Goal: Task Accomplishment & Management: Manage account settings

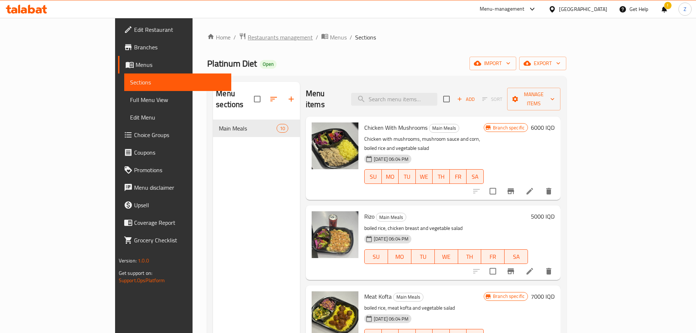
click at [248, 41] on span "Restaurants management" at bounding box center [280, 37] width 65 height 9
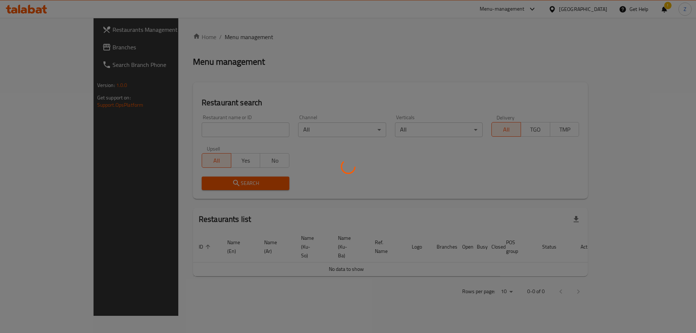
click at [216, 133] on div at bounding box center [348, 166] width 696 height 333
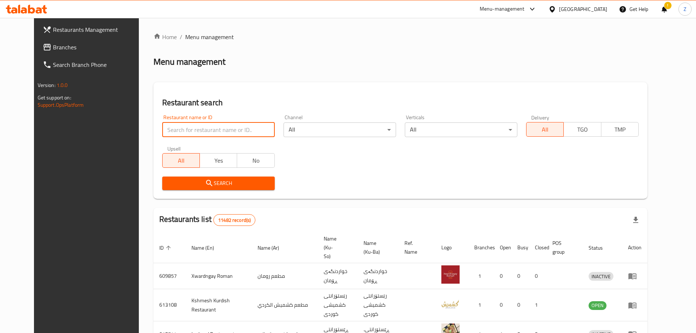
click at [216, 133] on input "search" at bounding box center [218, 129] width 113 height 15
paste input "704398"
type input "704398"
click at [210, 190] on button "Search" at bounding box center [218, 183] width 113 height 14
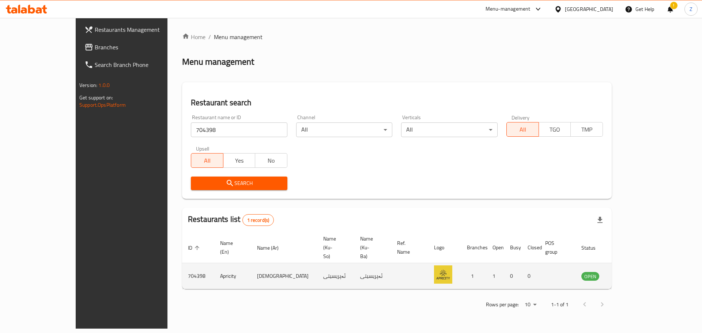
click at [462, 201] on td "enhanced table" at bounding box center [625, 276] width 25 height 26
click at [462, 201] on icon "enhanced table" at bounding box center [623, 275] width 9 height 9
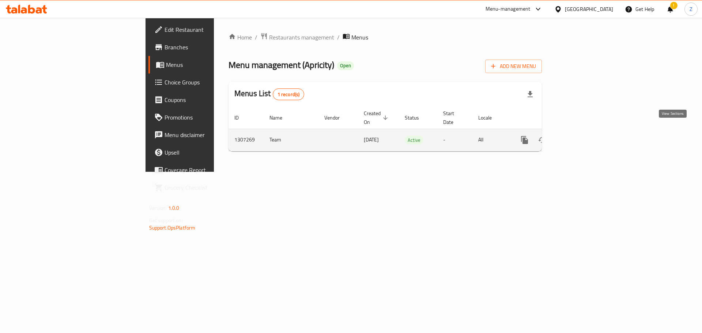
click at [462, 136] on icon "enhanced table" at bounding box center [577, 140] width 9 height 9
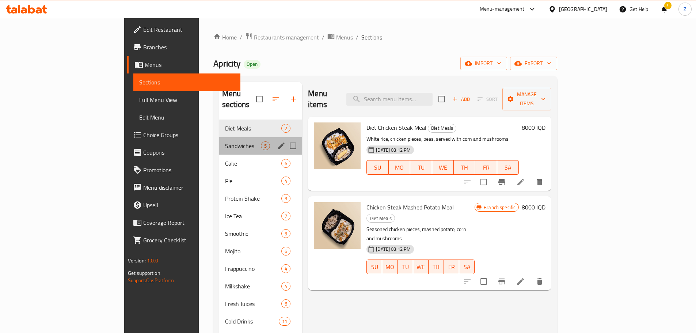
click at [219, 137] on div "Sandwiches 5" at bounding box center [260, 146] width 83 height 18
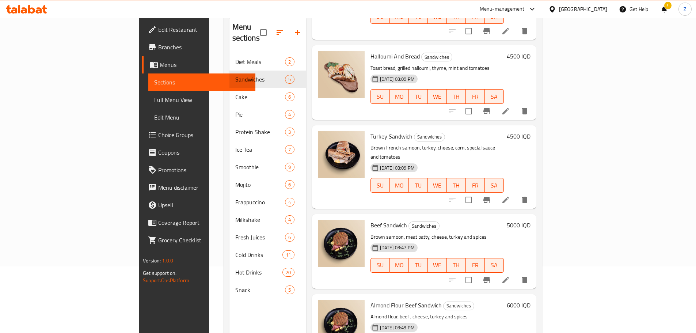
scroll to position [102, 0]
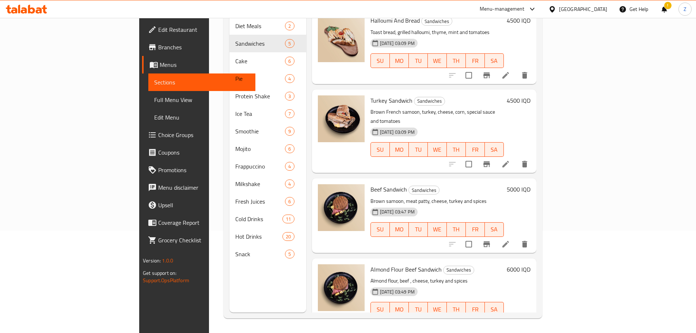
click at [462, 201] on li at bounding box center [505, 323] width 20 height 13
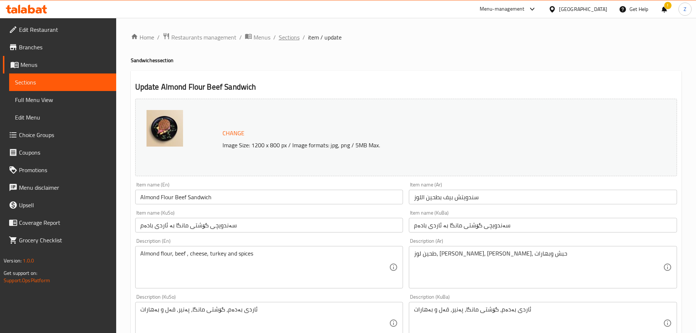
click at [286, 40] on span "Sections" at bounding box center [289, 37] width 21 height 9
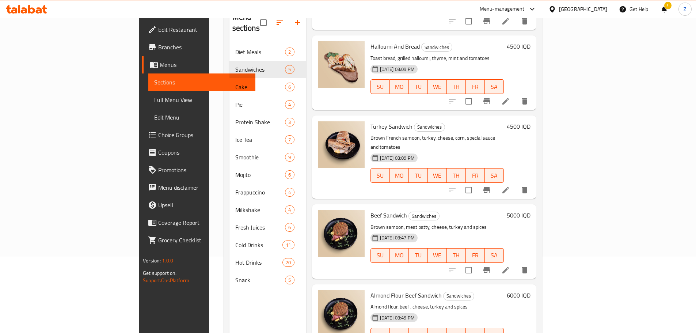
scroll to position [102, 0]
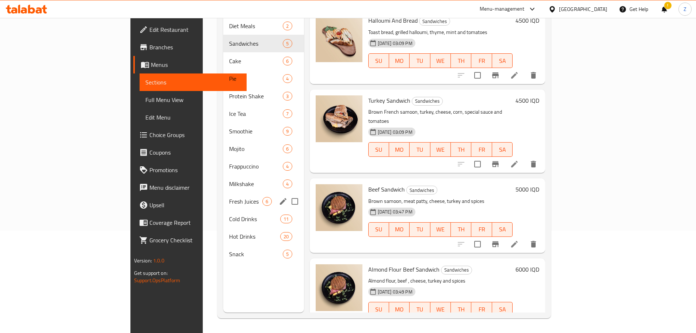
click at [223, 197] on div "Fresh Juices 6" at bounding box center [263, 202] width 80 height 18
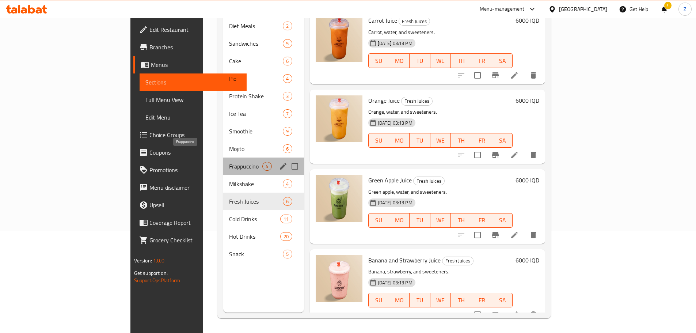
click at [229, 162] on span "Frappuccino" at bounding box center [245, 166] width 33 height 9
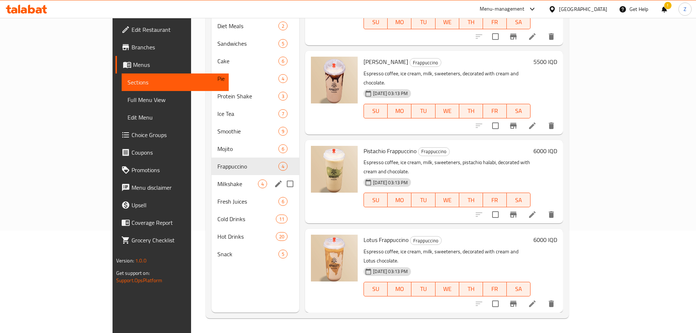
scroll to position [5, 0]
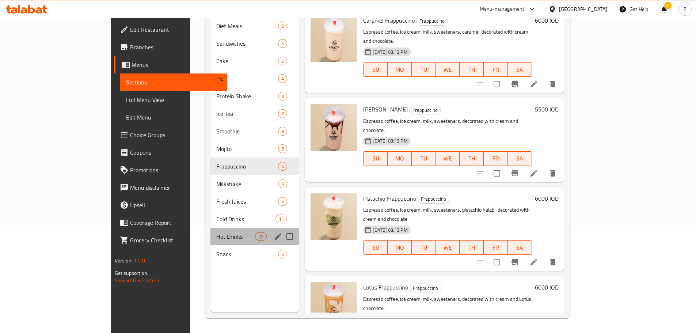
click at [210, 201] on div "Hot Drinks 20" at bounding box center [254, 237] width 88 height 18
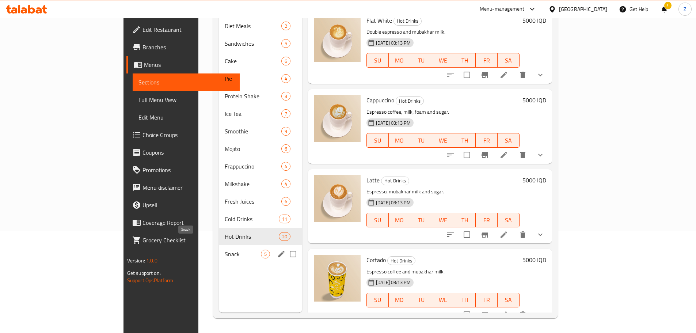
click at [225, 201] on span "Snack" at bounding box center [243, 254] width 36 height 9
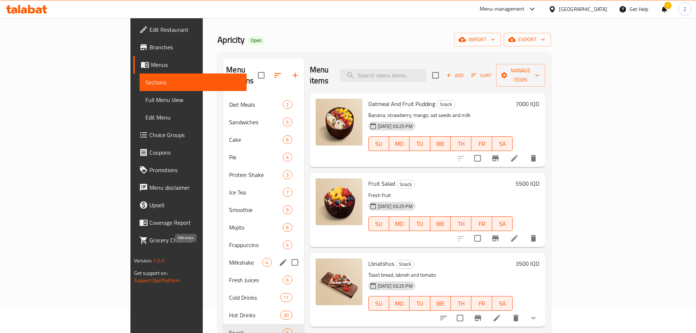
scroll to position [37, 0]
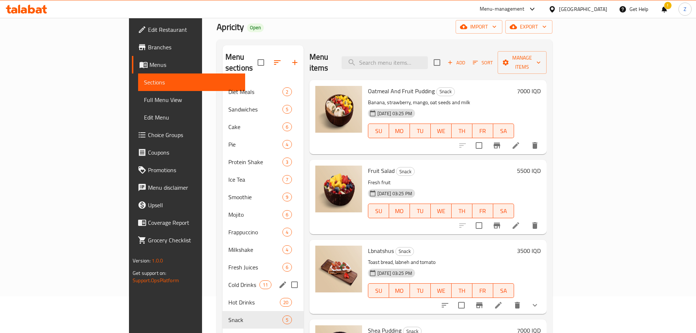
click at [223, 201] on div "Cold Drinks 11" at bounding box center [263, 285] width 81 height 18
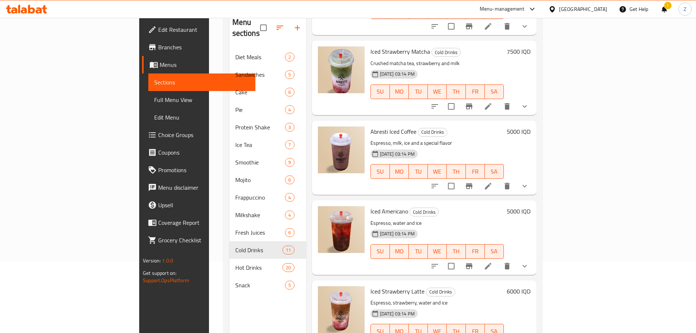
scroll to position [102, 0]
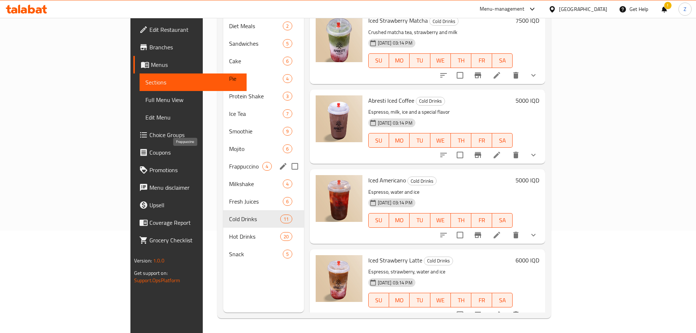
click at [229, 162] on span "Frappuccino" at bounding box center [245, 166] width 33 height 9
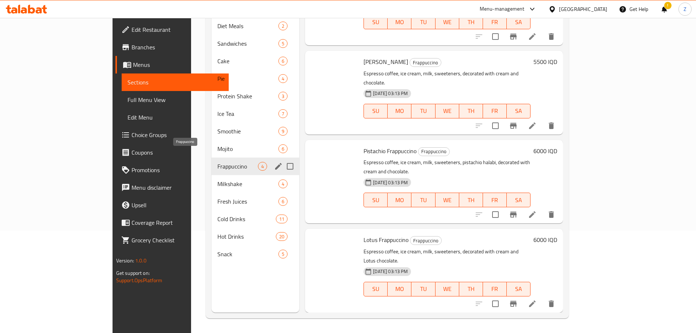
scroll to position [5, 0]
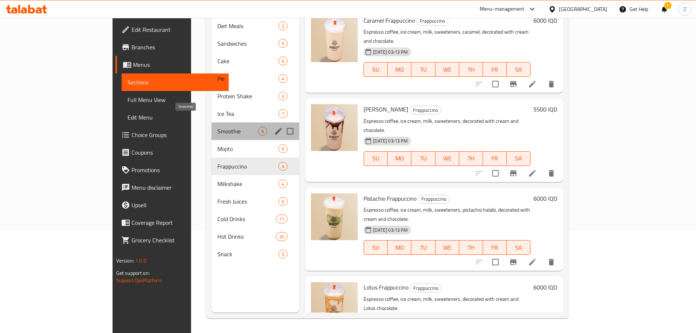
click at [217, 127] on span "Smoothie" at bounding box center [237, 131] width 41 height 9
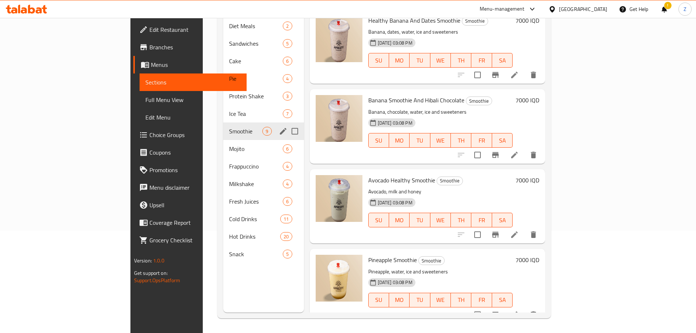
click at [223, 122] on div "Smoothie 9" at bounding box center [263, 131] width 80 height 18
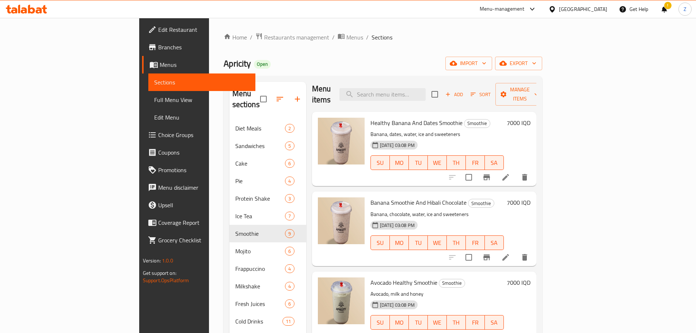
click at [215, 31] on div "Home / Restaurants management / Menus / Sections Apricity Open import export Me…" at bounding box center [383, 226] width 348 height 417
click at [264, 38] on span "Restaurants management" at bounding box center [296, 37] width 65 height 9
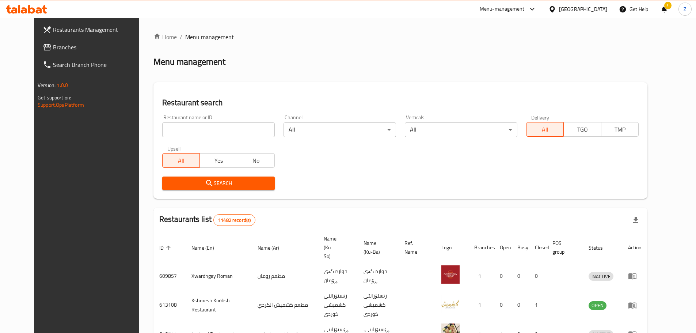
click at [218, 138] on div "Restaurant name or ID Restaurant name or ID" at bounding box center [218, 125] width 121 height 31
click at [219, 132] on input "search" at bounding box center [218, 129] width 113 height 15
paste input "684647"
type input "684647"
click at [244, 186] on span "Search" at bounding box center [218, 183] width 101 height 9
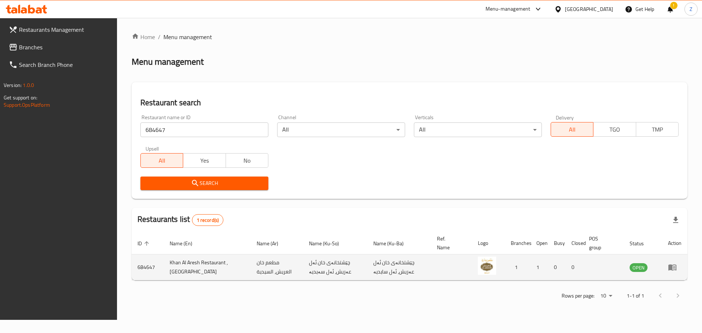
click at [462, 201] on td "enhanced table" at bounding box center [674, 267] width 25 height 26
click at [462, 201] on icon "enhanced table" at bounding box center [672, 267] width 9 height 9
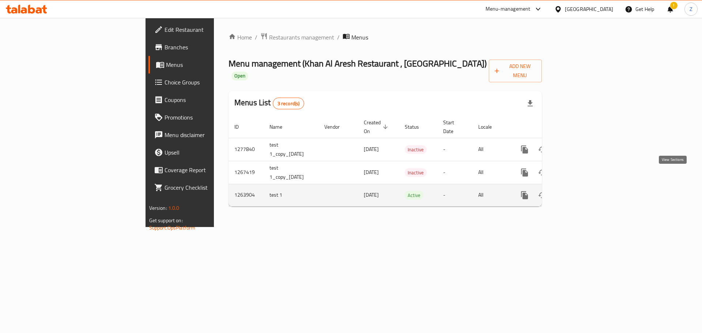
click at [462, 191] on icon "enhanced table" at bounding box center [577, 195] width 9 height 9
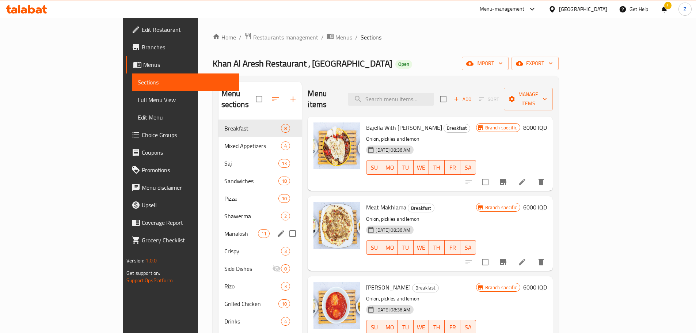
click at [218, 201] on div "Manakish 11" at bounding box center [260, 234] width 84 height 18
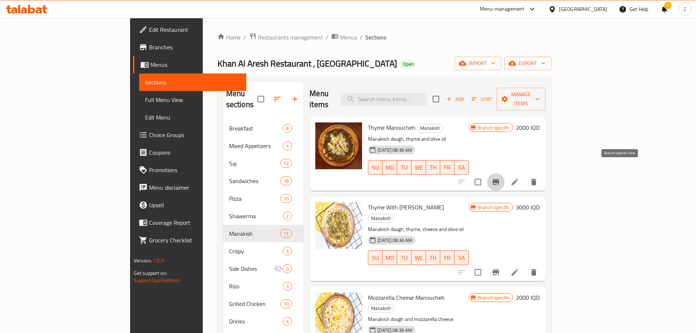
click at [462, 179] on icon "Branch-specific-item" at bounding box center [496, 182] width 7 height 6
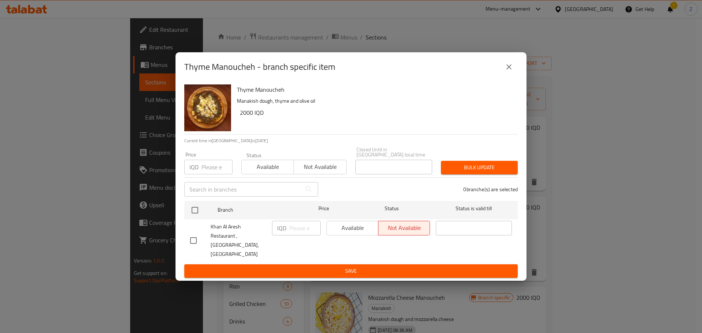
click at [462, 76] on button "close" at bounding box center [509, 67] width 18 height 18
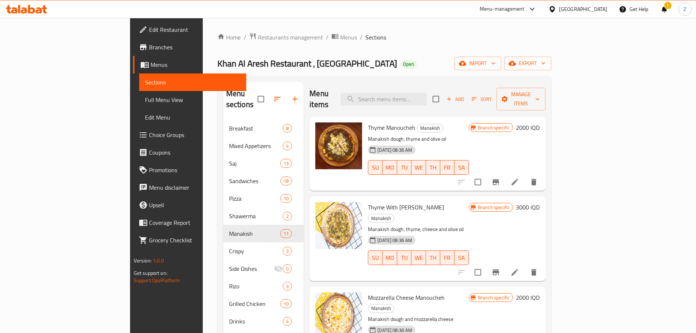
click at [462, 119] on div "Thyme Manoucheh Manakish Manakish dough, thyme and olive oil [DATE] 08:36 AM SU…" at bounding box center [454, 153] width 178 height 68
click at [462, 122] on h6 "2000 IQD" at bounding box center [528, 127] width 24 height 10
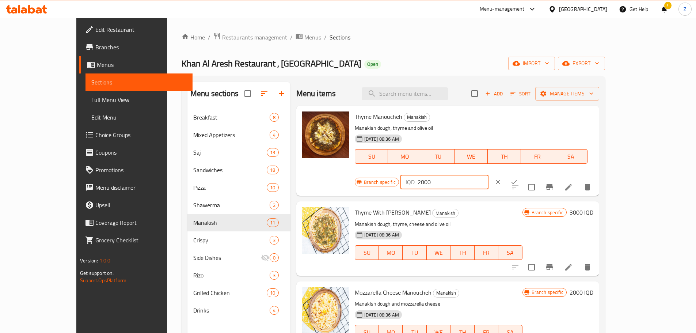
drag, startPoint x: 567, startPoint y: 119, endPoint x: 557, endPoint y: 118, distance: 10.3
click at [462, 175] on div "IQD 2000 ​" at bounding box center [444, 182] width 88 height 15
click at [462, 175] on input "7000" at bounding box center [453, 182] width 71 height 15
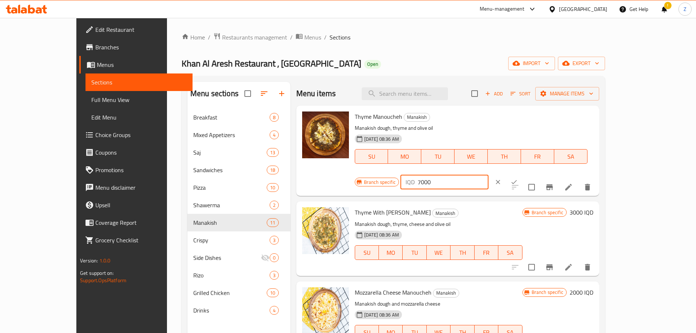
type input "7000"
click at [462, 174] on button "ok" at bounding box center [514, 182] width 16 height 16
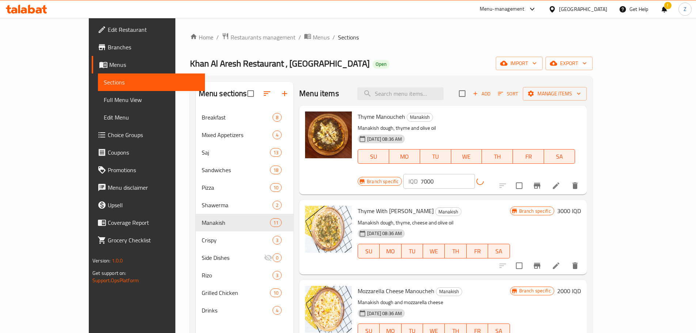
click at [462, 201] on h6 "3000 IQD" at bounding box center [569, 211] width 24 height 10
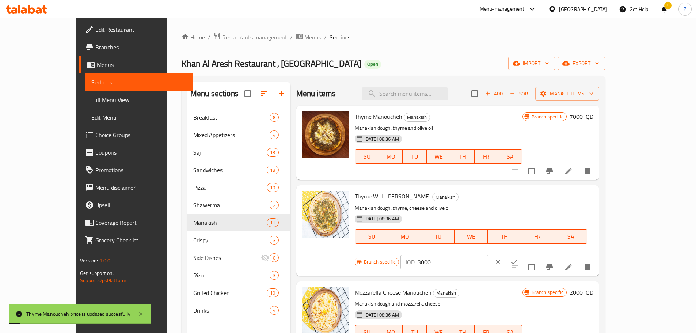
click at [462, 201] on input "3000" at bounding box center [453, 262] width 71 height 15
paste input "7"
type input "7000"
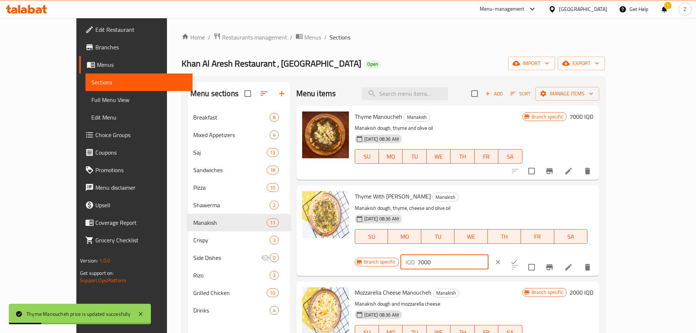
click at [462, 201] on icon "ok" at bounding box center [513, 261] width 7 height 7
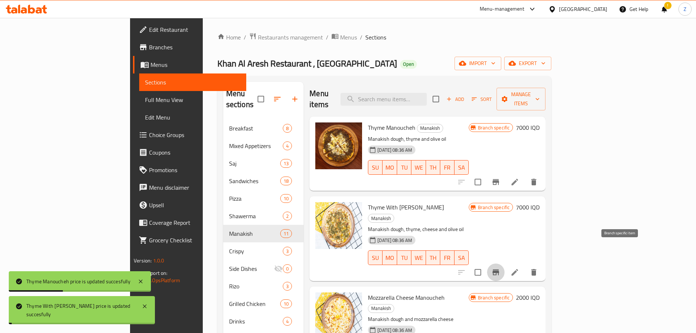
click at [462, 201] on button "Branch-specific-item" at bounding box center [496, 272] width 18 height 18
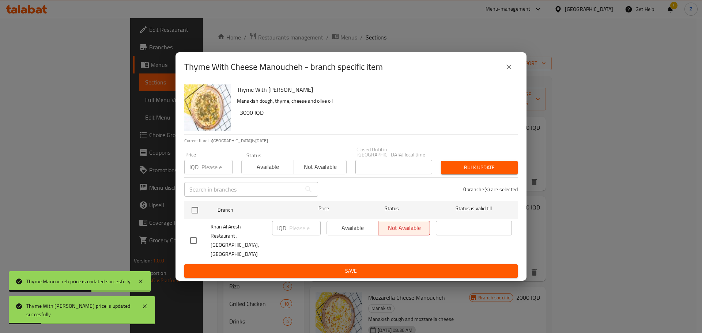
click at [462, 71] on icon "close" at bounding box center [508, 66] width 9 height 9
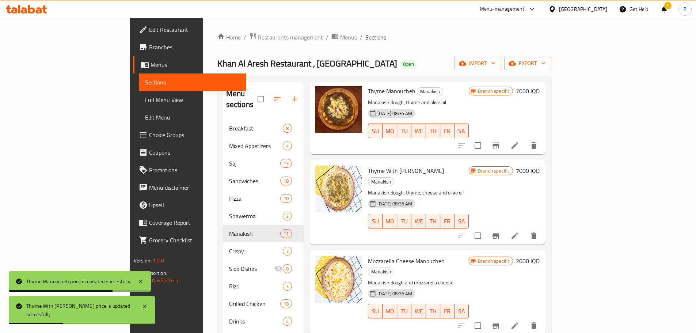
scroll to position [73, 0]
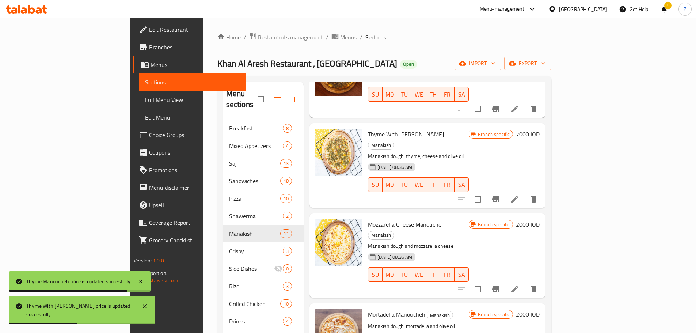
click at [462, 201] on h6 "2000 IQD" at bounding box center [528, 224] width 24 height 10
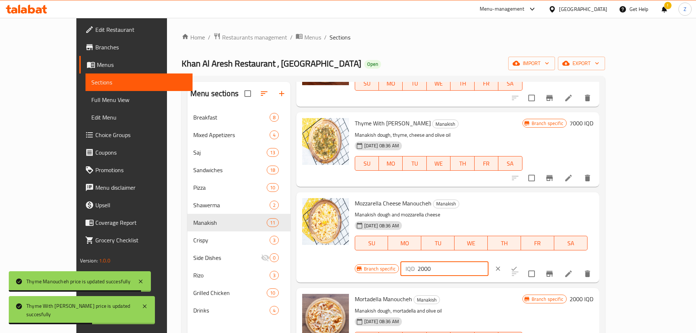
click at [462, 201] on input "2000" at bounding box center [453, 268] width 71 height 15
paste input "7"
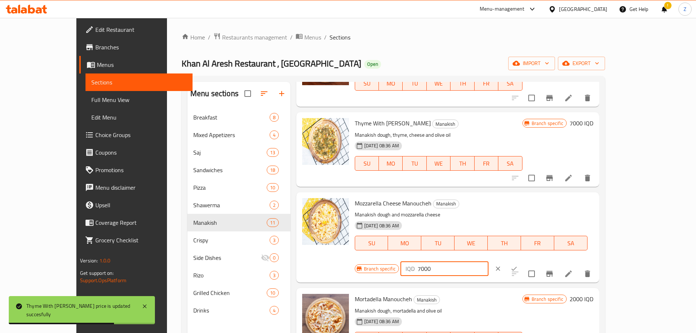
type input "7000"
click at [462, 201] on icon "ok" at bounding box center [513, 268] width 7 height 7
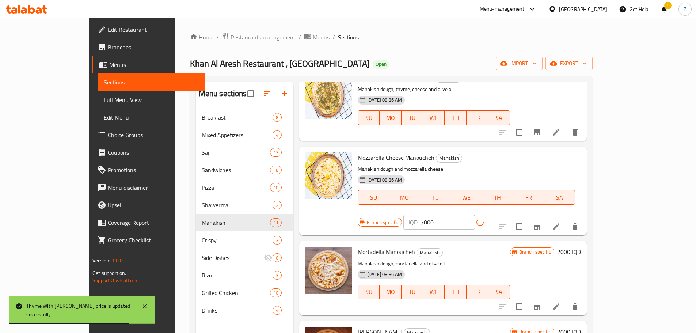
scroll to position [183, 0]
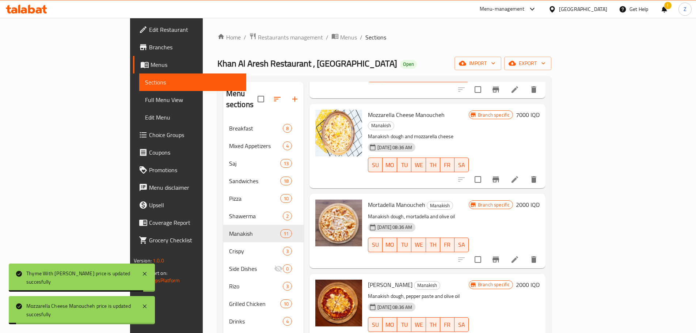
click at [462, 199] on h6 "2000 IQD" at bounding box center [528, 204] width 24 height 10
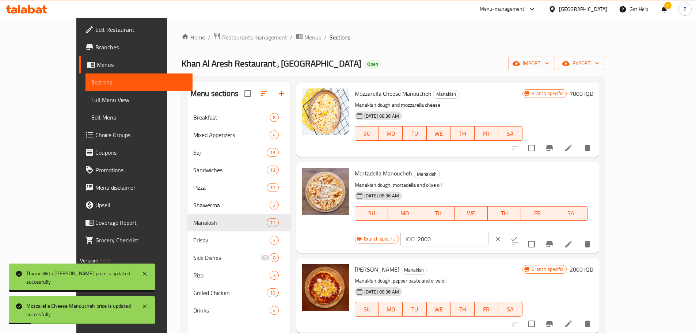
click at [462, 201] on input "2000" at bounding box center [453, 239] width 71 height 15
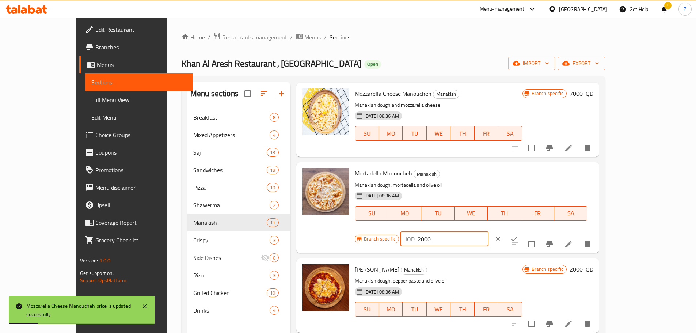
click at [462, 201] on input "2000" at bounding box center [453, 239] width 71 height 15
paste input "7"
type input "7000"
click at [462, 201] on button "ok" at bounding box center [514, 239] width 16 height 16
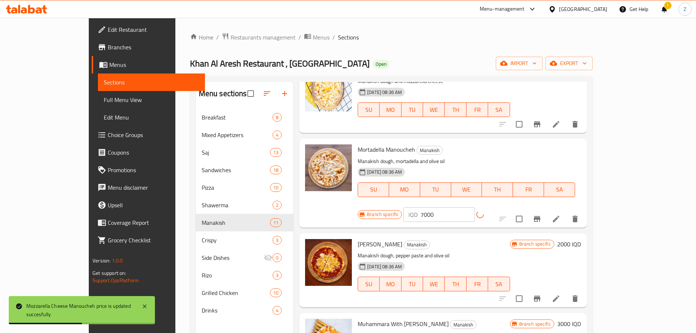
scroll to position [219, 0]
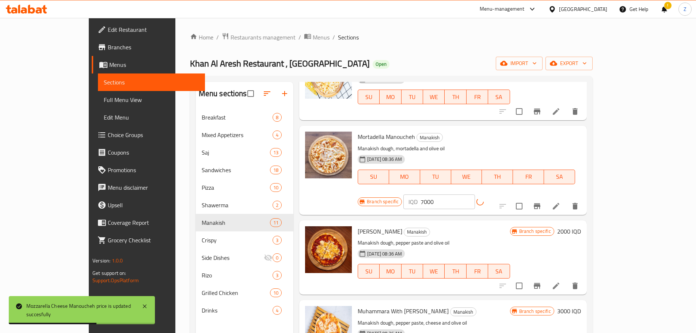
click at [462, 201] on h6 "2000 IQD" at bounding box center [569, 231] width 24 height 10
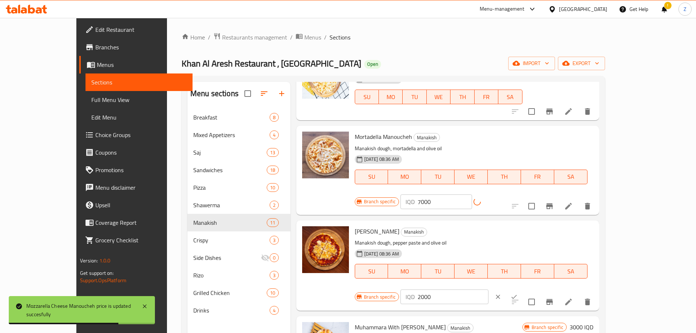
click at [462, 201] on input "2000" at bounding box center [453, 296] width 71 height 15
paste input "7"
type input "7000"
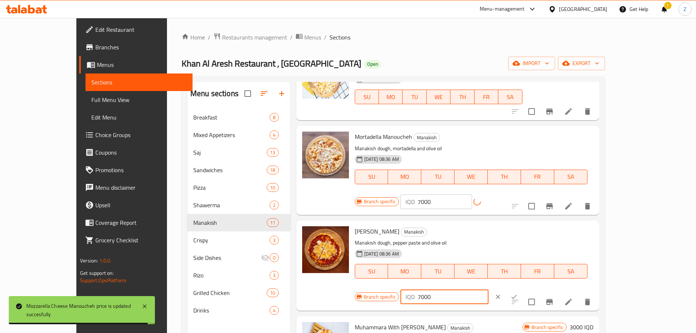
click at [462, 201] on button "ok" at bounding box center [514, 297] width 16 height 16
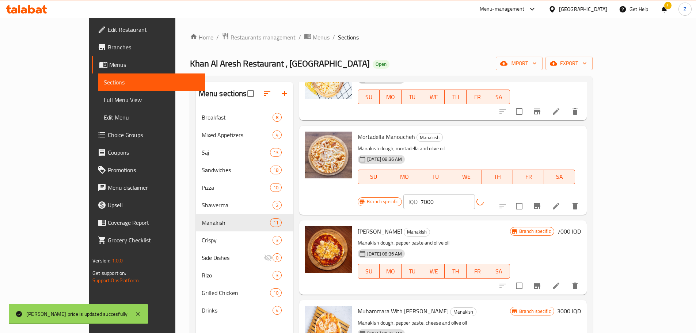
click at [462, 197] on button "Branch-specific-item" at bounding box center [537, 206] width 18 height 18
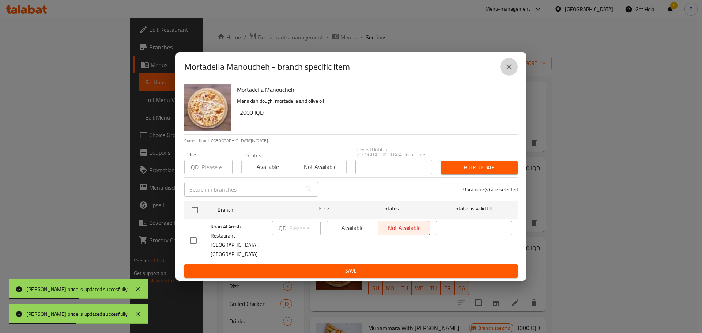
click at [462, 71] on icon "close" at bounding box center [508, 66] width 9 height 9
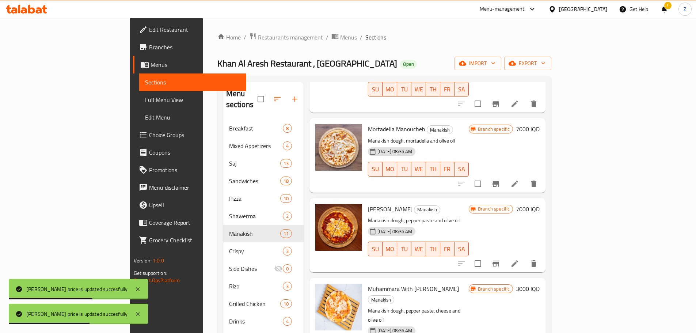
scroll to position [329, 0]
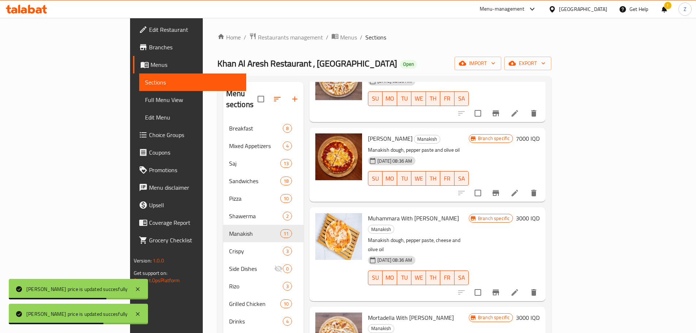
click at [462, 201] on h6 "3000 IQD" at bounding box center [528, 218] width 24 height 10
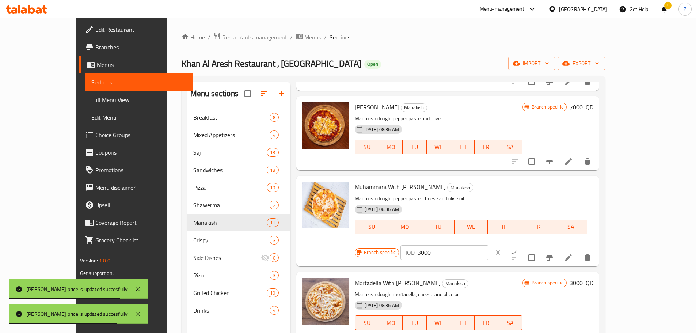
click at [415, 201] on p "IQD" at bounding box center [410, 252] width 9 height 9
click at [462, 201] on input "3000" at bounding box center [453, 252] width 71 height 15
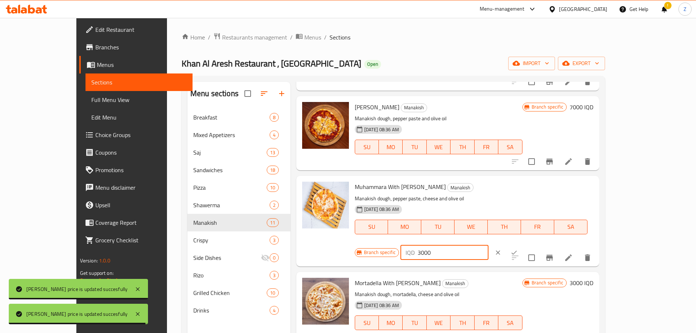
paste input "7"
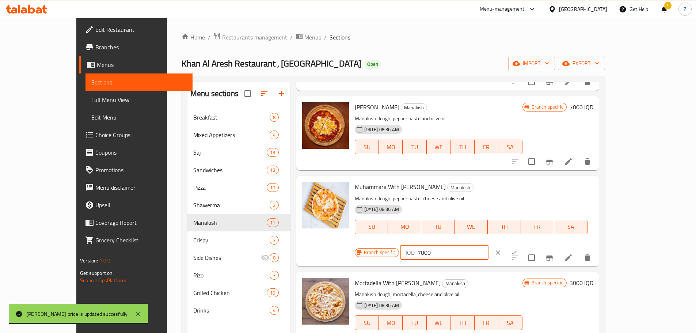
type input "7000"
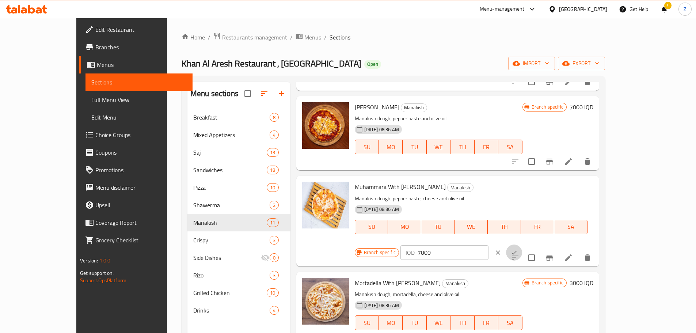
click at [462, 201] on icon "ok" at bounding box center [513, 252] width 7 height 7
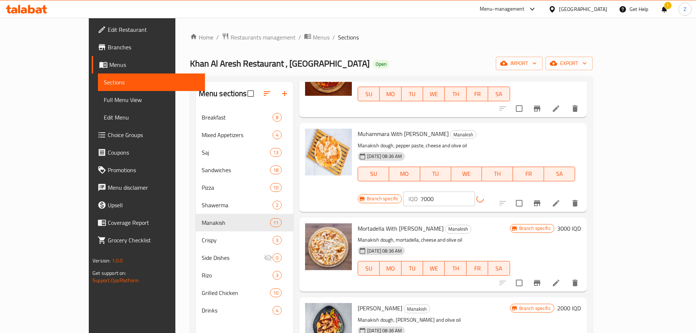
scroll to position [438, 0]
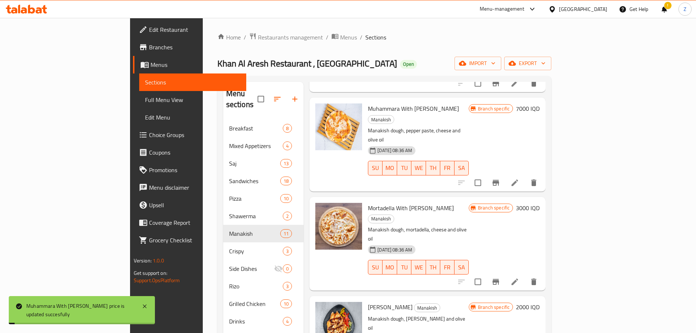
click at [462, 201] on h6 "3000 IQD" at bounding box center [528, 208] width 24 height 10
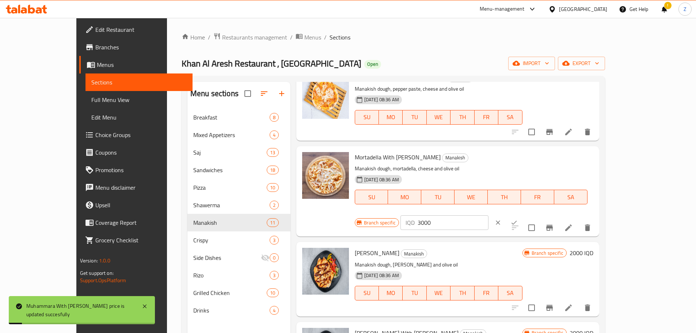
click at [462, 201] on input "3000" at bounding box center [453, 222] width 71 height 15
paste input "7"
type input "7000"
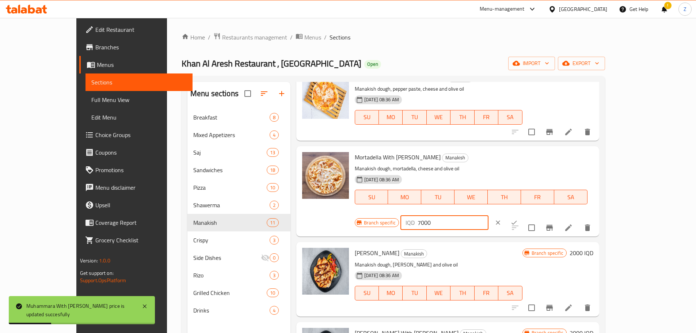
click at [462, 201] on icon "ok" at bounding box center [513, 222] width 7 height 7
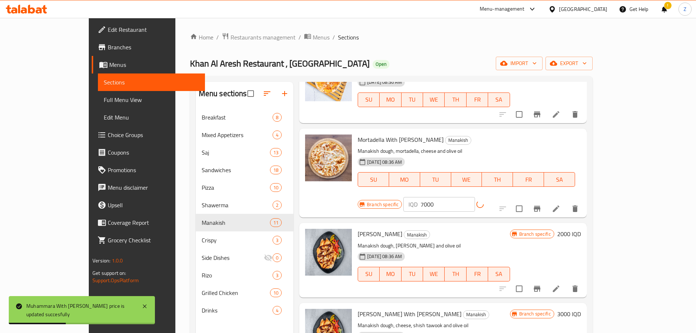
scroll to position [512, 0]
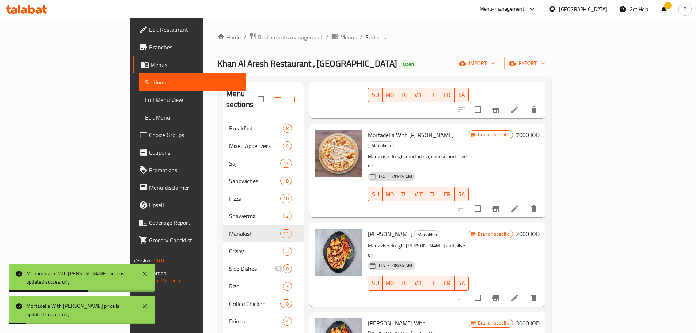
click at [462, 201] on h6 "2000 IQD" at bounding box center [528, 234] width 24 height 10
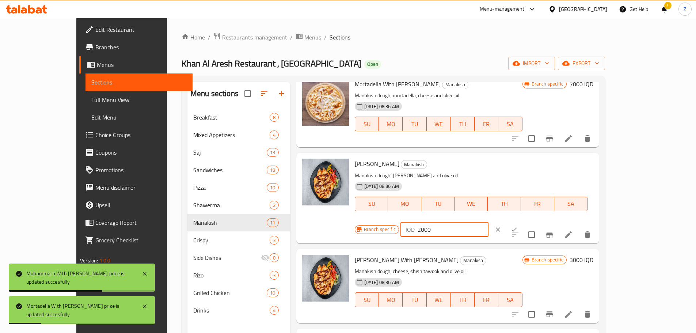
click at [462, 201] on input "2000" at bounding box center [453, 229] width 71 height 15
paste input "7"
type input "7000"
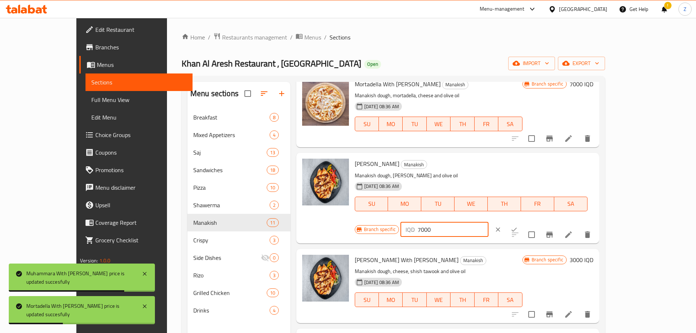
click at [462, 201] on icon "ok" at bounding box center [513, 229] width 7 height 7
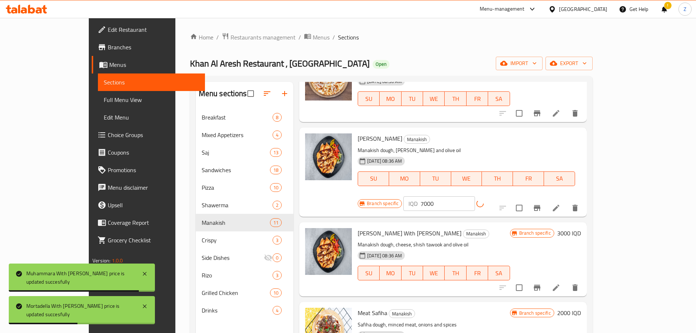
scroll to position [563, 0]
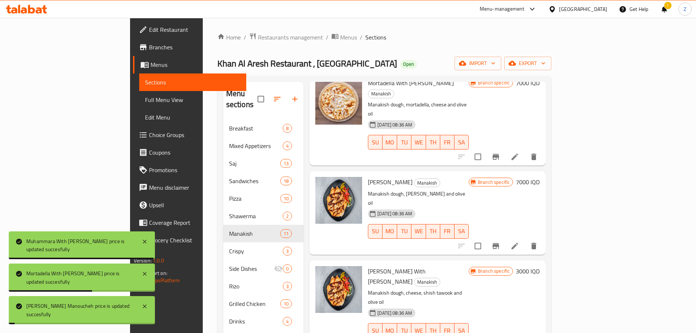
click at [462, 201] on h6 "3000 IQD" at bounding box center [528, 271] width 24 height 10
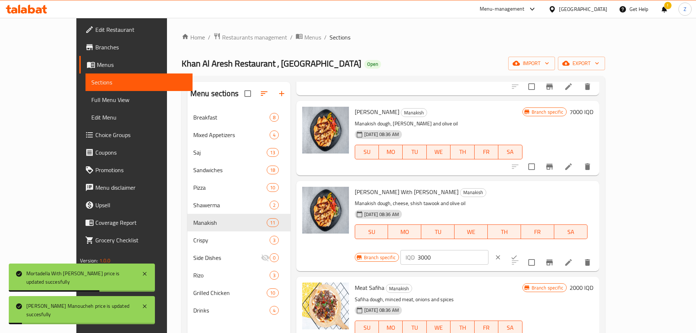
click at [462, 201] on input "3000" at bounding box center [453, 257] width 71 height 15
paste input "7"
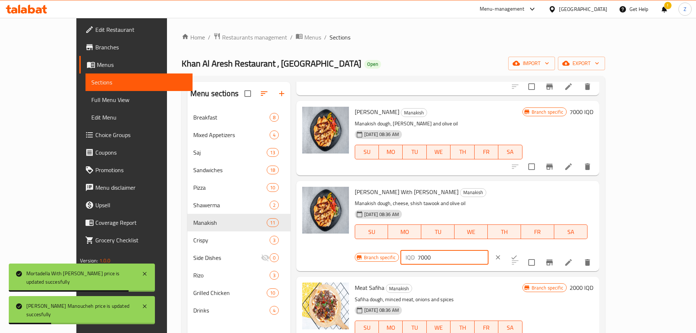
type input "7000"
click at [462, 201] on button "ok" at bounding box center [514, 257] width 16 height 16
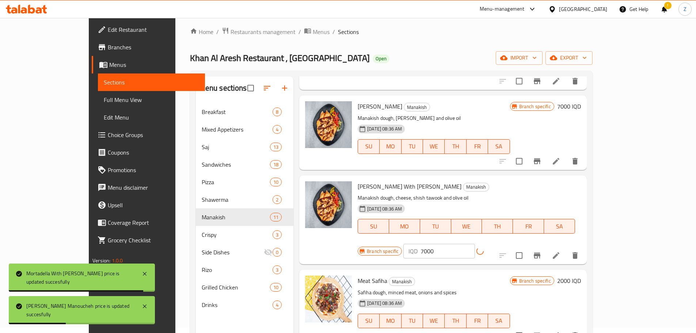
scroll to position [73, 0]
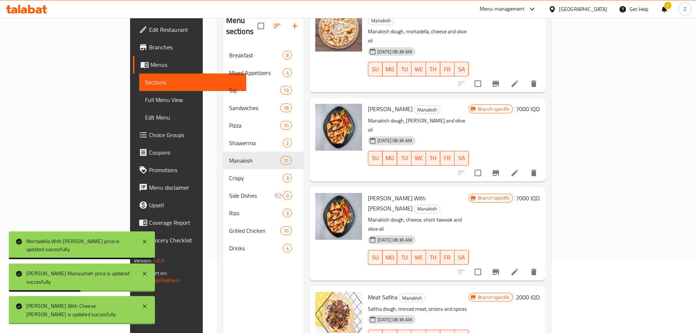
click at [462, 201] on div "Branch specific 2000 IQD" at bounding box center [504, 323] width 71 height 62
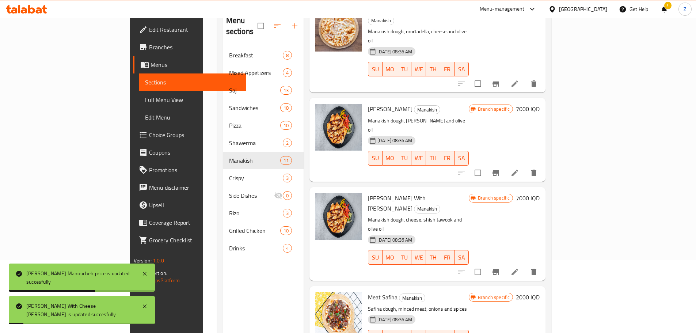
click at [462, 201] on div "Branch specific 2000 IQD" at bounding box center [504, 297] width 71 height 10
click at [462, 201] on span "Branch specific" at bounding box center [494, 297] width 38 height 7
click at [462, 201] on h6 "2000 IQD" at bounding box center [528, 297] width 24 height 10
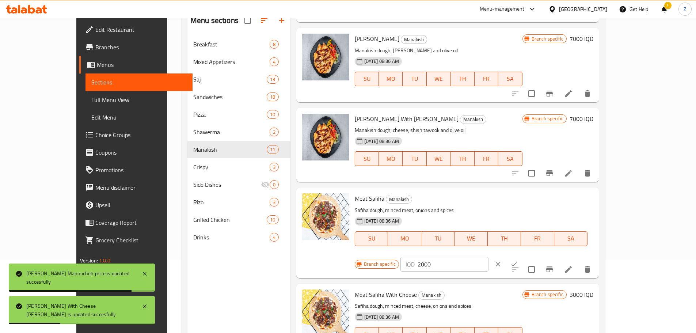
click at [462, 201] on input "2000" at bounding box center [453, 264] width 71 height 15
paste input "7"
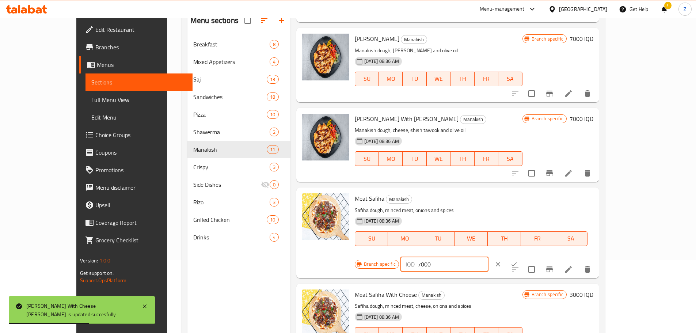
type input "7000"
drag, startPoint x: 647, startPoint y: 201, endPoint x: 650, endPoint y: 221, distance: 20.7
click at [462, 201] on icon "ok" at bounding box center [513, 264] width 7 height 7
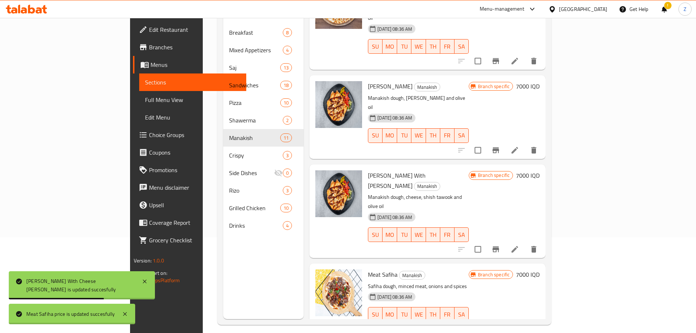
scroll to position [102, 0]
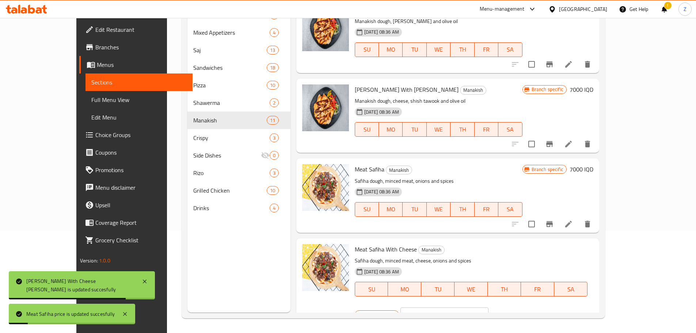
click at [462, 201] on input "3000" at bounding box center [453, 314] width 71 height 15
paste input "7"
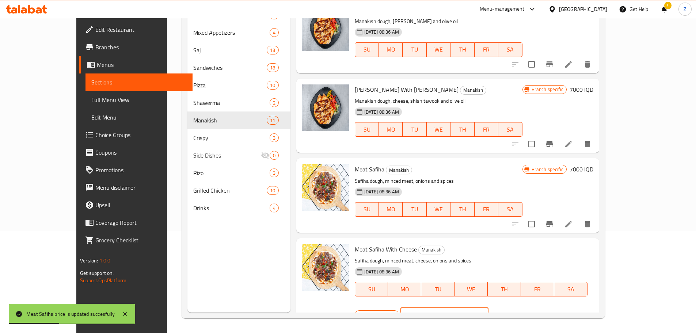
type input "7000"
click at [462, 201] on button "ok" at bounding box center [514, 315] width 16 height 16
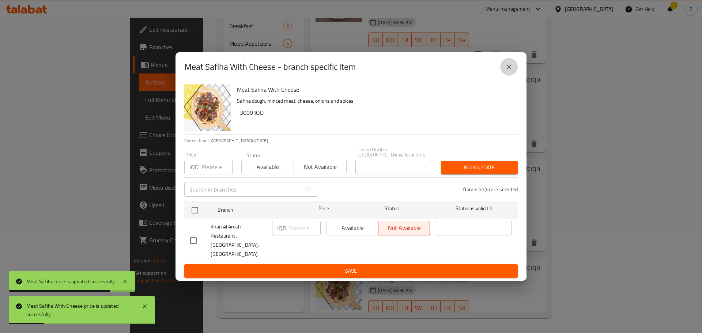
click at [462, 71] on icon "close" at bounding box center [508, 66] width 9 height 9
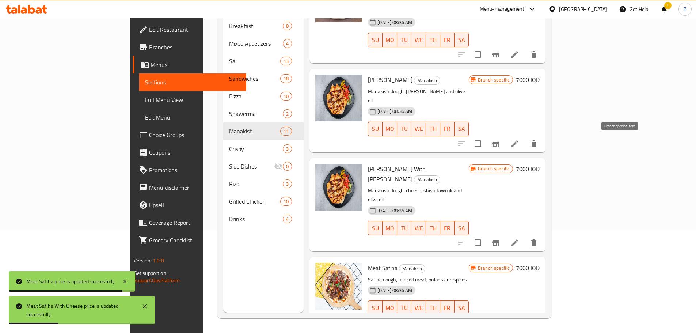
click at [462, 201] on icon "Branch-specific-item" at bounding box center [496, 243] width 7 height 6
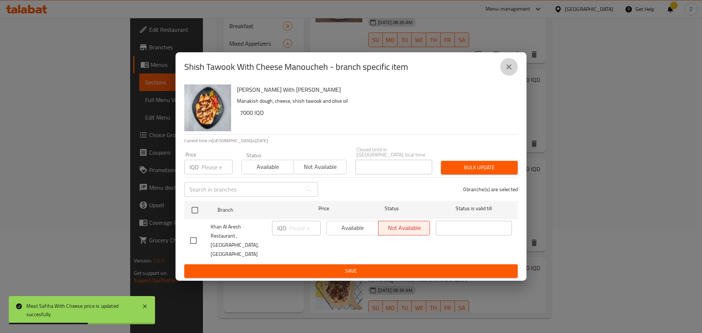
click at [462, 76] on button "close" at bounding box center [509, 67] width 18 height 18
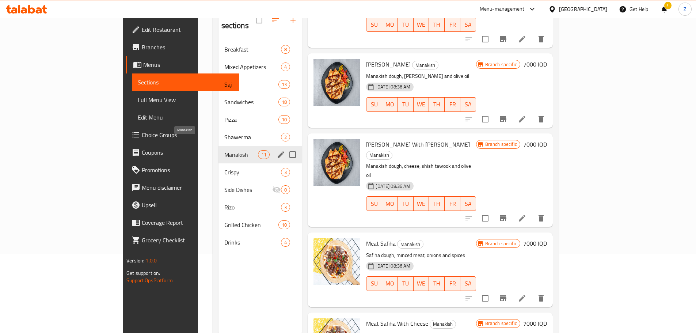
scroll to position [66, 0]
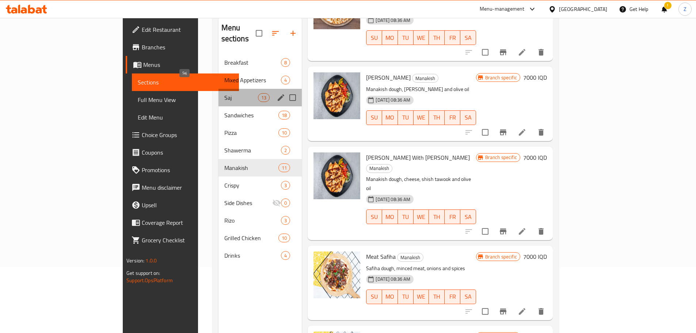
click at [224, 93] on span "Saj" at bounding box center [241, 97] width 34 height 9
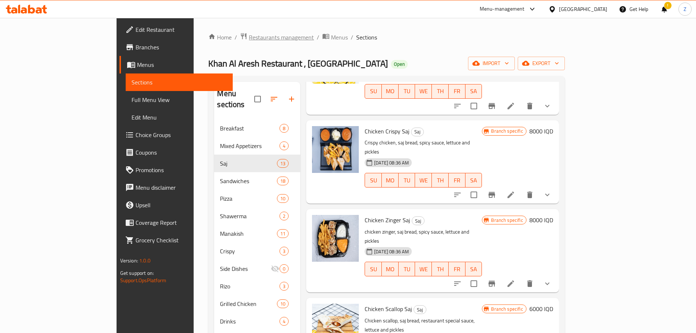
click at [249, 35] on span "Restaurants management" at bounding box center [281, 37] width 65 height 9
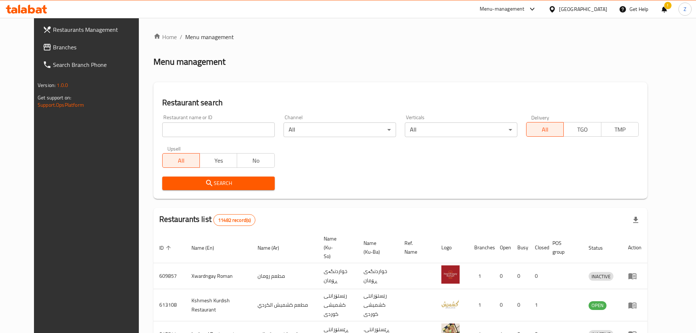
click at [206, 124] on input "search" at bounding box center [218, 129] width 113 height 15
paste input "704841"
type input "704841"
click at [245, 179] on span "Search" at bounding box center [218, 183] width 101 height 9
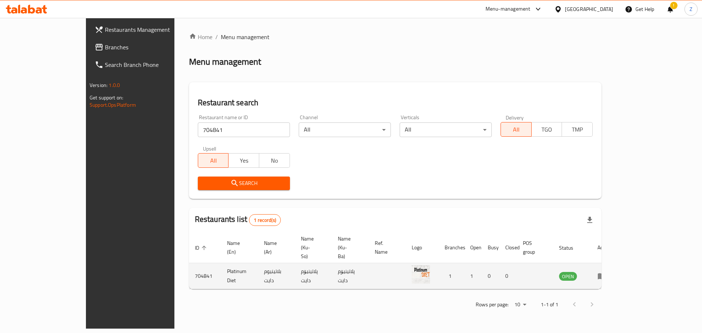
click at [462, 201] on icon "enhanced table" at bounding box center [601, 276] width 8 height 6
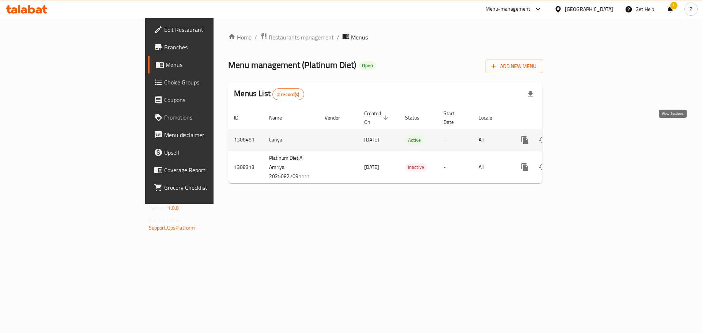
click at [462, 131] on link "enhanced table" at bounding box center [578, 140] width 18 height 18
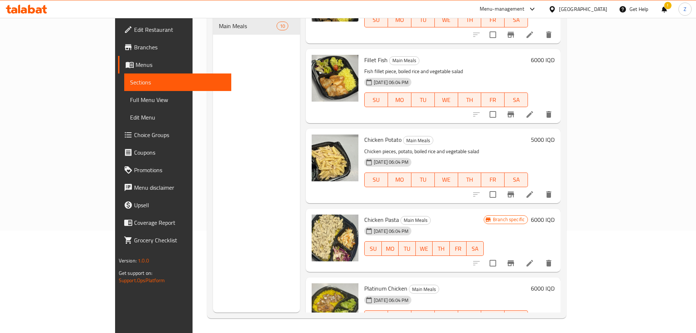
scroll to position [257, 0]
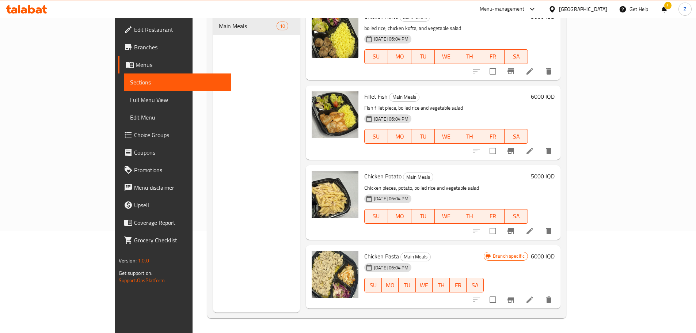
click at [462, 201] on icon at bounding box center [529, 231] width 9 height 9
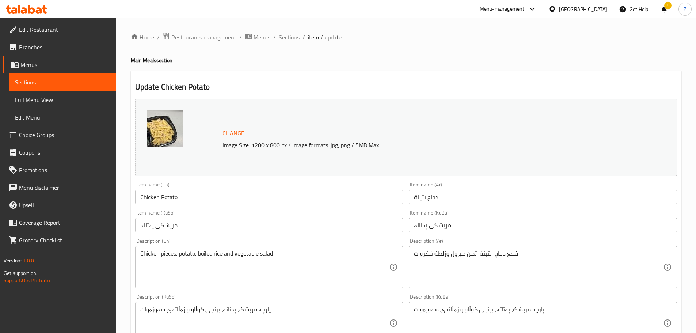
click at [294, 38] on span "Sections" at bounding box center [289, 37] width 21 height 9
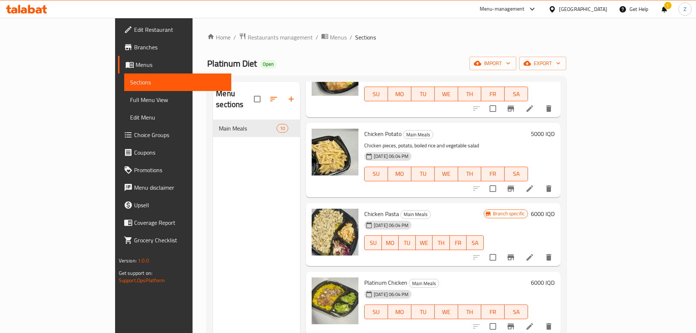
scroll to position [440, 0]
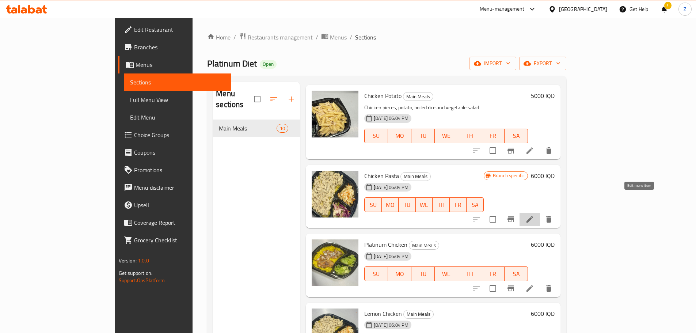
click at [462, 201] on icon at bounding box center [529, 219] width 9 height 9
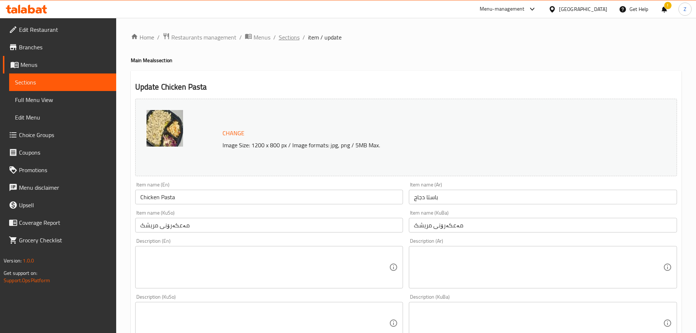
click at [294, 39] on span "Sections" at bounding box center [289, 37] width 21 height 9
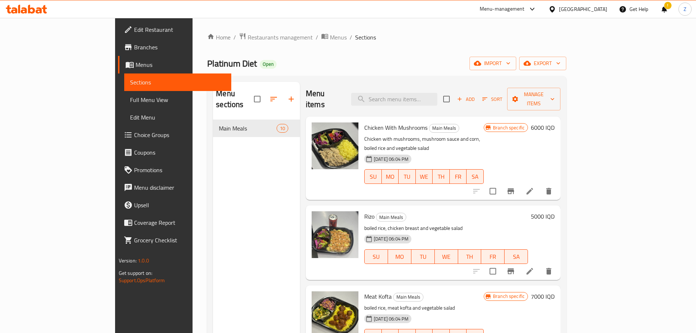
click at [207, 64] on span "Platinum Diet" at bounding box center [232, 63] width 50 height 16
copy span "Platinum Diet"
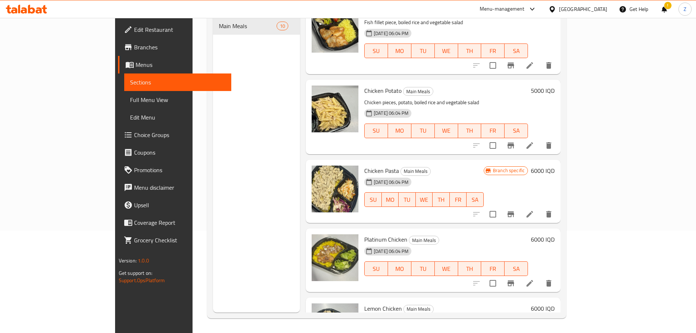
scroll to position [440, 0]
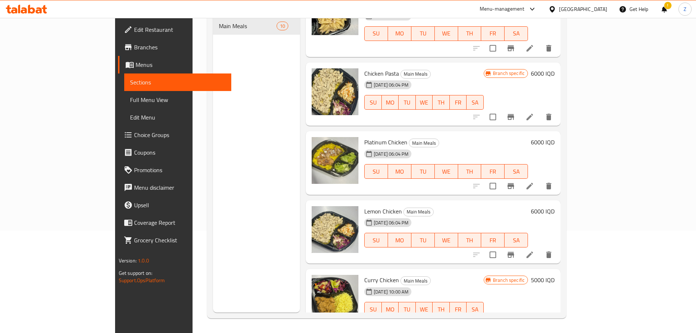
click at [462, 114] on icon at bounding box center [530, 117] width 7 height 7
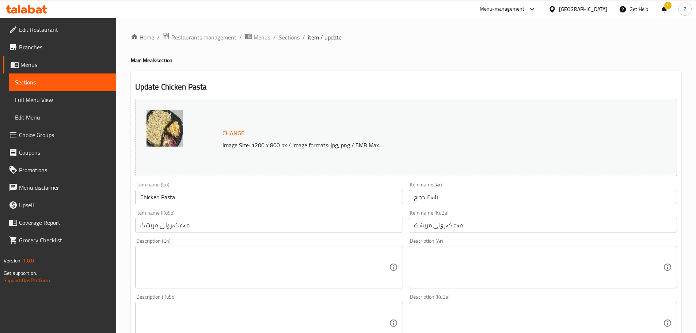
click at [293, 31] on div "Home / Restaurants management / Menus / Sections / item / update Main Meals sec…" at bounding box center [406, 314] width 580 height 593
click at [294, 31] on div "Home / Restaurants management / Menus / Sections / item / update Main Meals sec…" at bounding box center [406, 314] width 580 height 593
click at [290, 42] on span "Sections" at bounding box center [289, 37] width 21 height 9
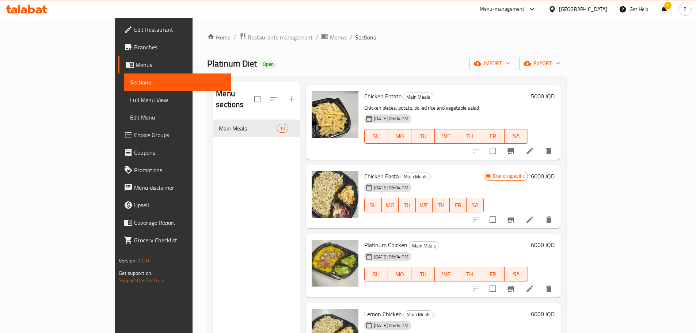
scroll to position [440, 0]
click at [462, 201] on li at bounding box center [530, 219] width 20 height 13
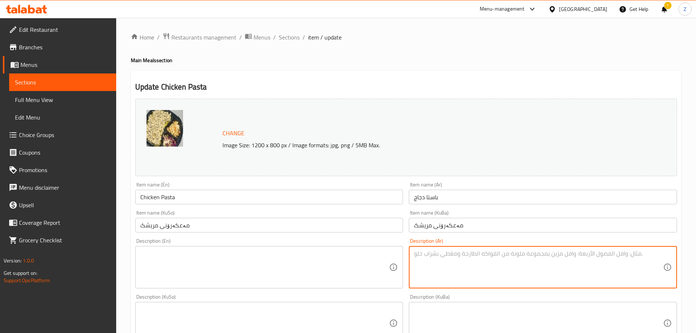
click at [462, 201] on textarea at bounding box center [538, 267] width 249 height 35
click at [462, 201] on textarea "رز اصفر, دجاج بصلصة بيضاء, يقدم مع سلطة لهانة حامضة وسلطة خس." at bounding box center [538, 267] width 249 height 35
type textarea "رز اصفر, دجاج بصلصة بيضاء, يقدم مع سلطة لهانة حامضة وسلطة خس."
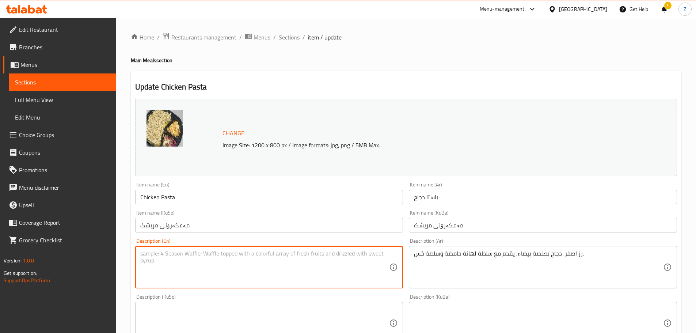
click at [290, 201] on textarea at bounding box center [264, 267] width 249 height 35
paste textarea "Yellow rice, chicken in white sauce, served with sour cream and lettuce salad."
click at [258, 201] on textarea "Yellow rice, chicken in white sauce, served with sour cream and lettuce salad." at bounding box center [264, 267] width 249 height 35
drag, startPoint x: 255, startPoint y: 255, endPoint x: 283, endPoint y: 258, distance: 28.2
click at [283, 201] on textarea "Yellow rice, chicken in white sauce, served with sour cream and lettuce salad." at bounding box center [264, 267] width 249 height 35
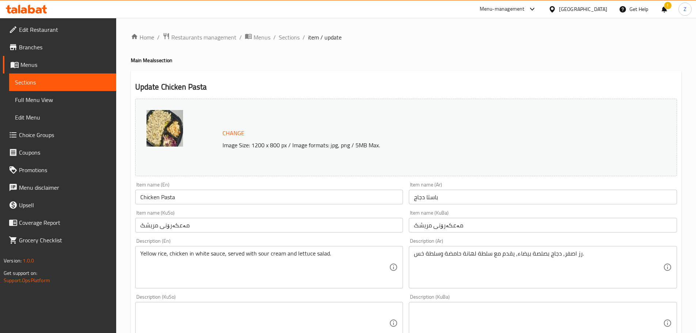
drag, startPoint x: 299, startPoint y: 286, endPoint x: 296, endPoint y: 273, distance: 14.2
click at [296, 201] on div "Yellow rice, chicken in white sauce, served with sour cream and lettuce salad. …" at bounding box center [269, 267] width 268 height 42
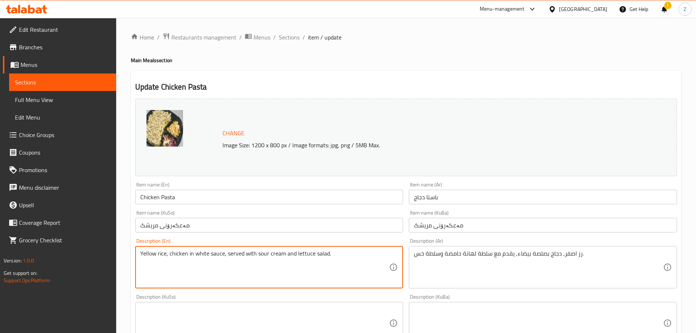
click at [282, 201] on textarea "Yellow rice, chicken in white sauce, served with sour cream and lettuce salad." at bounding box center [264, 267] width 249 height 35
drag, startPoint x: 282, startPoint y: 254, endPoint x: 270, endPoint y: 255, distance: 12.6
click at [270, 201] on textarea "Yellow rice, chicken in white sauce, served with sour cream and lettuce salad." at bounding box center [264, 267] width 249 height 35
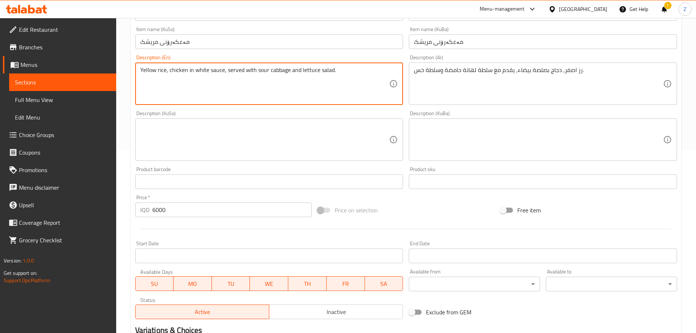
scroll to position [256, 0]
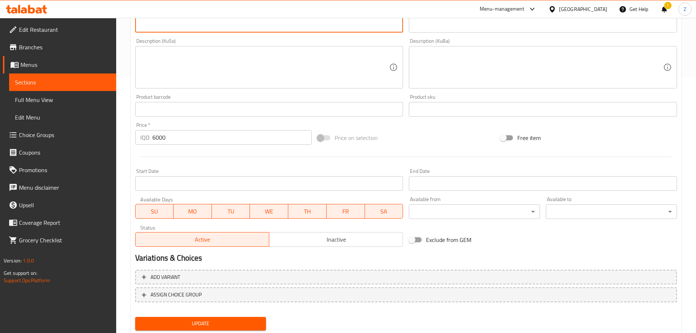
type textarea "Yellow rice, chicken in white sauce, served with sour cabbage and lettuce salad."
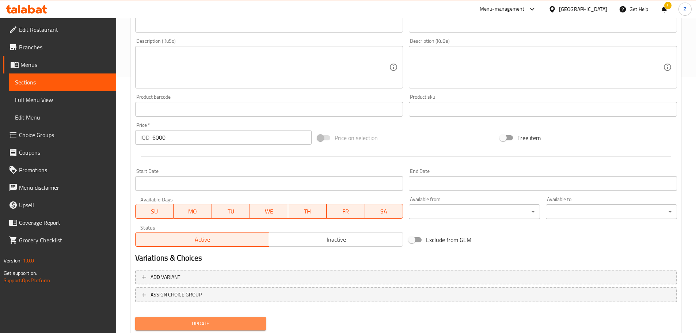
click at [235, 201] on span "Update" at bounding box center [200, 323] width 119 height 9
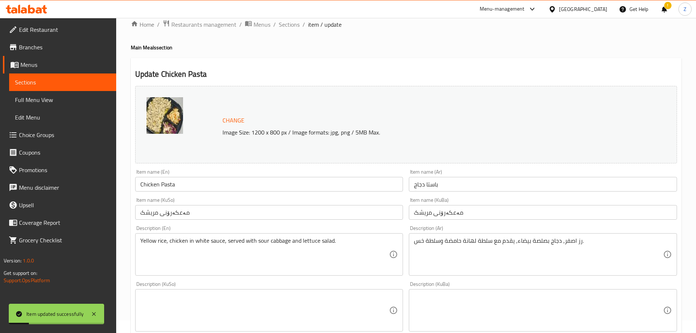
scroll to position [0, 0]
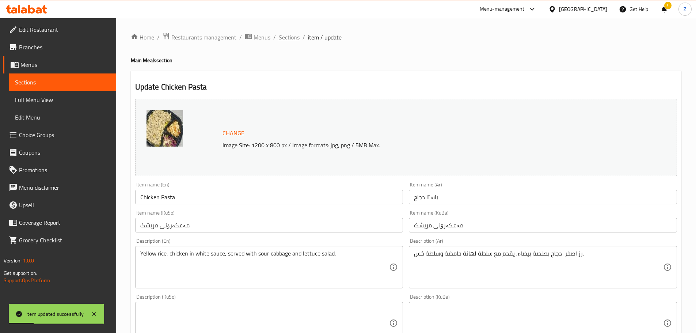
click at [290, 40] on span "Sections" at bounding box center [289, 37] width 21 height 9
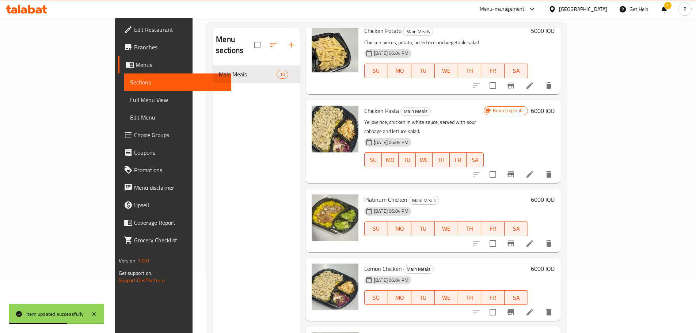
scroll to position [73, 0]
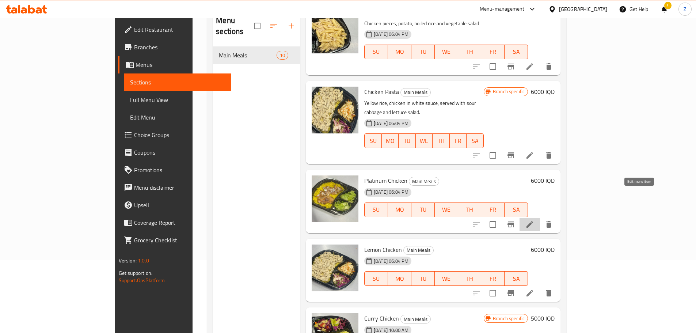
click at [462, 201] on icon at bounding box center [530, 224] width 7 height 7
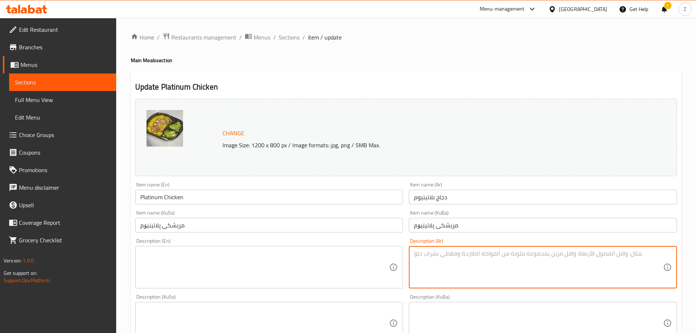
click at [462, 201] on textarea at bounding box center [538, 267] width 249 height 35
click at [462, 201] on textarea "رز ابيض, شرائح دجاج مشوية وتقدم مع خس." at bounding box center [538, 267] width 249 height 35
type textarea "رز ابيض, شرائح دجاج مشوية وتقدم مع خس."
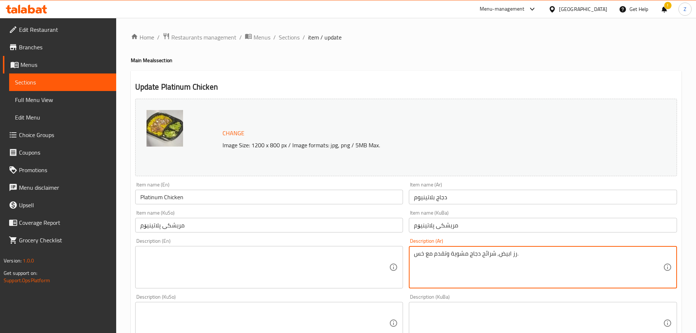
click at [258, 201] on textarea at bounding box center [264, 267] width 249 height 35
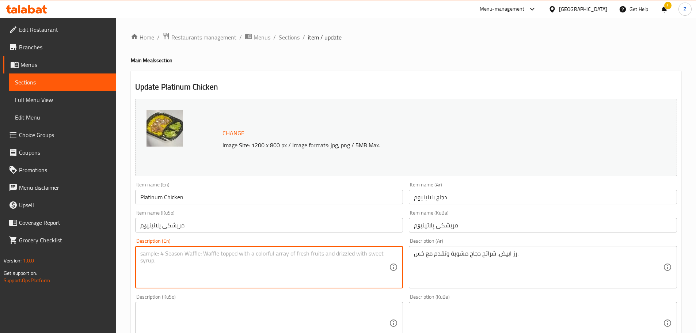
paste textarea "White rice, grilled chicken slices served with lettuce."
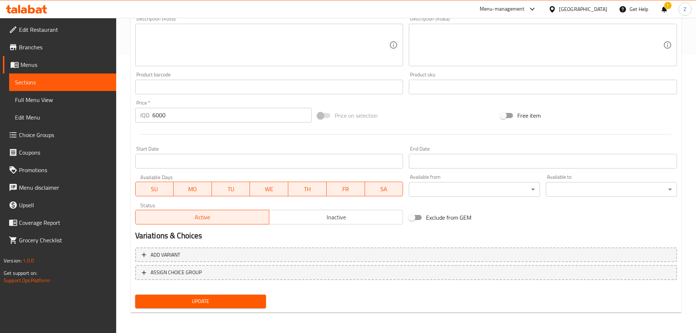
type textarea "White rice, grilled chicken slices served with lettuce."
click at [248, 201] on span "Update" at bounding box center [200, 301] width 119 height 9
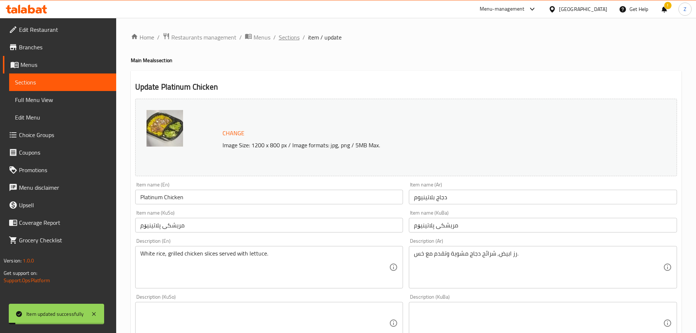
click at [287, 37] on span "Sections" at bounding box center [289, 37] width 21 height 9
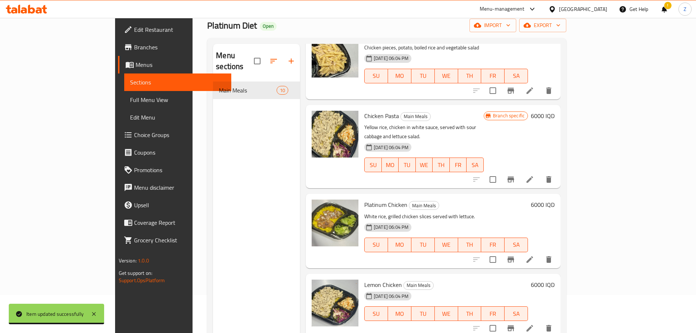
scroll to position [102, 0]
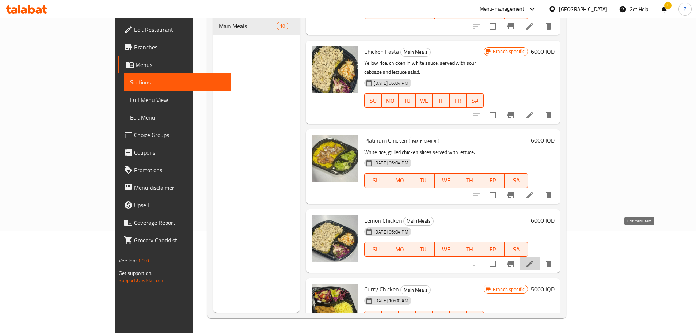
click at [462, 201] on icon at bounding box center [529, 263] width 9 height 9
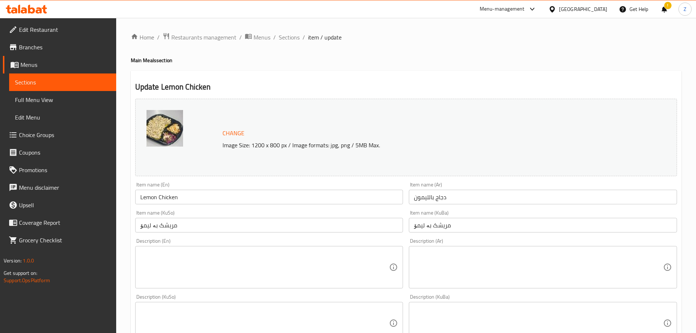
click at [462, 201] on textarea at bounding box center [538, 267] width 249 height 35
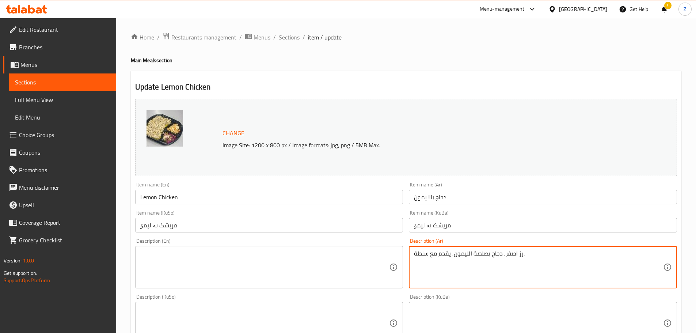
click at [462, 201] on textarea "رز اصفر, دجاج بصلصة الليمون, يقدم مع سلطة." at bounding box center [538, 267] width 249 height 35
type textarea "رز اصفر, دجاج بصلصة الليمون, يقدم مع سلطة."
click at [287, 201] on textarea at bounding box center [264, 267] width 249 height 35
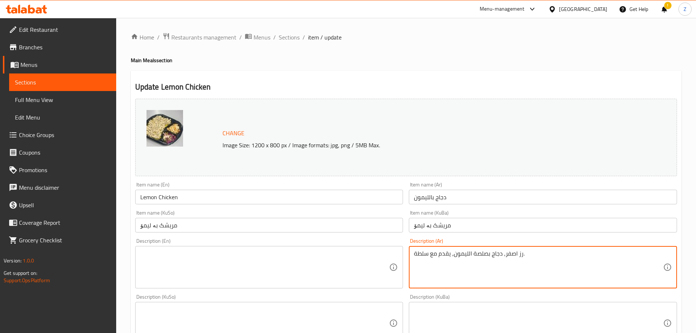
paste textarea "Yellow rice, chicken with lemon sauce, served with salad."
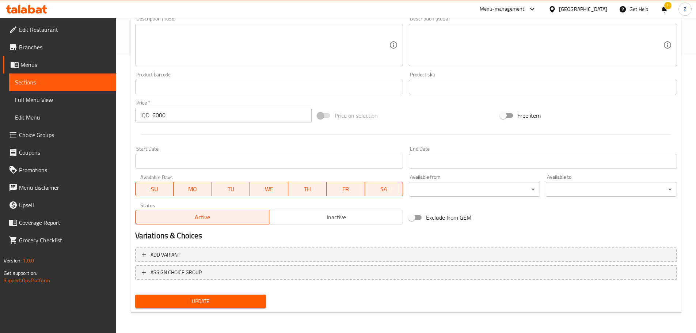
type textarea "Yellow rice, chicken with lemon sauce, served with salad."
click at [259, 201] on button "Update" at bounding box center [200, 301] width 131 height 14
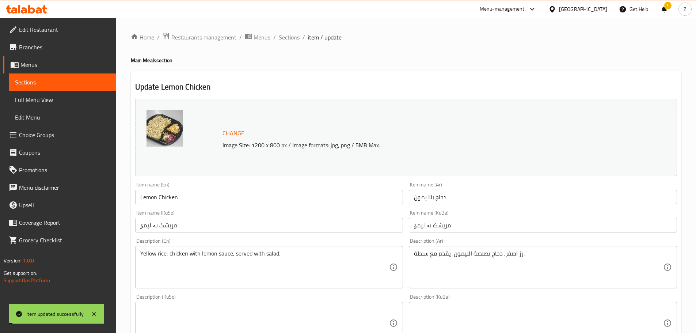
click at [289, 38] on span "Sections" at bounding box center [289, 37] width 21 height 9
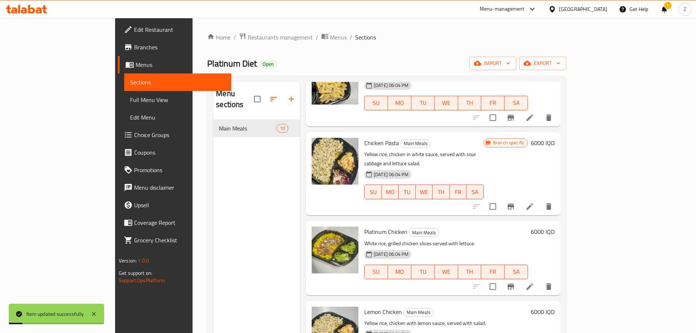
scroll to position [102, 0]
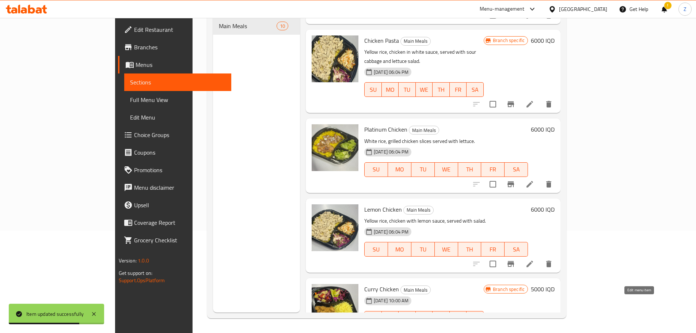
click at [462, 201] on icon at bounding box center [529, 332] width 9 height 9
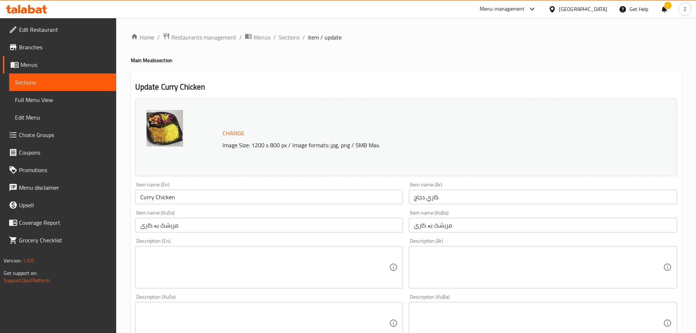
click at [455, 201] on div "Description (Ar)" at bounding box center [543, 267] width 268 height 42
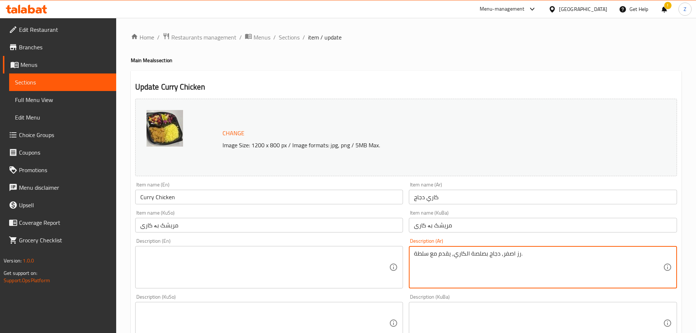
type textarea "رز اصفر, دجاج بصلصة الكاري, يقدم مع سلطة."
click at [455, 201] on div "رز اصفر, دجاج بصلصة الكاري, يقدم مع سلطة. Description (Ar)" at bounding box center [543, 267] width 268 height 42
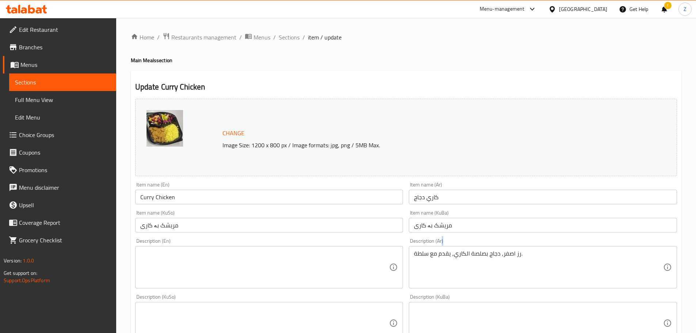
click at [455, 201] on div "رز اصفر, دجاج بصلصة الكاري, يقدم مع سلطة. Description (Ar)" at bounding box center [543, 267] width 268 height 42
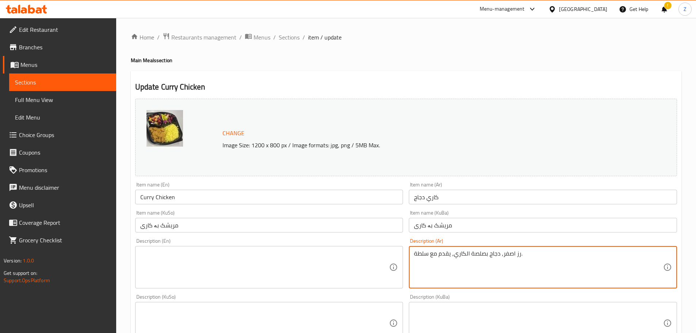
click at [462, 201] on textarea "رز اصفر, دجاج بصلصة الكاري, يقدم مع سلطة." at bounding box center [538, 267] width 249 height 35
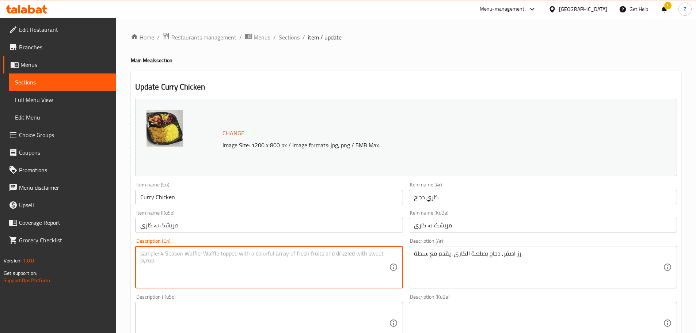
click at [292, 201] on textarea at bounding box center [264, 267] width 249 height 35
paste textarea "Yellow rice, chicken in curry sauce, served with salad."
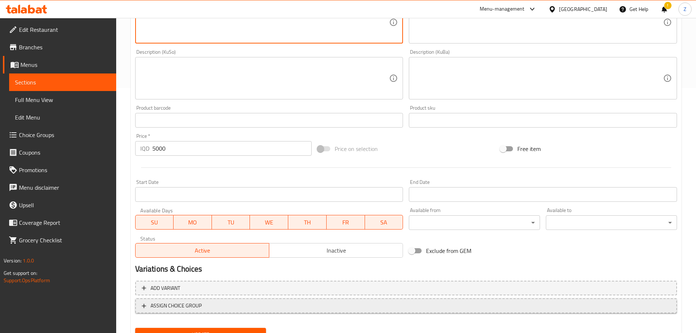
scroll to position [278, 0]
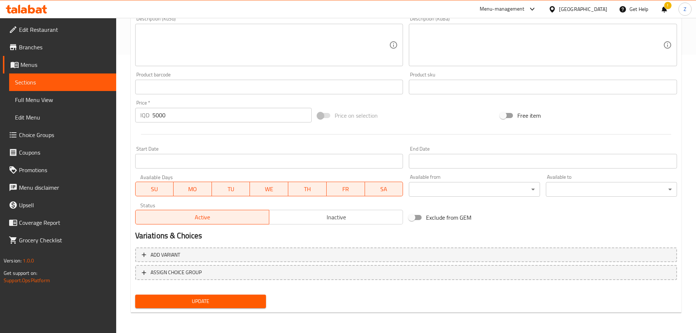
type textarea "Yellow rice, chicken in curry sauce, served with salad."
click at [226, 201] on span "Update" at bounding box center [200, 301] width 119 height 9
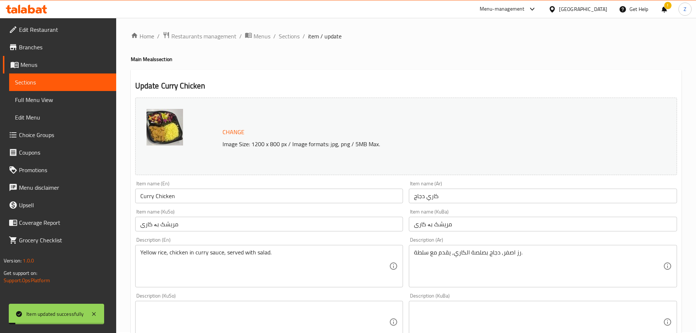
scroll to position [0, 0]
click at [287, 39] on span "Sections" at bounding box center [289, 37] width 21 height 9
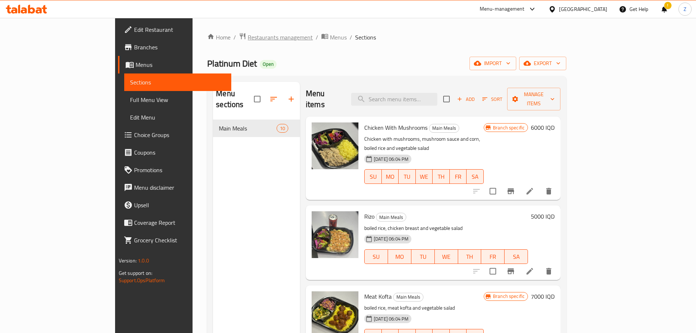
click at [227, 44] on div "Home / Restaurants management / Menus / Sections Platinum Diet Open import expo…" at bounding box center [386, 227] width 359 height 388
click at [248, 37] on span "Restaurants management" at bounding box center [280, 37] width 65 height 9
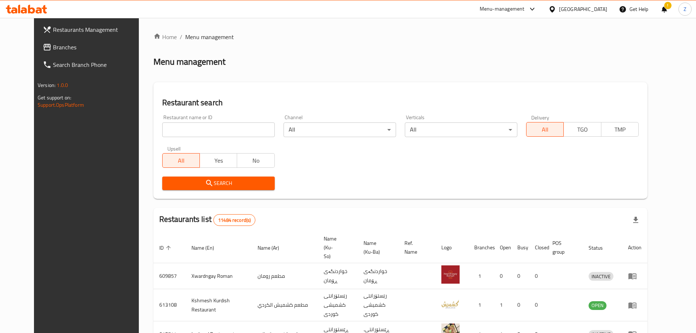
click at [221, 131] on input "search" at bounding box center [218, 129] width 113 height 15
paste input "704398"
type input "704398"
click at [225, 190] on div "Search" at bounding box center [218, 183] width 121 height 22
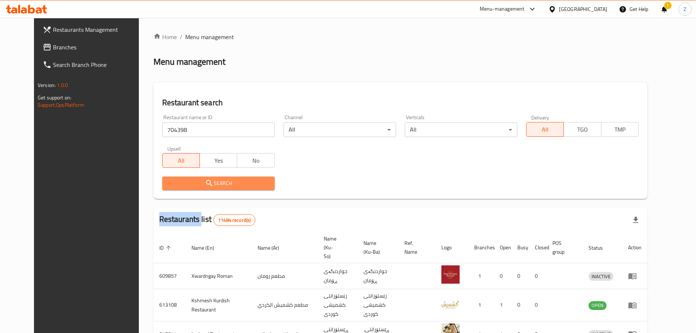
click at [227, 185] on span "Search" at bounding box center [218, 183] width 101 height 9
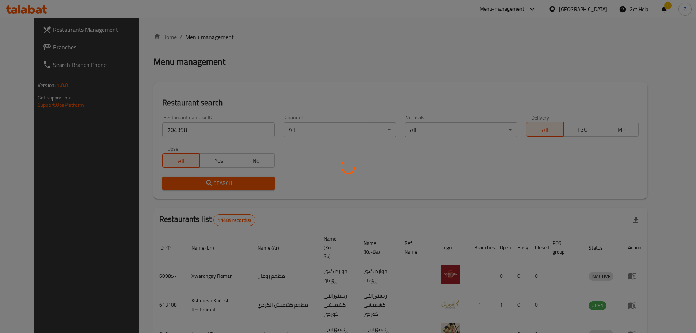
click at [376, 168] on div at bounding box center [348, 166] width 696 height 333
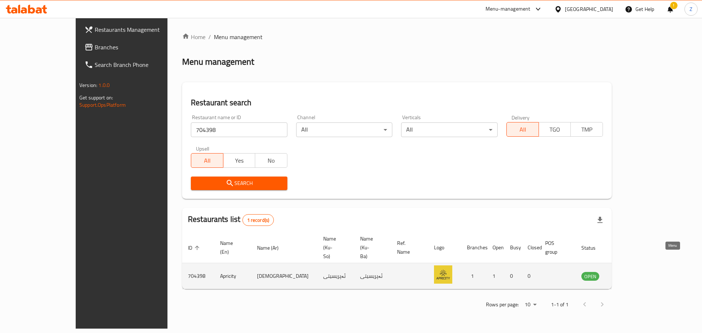
click at [462, 201] on icon "enhanced table" at bounding box center [623, 275] width 9 height 9
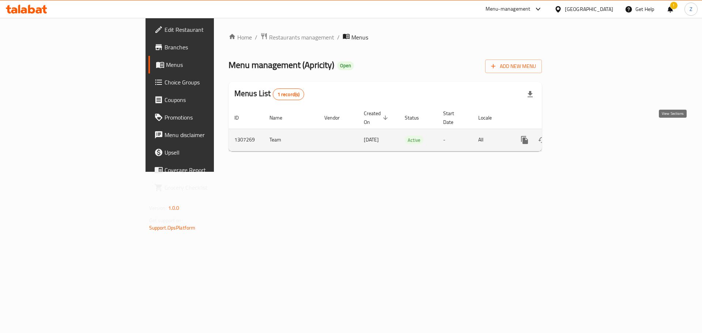
click at [462, 136] on icon "enhanced table" at bounding box center [577, 140] width 9 height 9
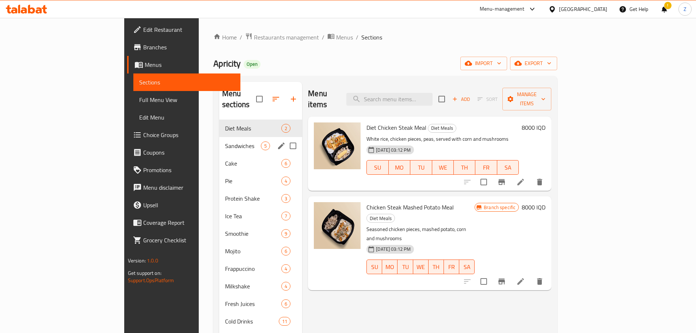
click at [219, 140] on div "Sandwiches 5" at bounding box center [260, 146] width 83 height 18
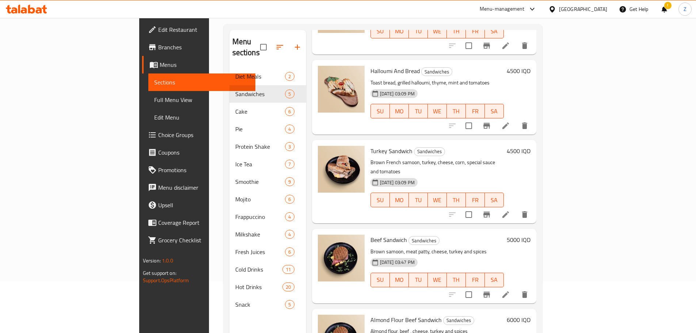
scroll to position [102, 0]
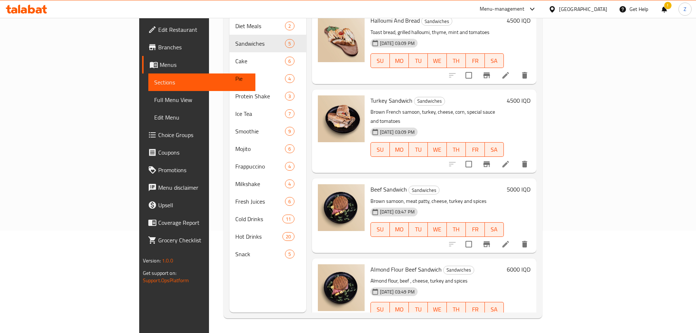
click at [390, 201] on p "Almond flour, beef , cheese, turkey and spices" at bounding box center [436, 280] width 133 height 9
click at [392, 201] on span "Almond Flour Beef Sandwich" at bounding box center [405, 269] width 71 height 11
copy h6 "Almond Flour Beef Sandwich"
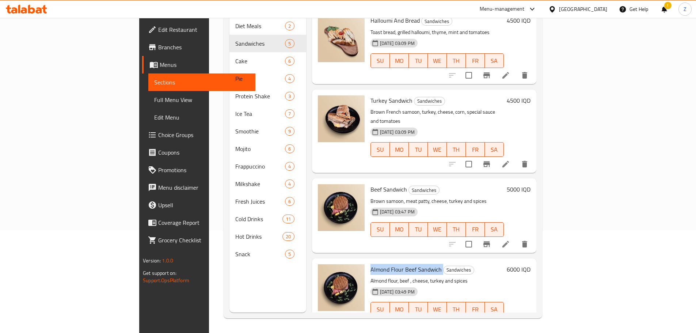
click at [384, 201] on span "Almond Flour Beef Sandwich" at bounding box center [405, 269] width 71 height 11
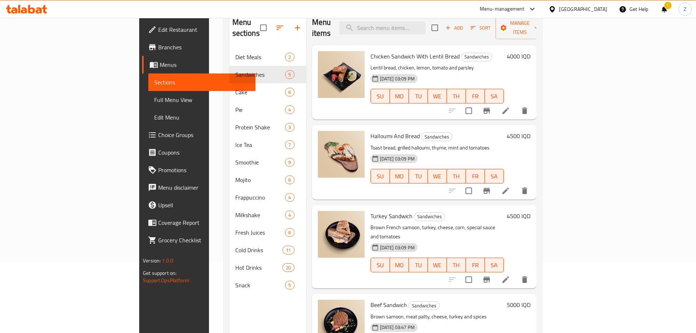
scroll to position [29, 0]
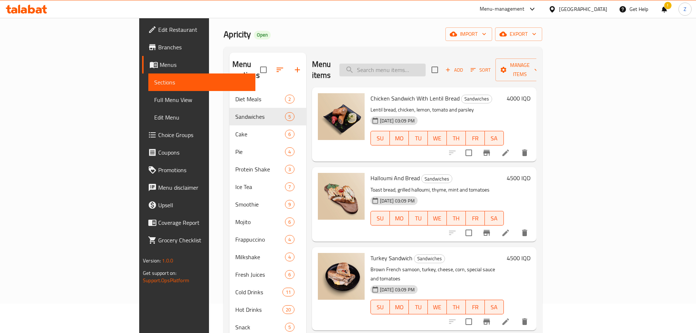
click at [426, 64] on input "search" at bounding box center [382, 70] width 86 height 13
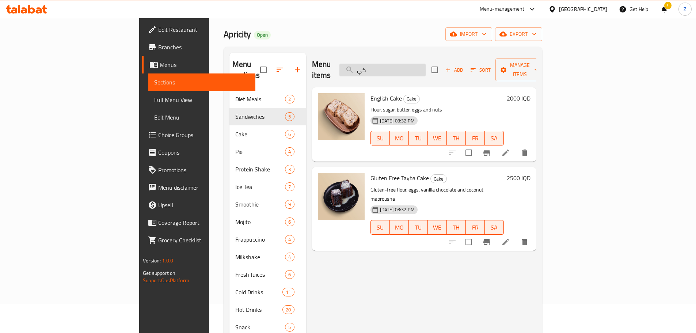
type input "ك"
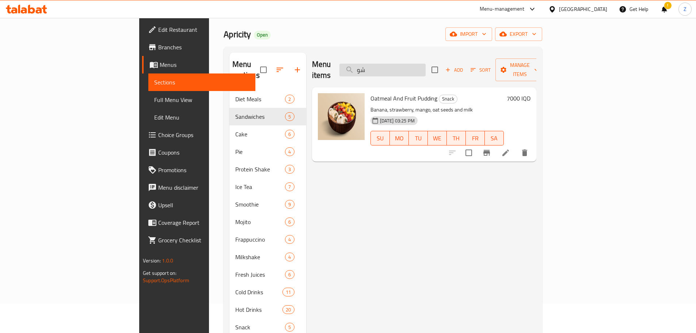
type input "ش"
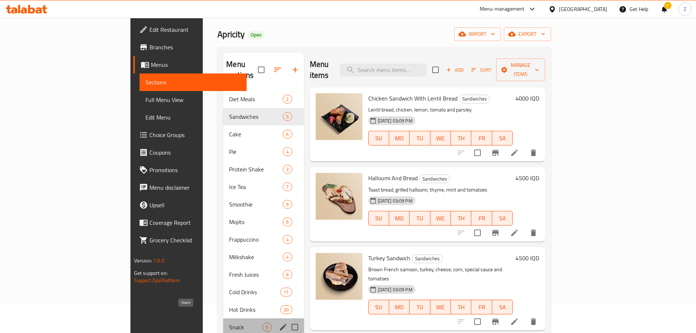
click at [229, 201] on span "Snack" at bounding box center [245, 327] width 33 height 9
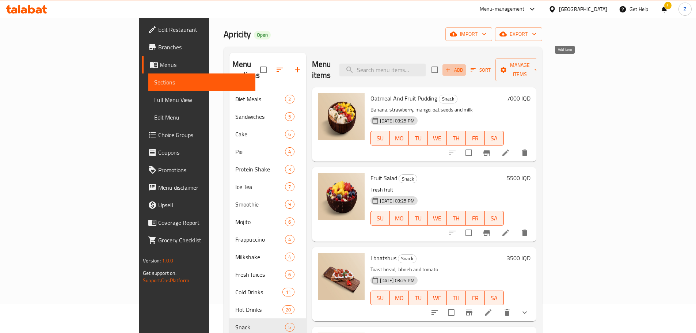
click at [462, 67] on span "Add" at bounding box center [454, 70] width 20 height 8
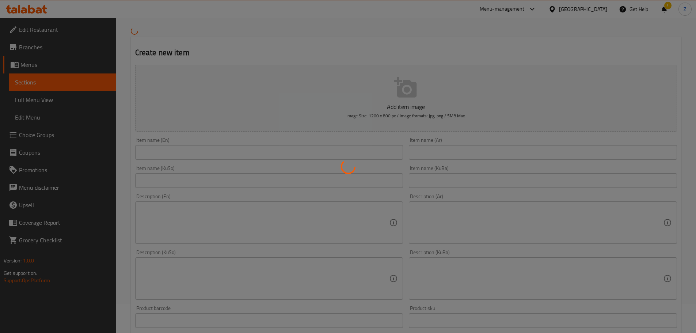
click at [268, 153] on div at bounding box center [348, 166] width 696 height 333
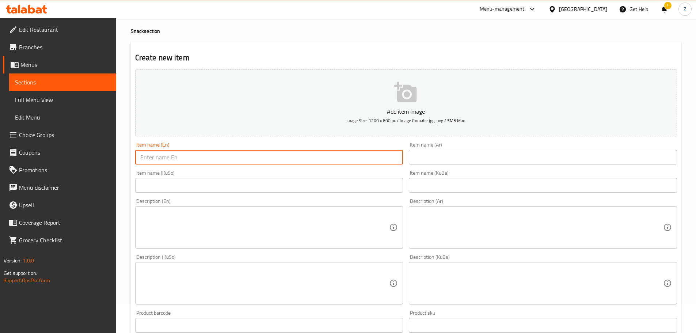
click at [268, 153] on input "text" at bounding box center [269, 157] width 268 height 15
type input "Diet Brownies"
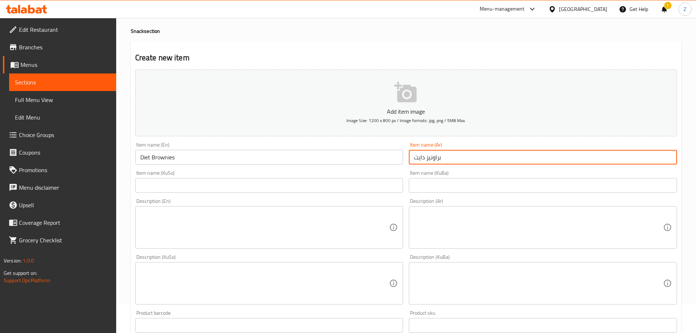
type input "براونيز دايت"
click at [462, 201] on textarea at bounding box center [538, 227] width 249 height 35
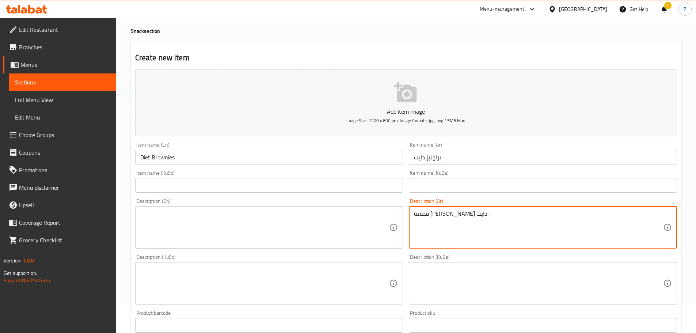
click at [462, 201] on textarea "قطعة [PERSON_NAME] دايت." at bounding box center [538, 227] width 249 height 35
type textarea "قطعة [PERSON_NAME] دايت."
drag, startPoint x: 355, startPoint y: 250, endPoint x: 342, endPoint y: 238, distance: 17.4
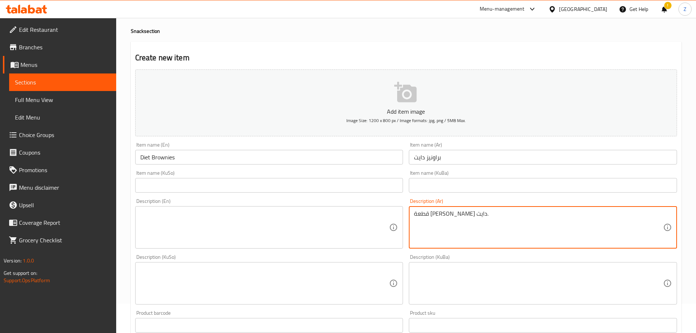
click at [351, 201] on div "Description (En) Description (En)" at bounding box center [269, 223] width 274 height 56
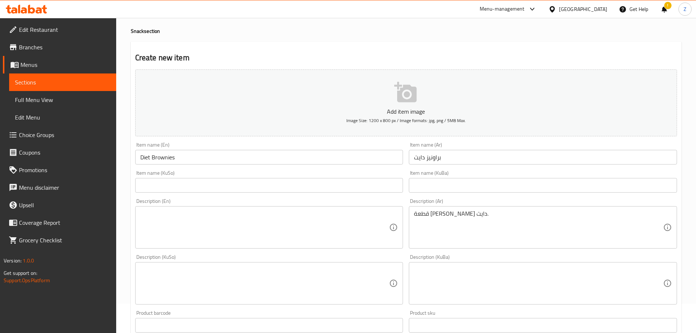
click at [322, 201] on textarea at bounding box center [264, 227] width 249 height 35
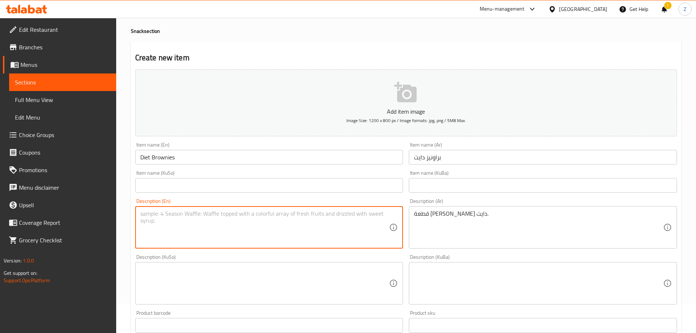
paste textarea "A slice of diet brownie."
drag, startPoint x: 155, startPoint y: 214, endPoint x: 147, endPoint y: 213, distance: 8.1
click at [145, 201] on textarea "A slice of diet brownie." at bounding box center [264, 227] width 249 height 35
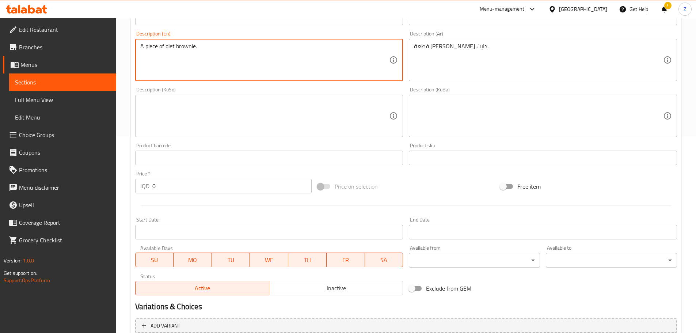
scroll to position [212, 0]
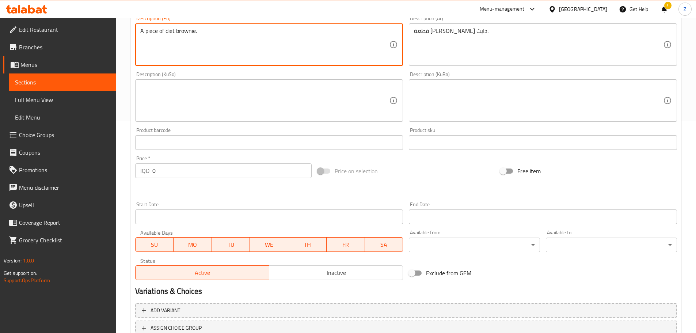
type textarea "A piece of diet brownie."
click at [184, 171] on input "0" at bounding box center [232, 170] width 160 height 15
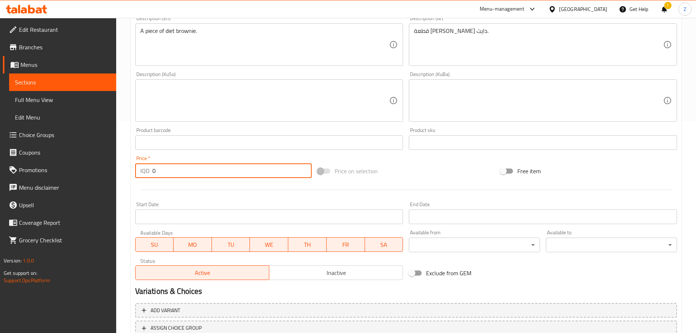
click at [184, 171] on input "0" at bounding box center [232, 170] width 160 height 15
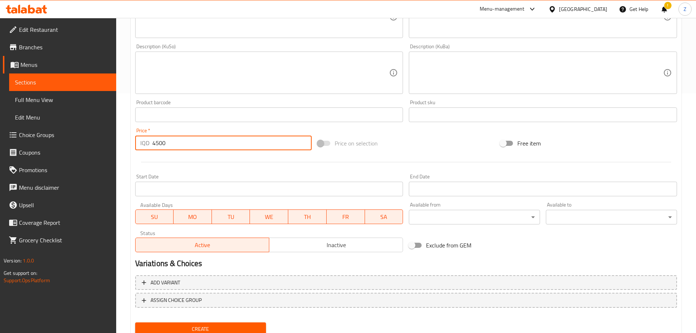
scroll to position [267, 0]
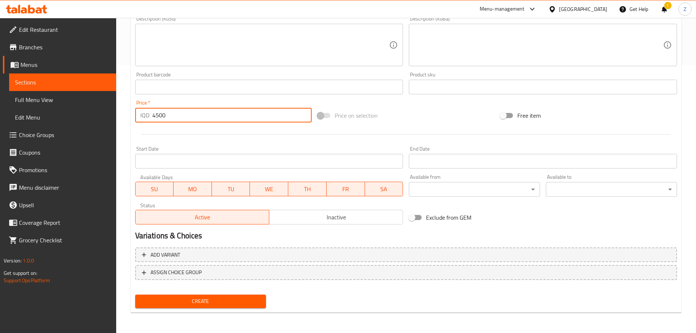
type input "4500"
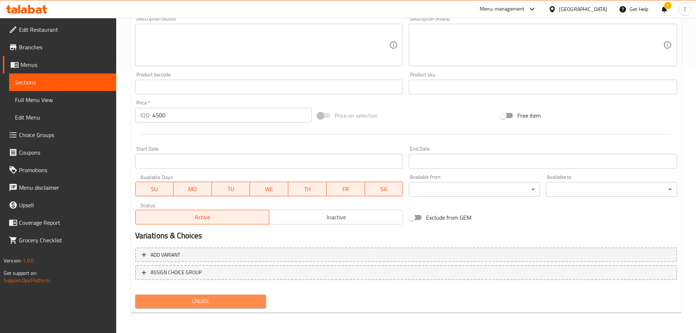
click at [237, 201] on span "Create" at bounding box center [200, 301] width 119 height 9
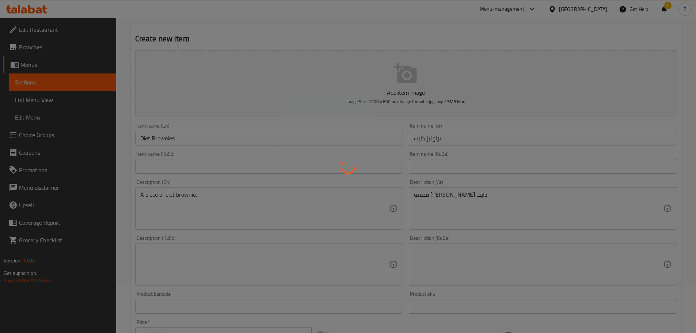
type input "0"
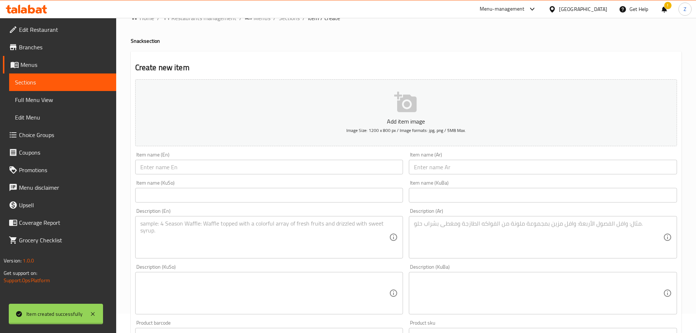
scroll to position [0, 0]
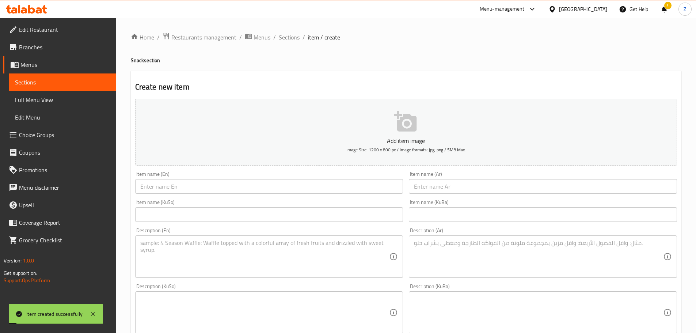
click at [286, 33] on span "Sections" at bounding box center [289, 37] width 21 height 9
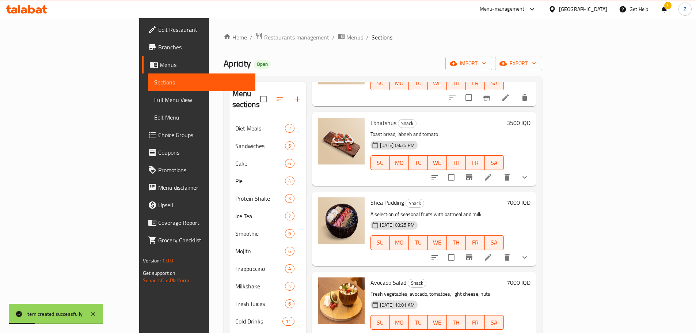
scroll to position [102, 0]
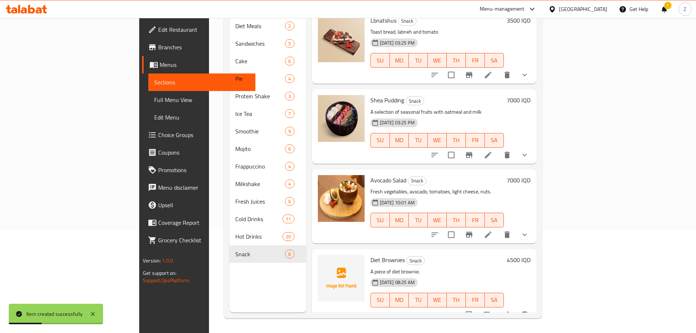
click at [443, 201] on p "A piece of diet brownie." at bounding box center [436, 271] width 133 height 9
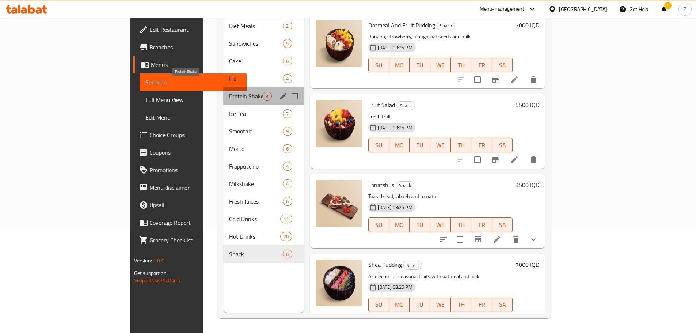
click at [229, 92] on span "Protein Shake" at bounding box center [245, 96] width 33 height 9
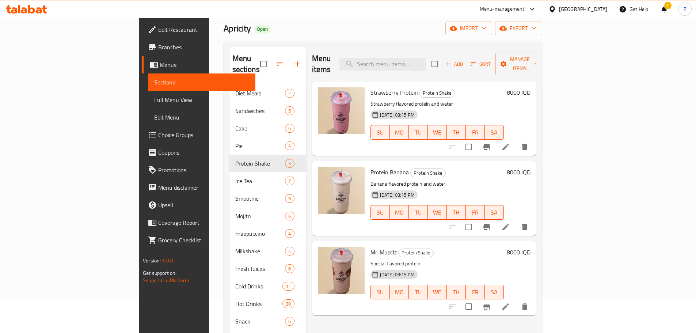
scroll to position [29, 0]
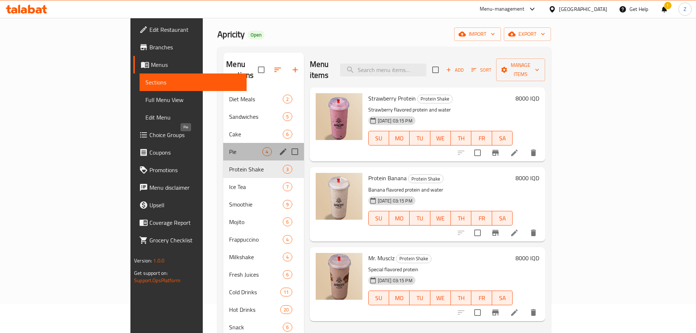
click at [229, 147] on span "Pie" at bounding box center [245, 151] width 33 height 9
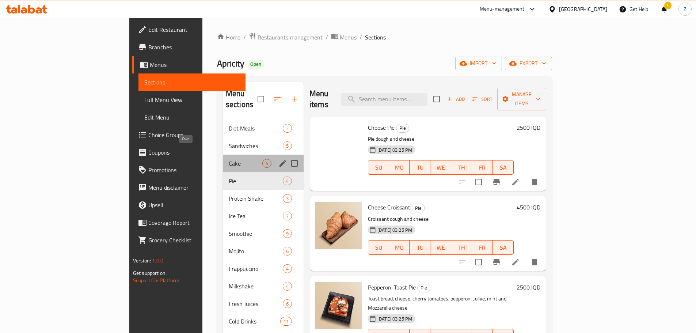
click at [229, 159] on span "Cake" at bounding box center [246, 163] width 34 height 9
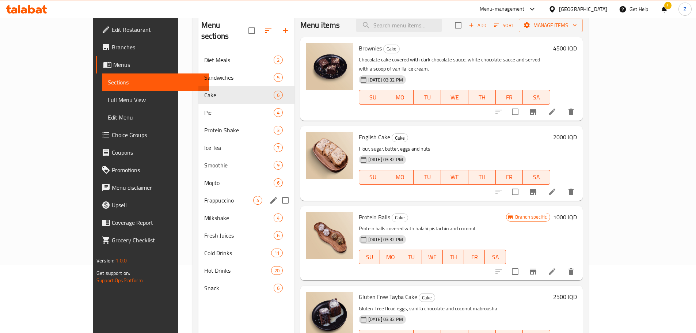
scroll to position [102, 0]
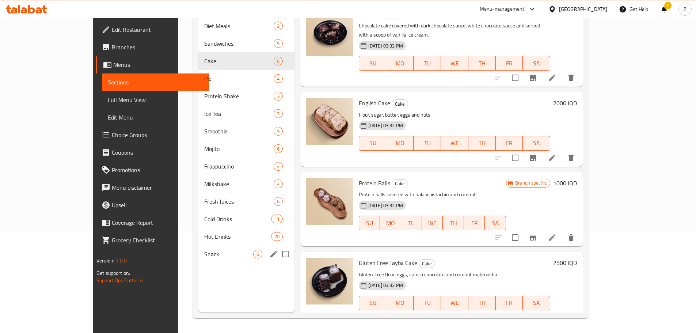
click at [204, 201] on span "Snack" at bounding box center [228, 254] width 49 height 9
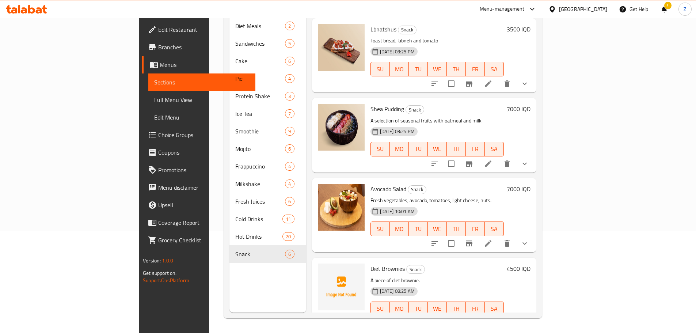
scroll to position [164, 0]
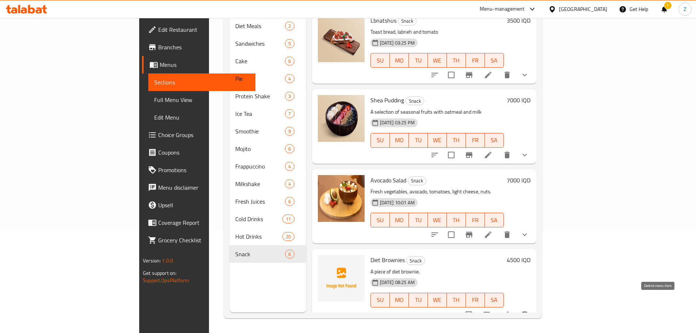
click at [462, 201] on button "delete" at bounding box center [525, 315] width 18 height 18
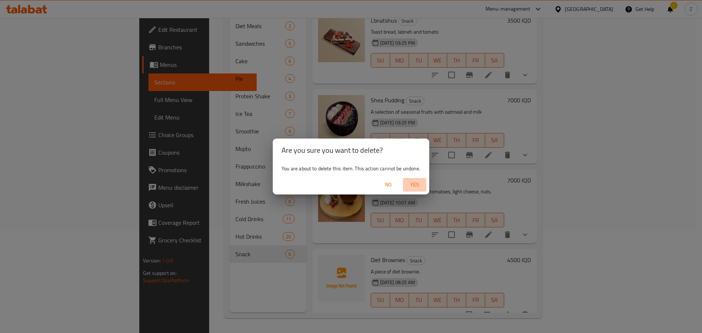
click at [421, 183] on span "Yes" at bounding box center [415, 184] width 18 height 9
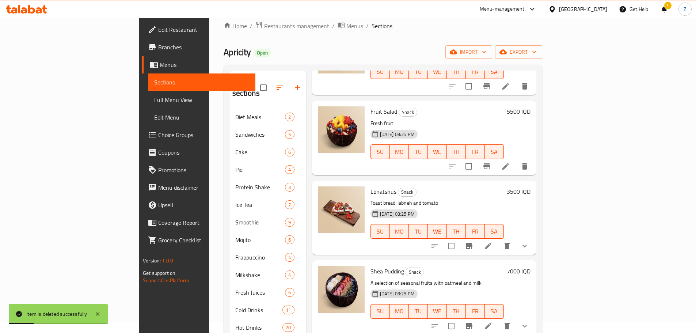
scroll to position [0, 0]
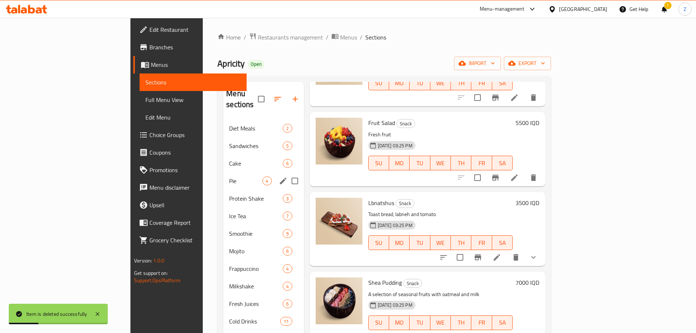
click at [223, 172] on div "Pie 4" at bounding box center [263, 181] width 80 height 18
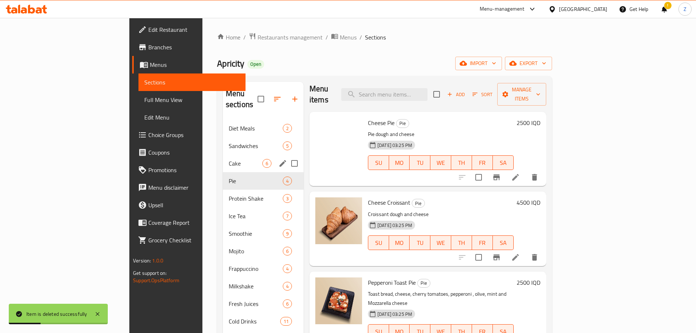
click at [229, 159] on span "Cake" at bounding box center [246, 163] width 34 height 9
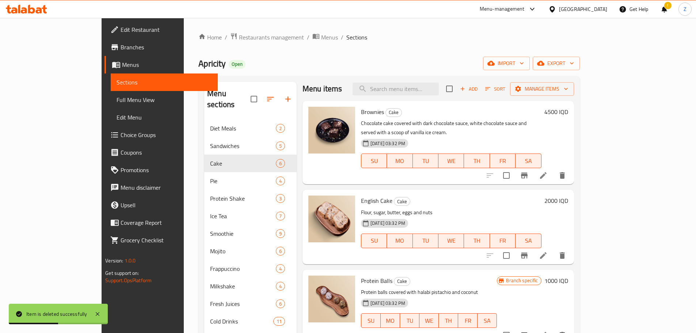
click at [462, 169] on li at bounding box center [543, 175] width 20 height 13
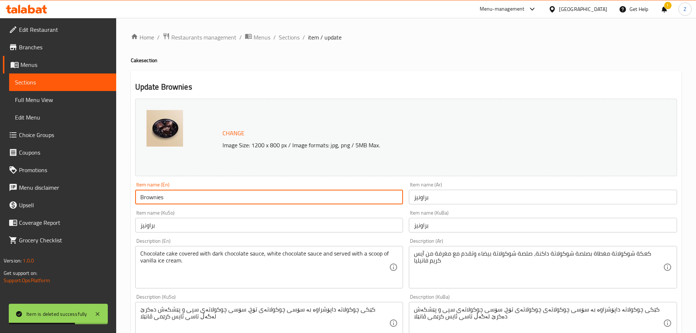
click at [142, 198] on input "Brownies" at bounding box center [269, 197] width 268 height 15
click at [140, 198] on input "Brownies" at bounding box center [269, 197] width 268 height 15
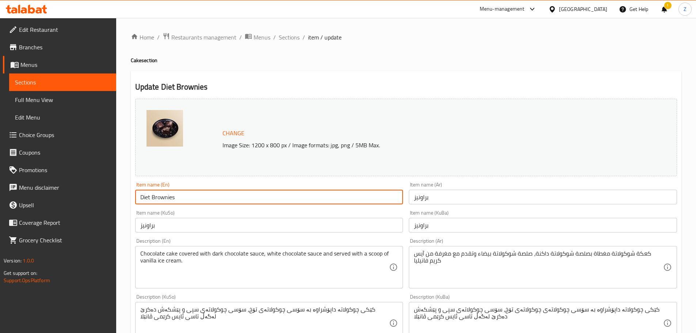
type input "Diet Brownies"
click at [434, 195] on input "براونيز" at bounding box center [543, 197] width 268 height 15
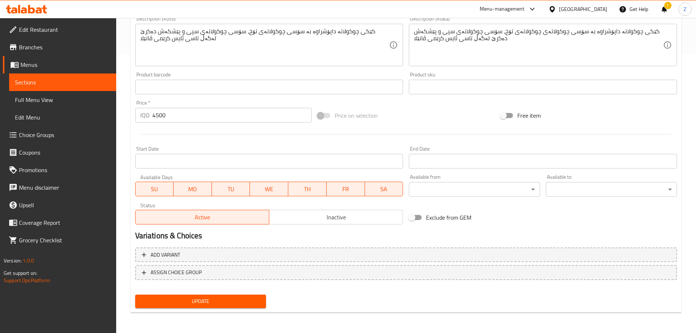
type input "براونيز دايت"
click at [242, 201] on span "Update" at bounding box center [200, 301] width 119 height 9
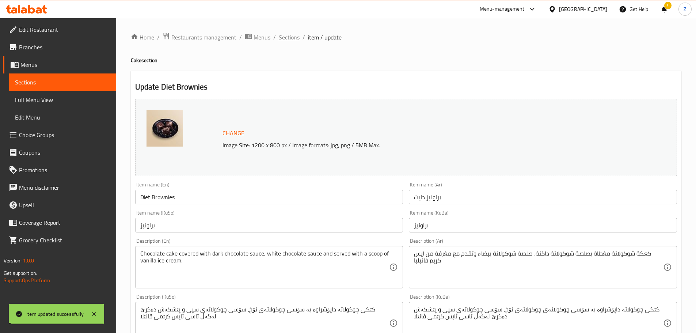
click at [294, 38] on span "Sections" at bounding box center [289, 37] width 21 height 9
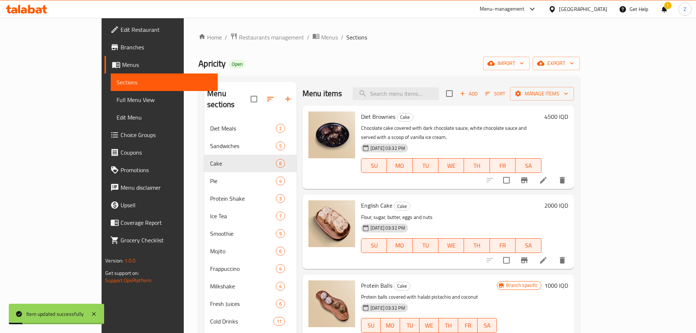
scroll to position [37, 0]
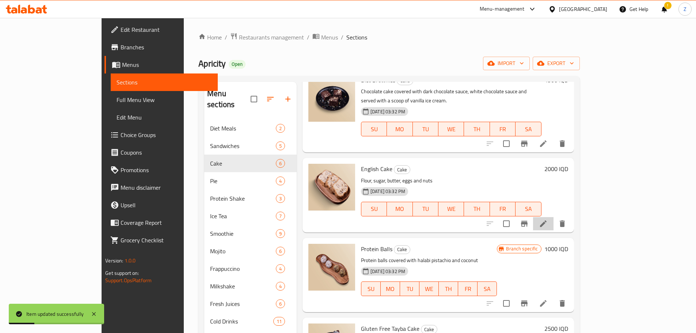
click at [462, 201] on li at bounding box center [543, 223] width 20 height 13
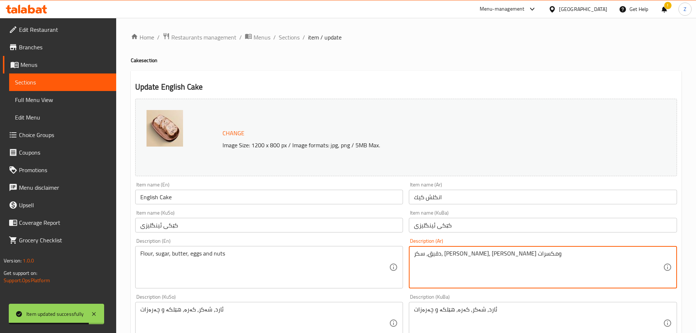
click at [462, 201] on textarea "دقيق، سكر، [PERSON_NAME]، [PERSON_NAME] ومكسرات" at bounding box center [538, 267] width 249 height 35
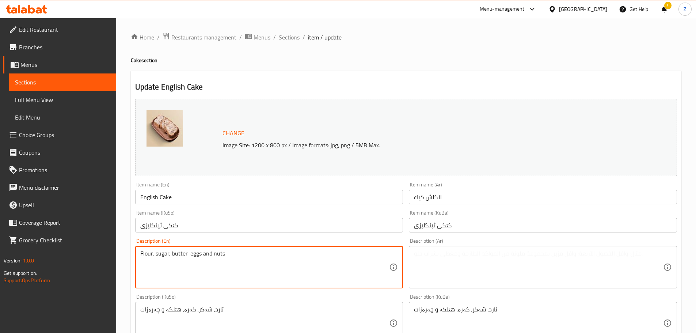
click at [284, 201] on textarea "Flour, sugar, butter, eggs and nuts" at bounding box center [264, 267] width 249 height 35
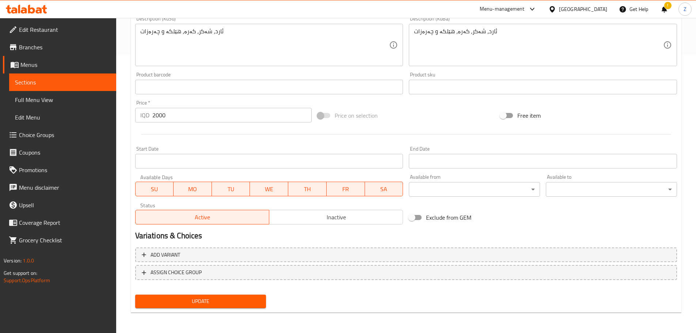
click at [225, 201] on span "Update" at bounding box center [200, 301] width 119 height 9
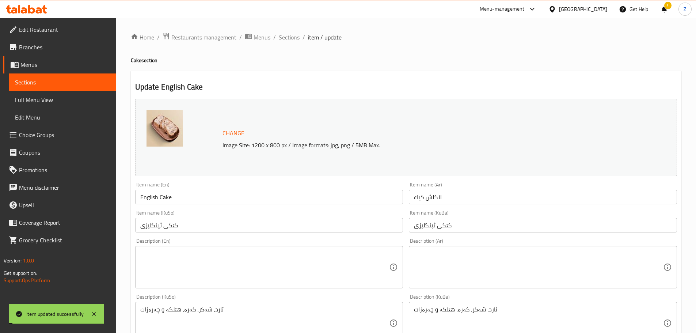
click at [288, 37] on span "Sections" at bounding box center [289, 37] width 21 height 9
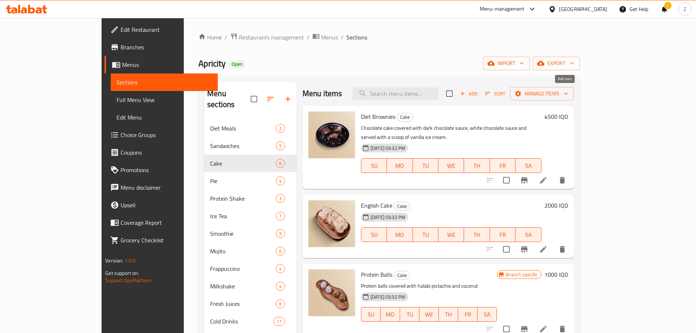
click at [462, 90] on span "Add" at bounding box center [469, 94] width 20 height 8
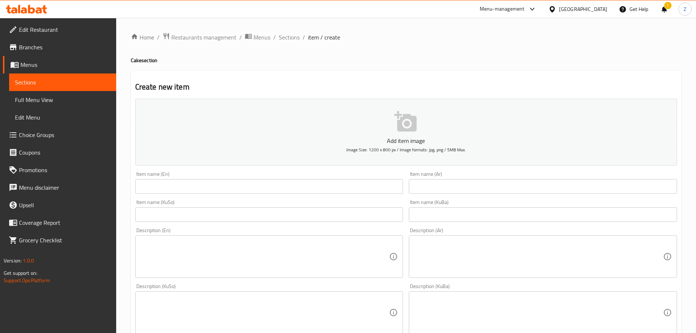
click at [248, 176] on div "Item name (En) Item name (En)" at bounding box center [269, 182] width 268 height 22
click at [245, 186] on input "text" at bounding box center [269, 186] width 268 height 15
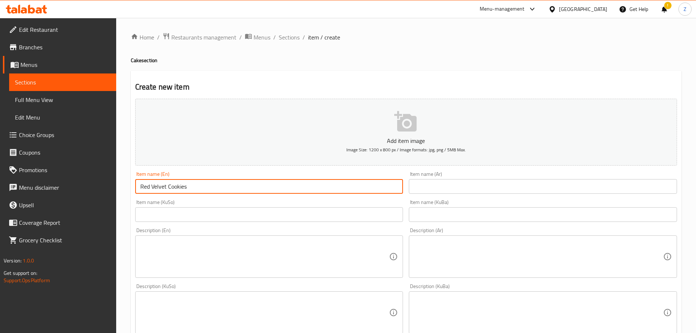
type input "Red Velvet Cookies"
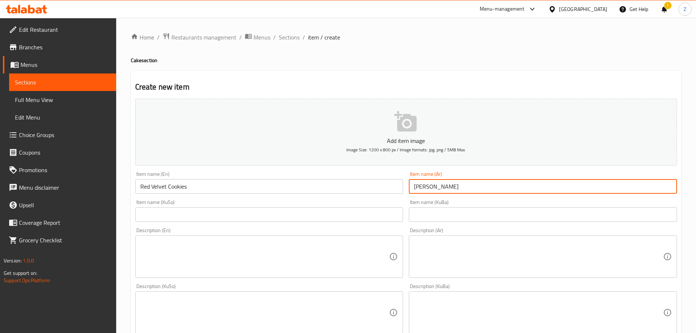
type input "[PERSON_NAME]"
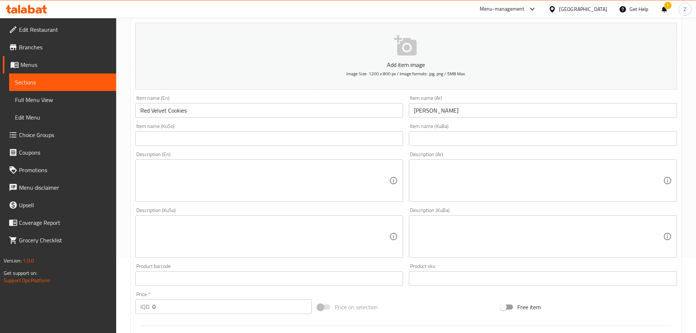
scroll to position [146, 0]
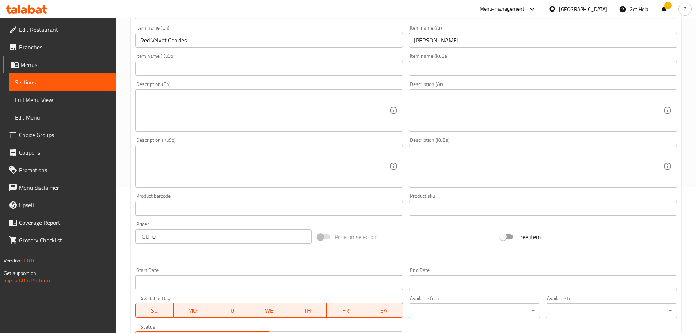
click at [186, 201] on input "0" at bounding box center [232, 236] width 160 height 15
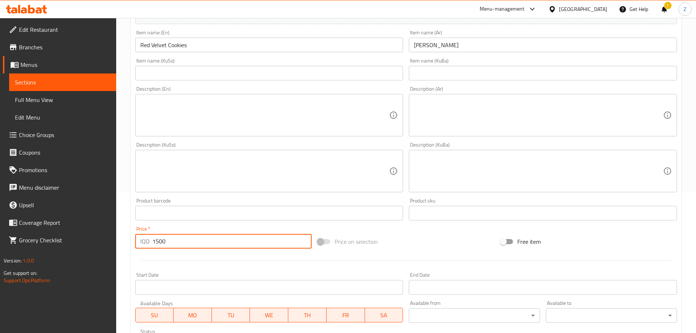
scroll to position [73, 0]
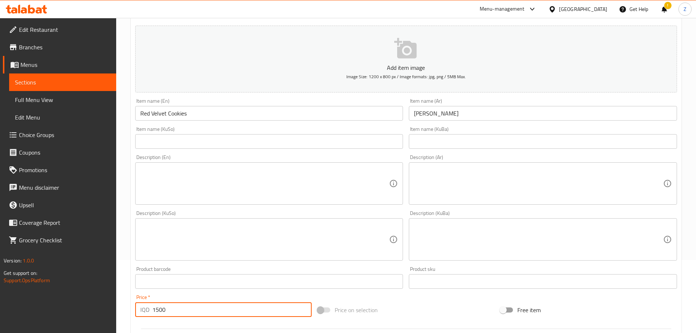
type input "1500"
click at [462, 181] on textarea at bounding box center [538, 183] width 249 height 35
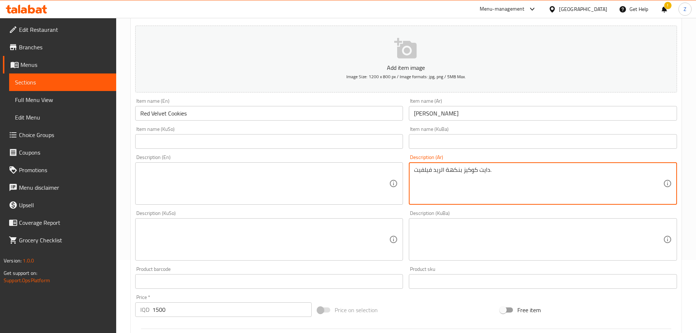
click at [462, 181] on textarea "دايت كوكيز بنكهة الريد فيلفيت." at bounding box center [538, 183] width 249 height 35
type textarea "دايت كوكيز بنكهة الريد فيلفيت."
click at [298, 190] on textarea at bounding box center [264, 183] width 249 height 35
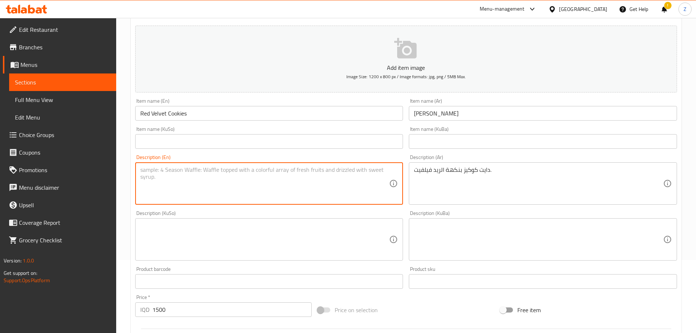
paste textarea "Red velvet diet cookies."
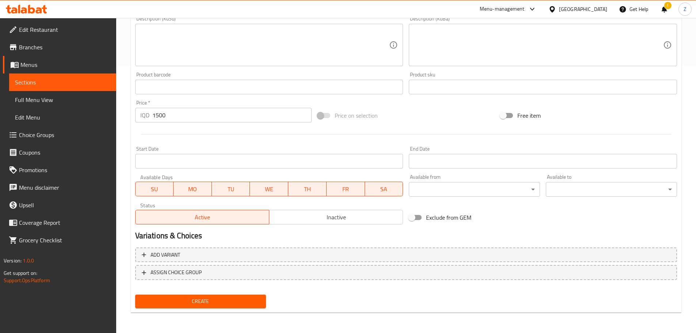
type textarea "Red velvet diet cookies."
click at [199, 201] on span "Create" at bounding box center [200, 301] width 119 height 9
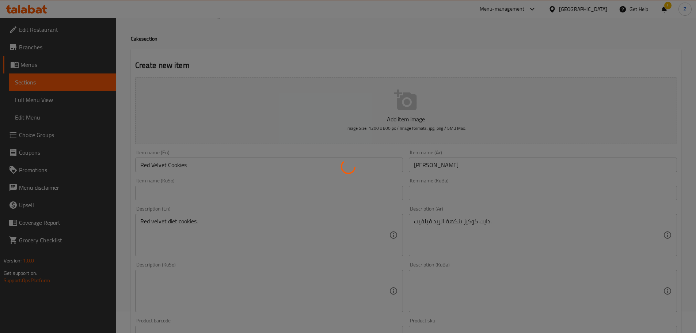
scroll to position [0, 0]
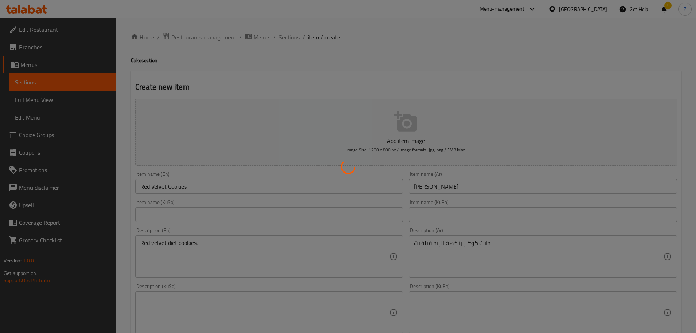
type input "0"
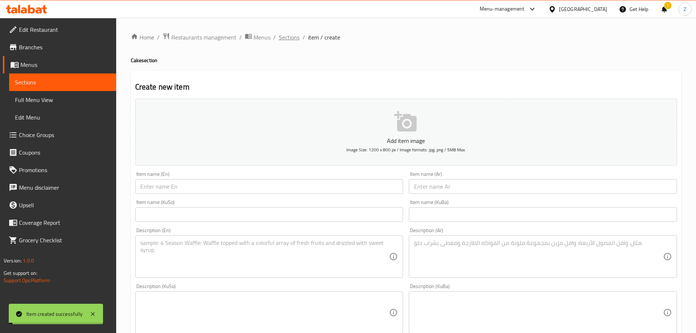
click at [285, 39] on span "Sections" at bounding box center [289, 37] width 21 height 9
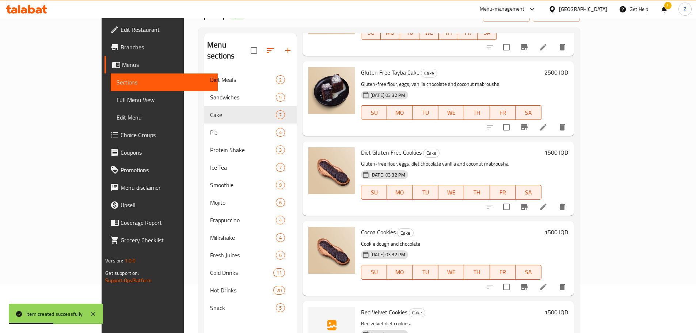
scroll to position [102, 0]
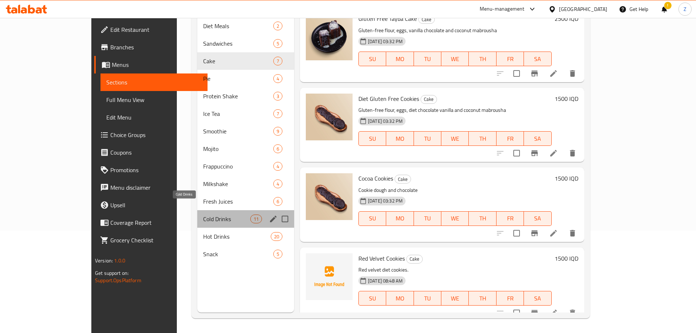
click at [203, 201] on span "Cold Drinks" at bounding box center [226, 218] width 47 height 9
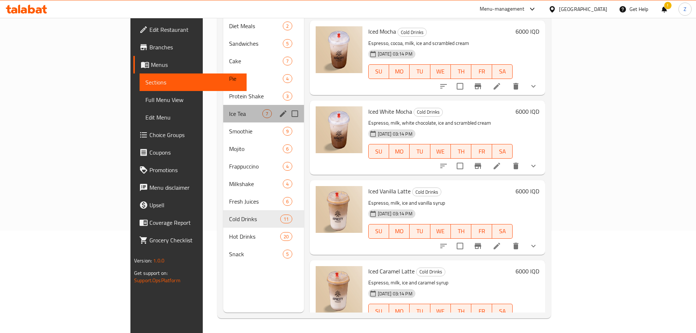
click at [223, 108] on div "Ice Tea 7" at bounding box center [263, 114] width 80 height 18
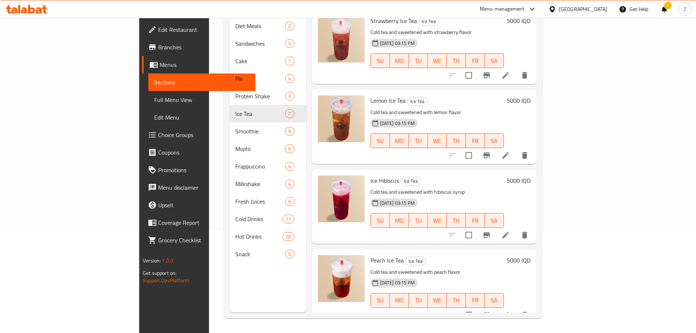
scroll to position [3, 0]
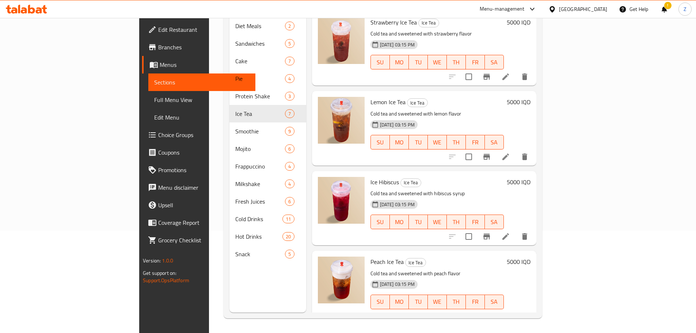
click at [462, 201] on li at bounding box center [505, 236] width 20 height 13
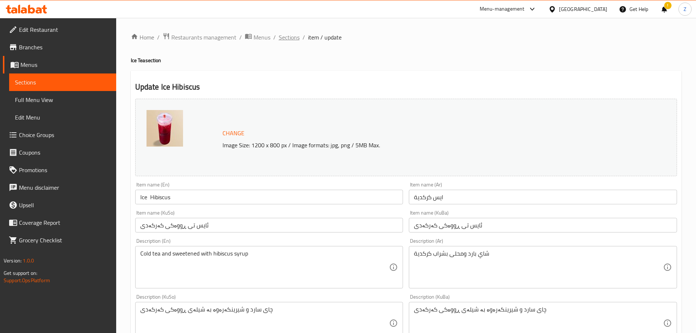
click at [286, 35] on span "Sections" at bounding box center [289, 37] width 21 height 9
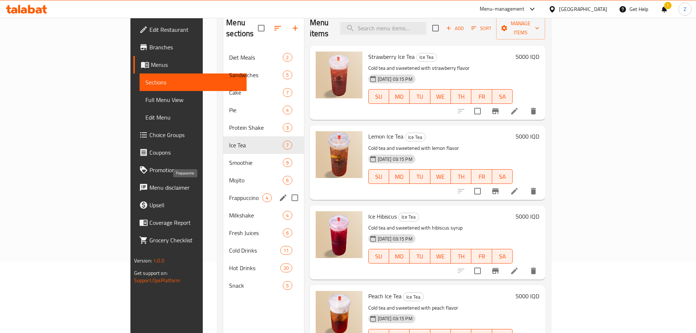
scroll to position [73, 0]
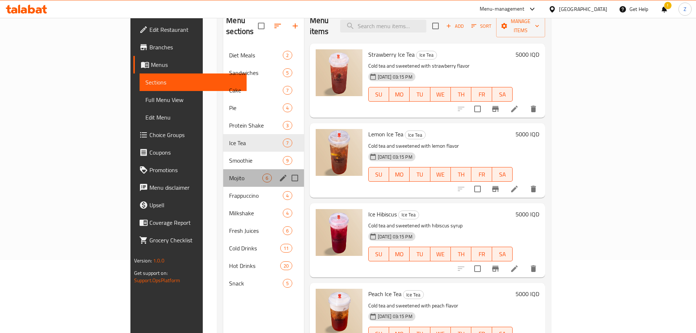
click at [223, 173] on div "Mojito 6" at bounding box center [263, 178] width 80 height 18
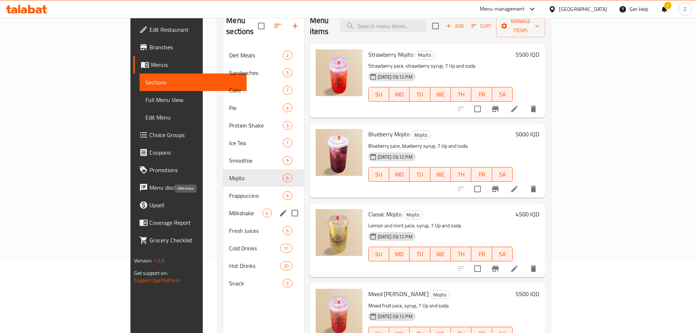
click at [229, 201] on span "Milkshake" at bounding box center [245, 213] width 33 height 9
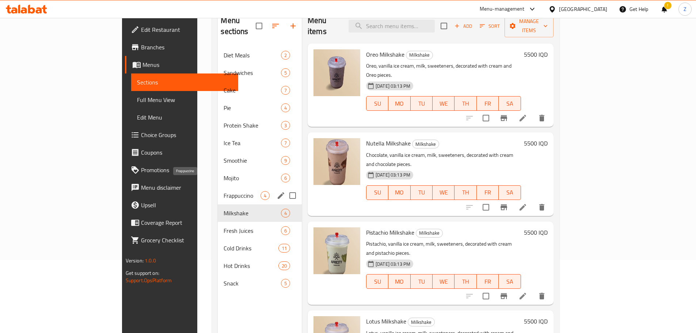
click at [218, 187] on div "Frappuccino 4" at bounding box center [260, 196] width 84 height 18
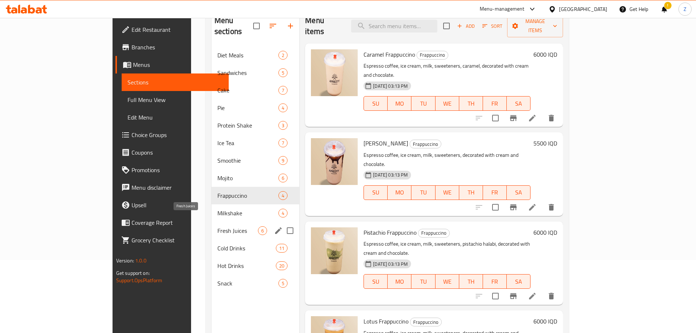
click at [217, 201] on span "Fresh Juices" at bounding box center [237, 230] width 41 height 9
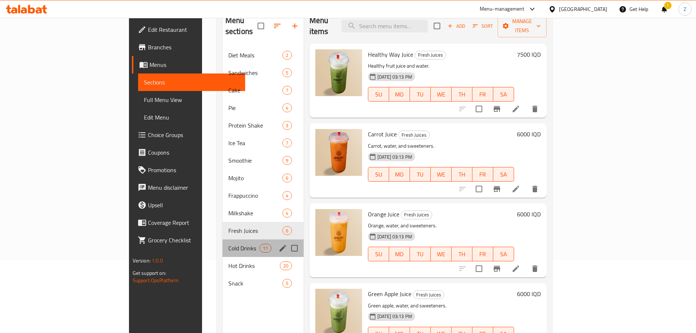
click at [223, 201] on div "Cold Drinks 11" at bounding box center [263, 248] width 81 height 18
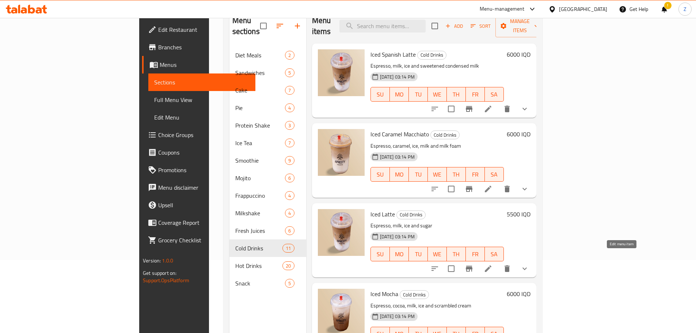
click at [462, 201] on icon at bounding box center [488, 268] width 9 height 9
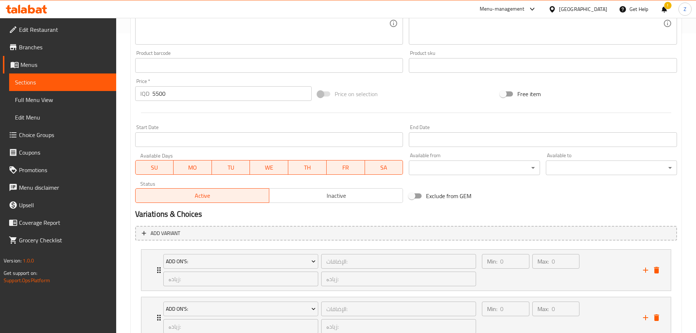
scroll to position [355, 0]
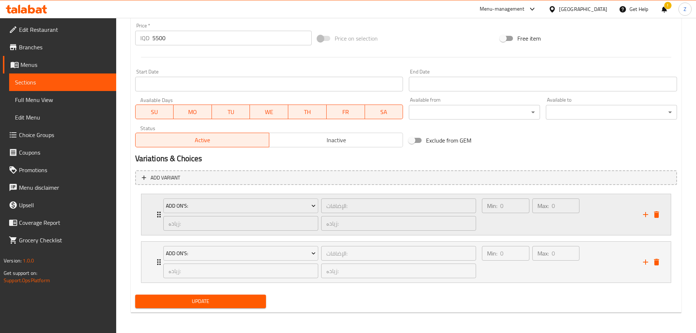
click at [462, 201] on div "Min: 0 ​" at bounding box center [505, 214] width 50 height 35
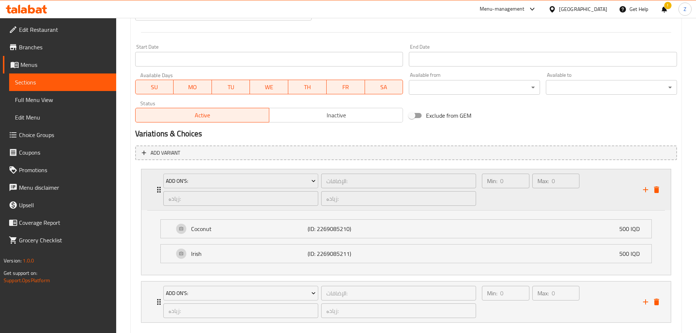
scroll to position [420, 0]
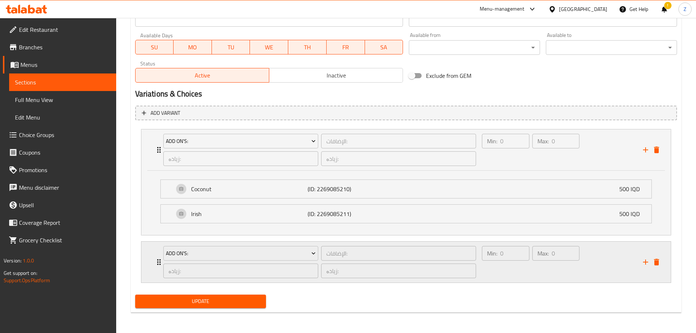
click at [462, 201] on div "Min: 0 ​" at bounding box center [505, 261] width 50 height 35
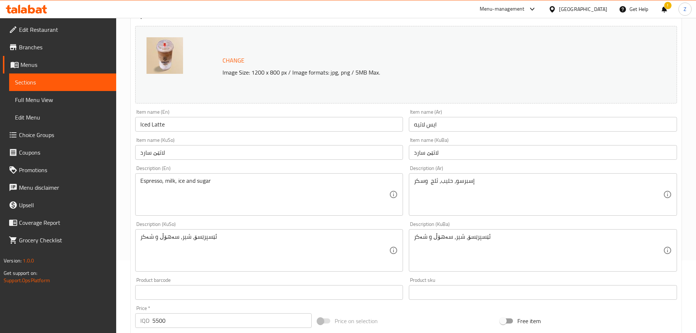
scroll to position [0, 0]
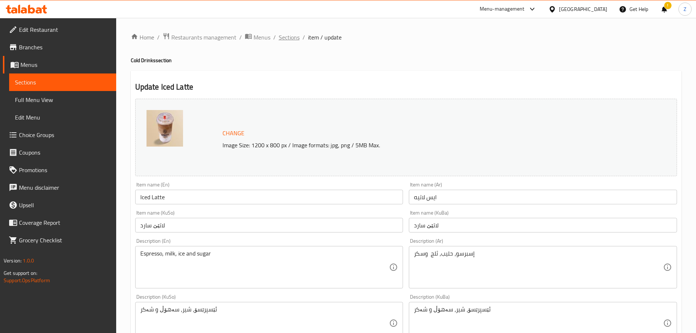
click at [289, 41] on span "Sections" at bounding box center [289, 37] width 21 height 9
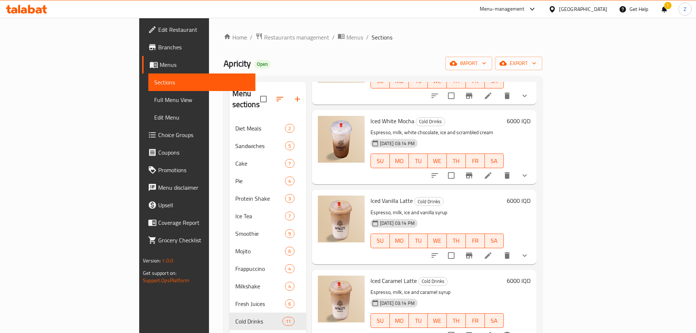
scroll to position [329, 0]
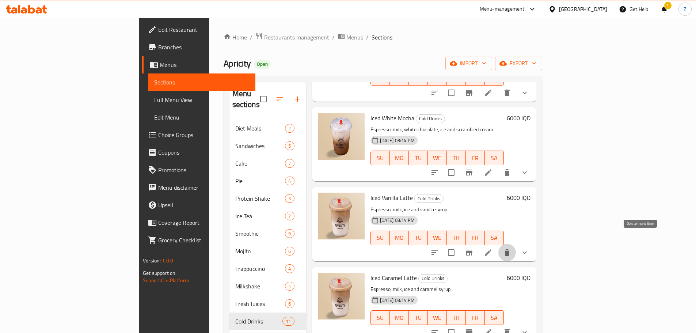
click at [462, 201] on button "delete" at bounding box center [507, 253] width 18 height 18
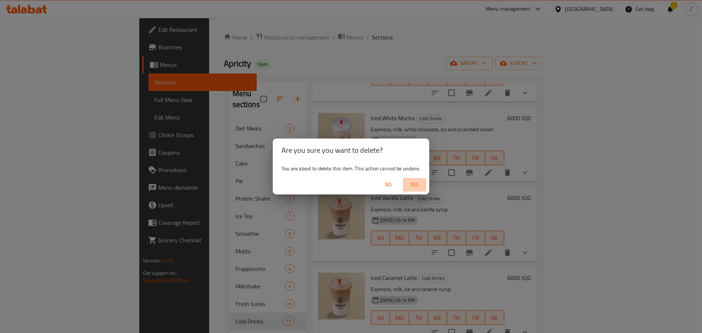
drag, startPoint x: 414, startPoint y: 183, endPoint x: 408, endPoint y: 198, distance: 16.1
click at [414, 183] on span "Yes" at bounding box center [415, 184] width 18 height 9
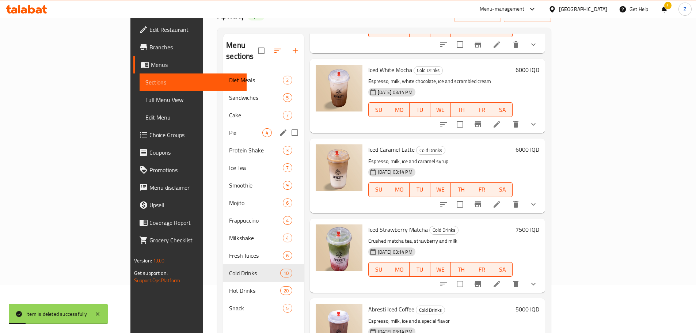
scroll to position [102, 0]
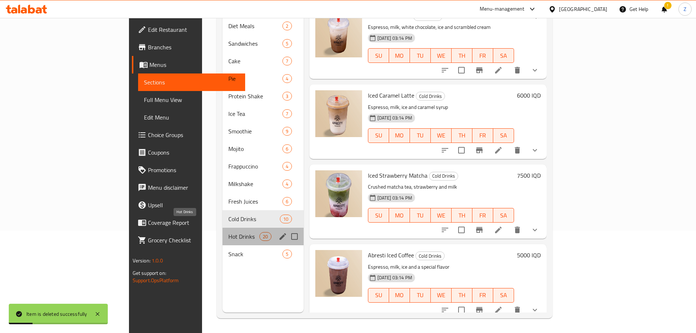
click at [228, 201] on span "Hot Drinks" at bounding box center [243, 236] width 31 height 9
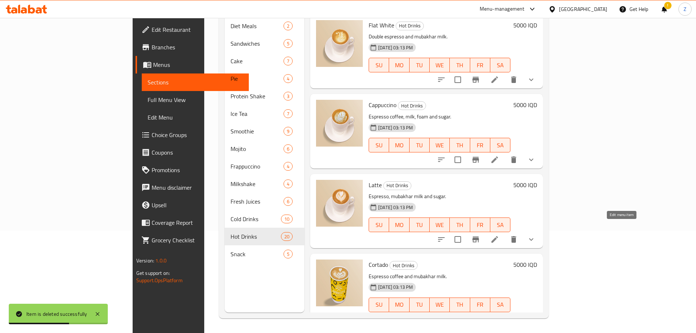
click at [462, 201] on icon at bounding box center [494, 239] width 9 height 9
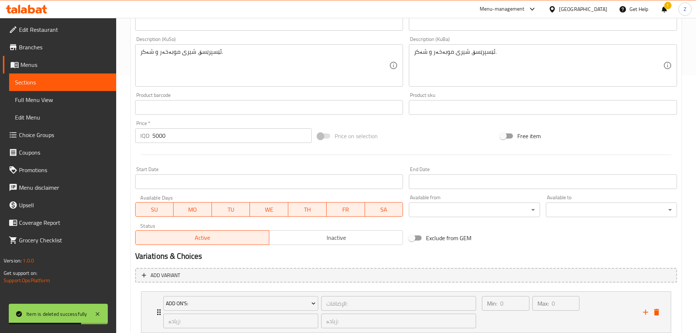
scroll to position [308, 0]
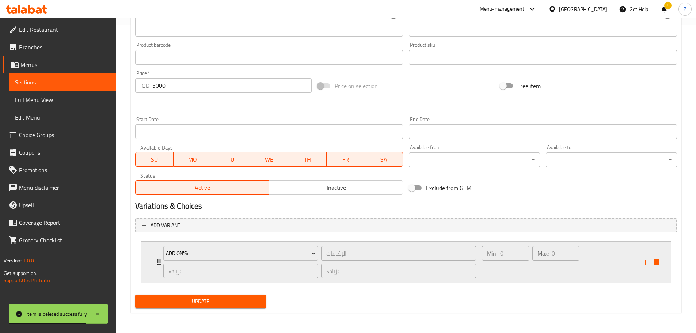
click at [462, 201] on div "Max: 0 ​" at bounding box center [556, 261] width 50 height 35
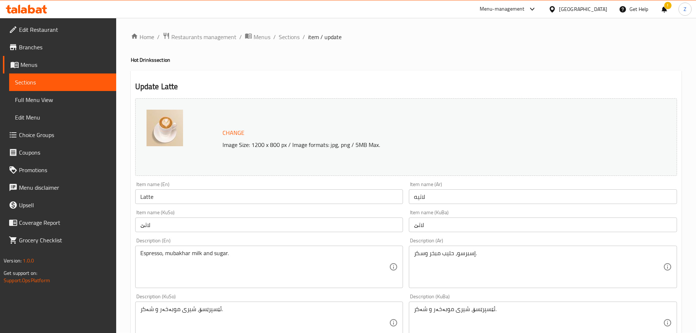
scroll to position [0, 0]
click at [285, 36] on span "Sections" at bounding box center [289, 37] width 21 height 9
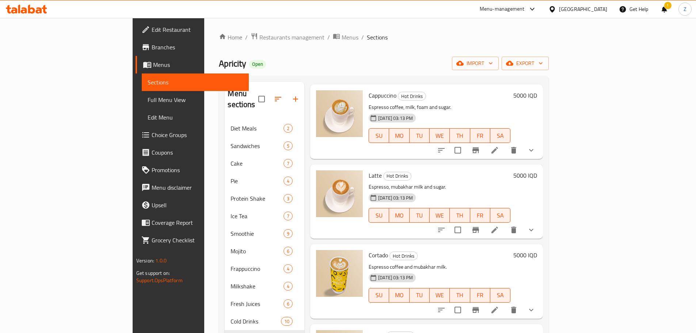
scroll to position [110, 0]
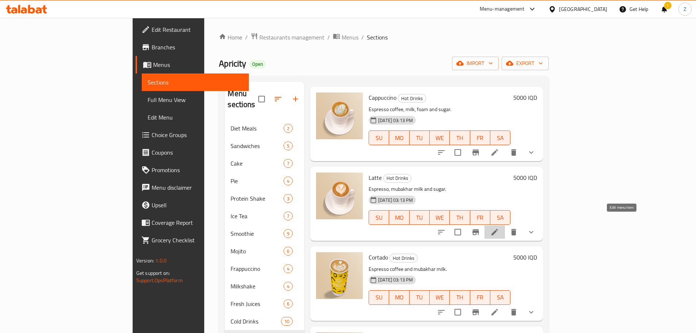
click at [462, 201] on icon at bounding box center [494, 232] width 9 height 9
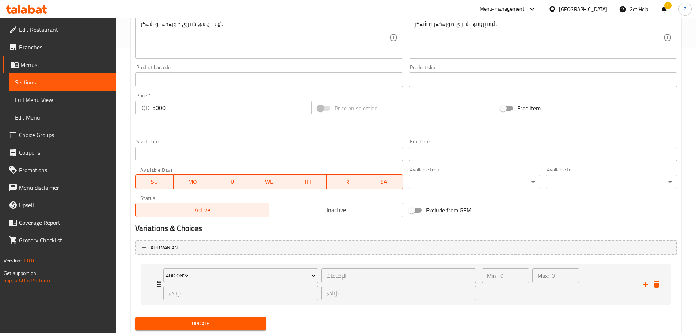
scroll to position [308, 0]
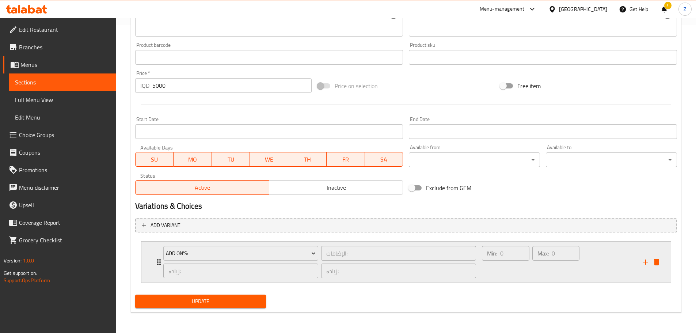
click at [462, 201] on div "Min: 0 ​ Max: 0 ​" at bounding box center [558, 262] width 161 height 41
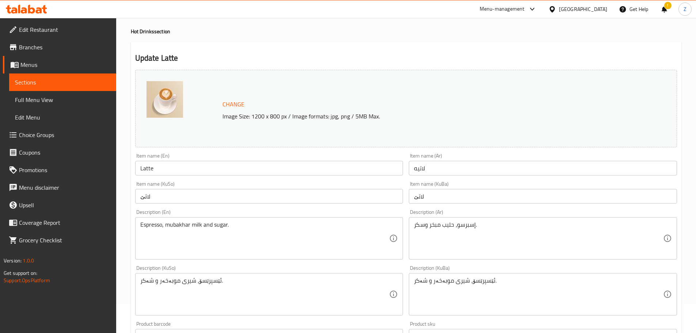
scroll to position [0, 0]
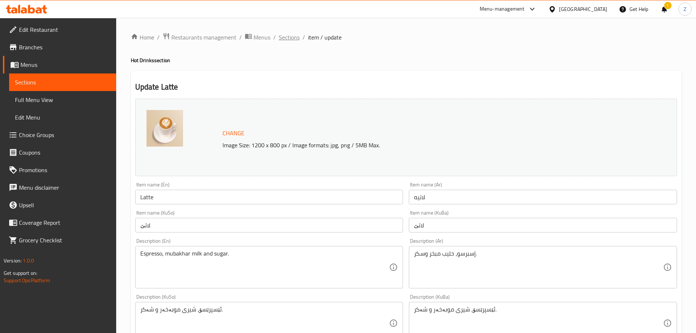
click at [282, 36] on span "Sections" at bounding box center [289, 37] width 21 height 9
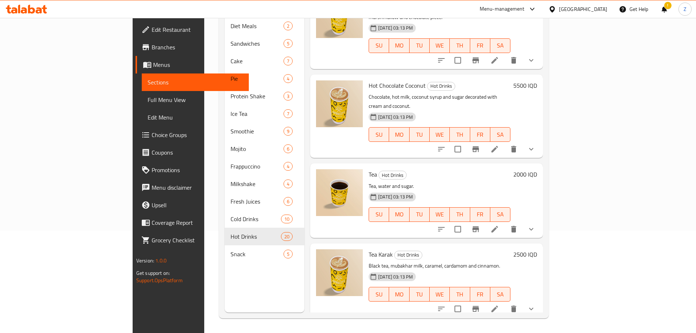
scroll to position [368, 0]
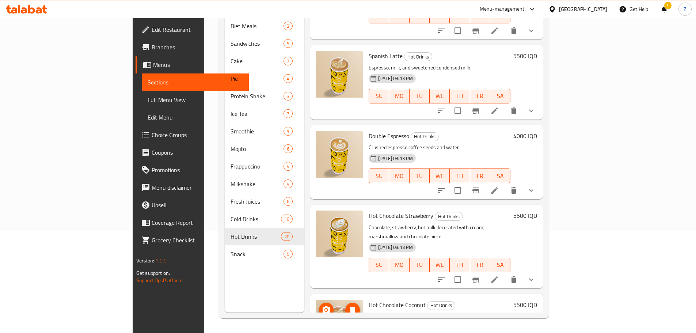
drag, startPoint x: 311, startPoint y: 301, endPoint x: 296, endPoint y: 226, distance: 76.7
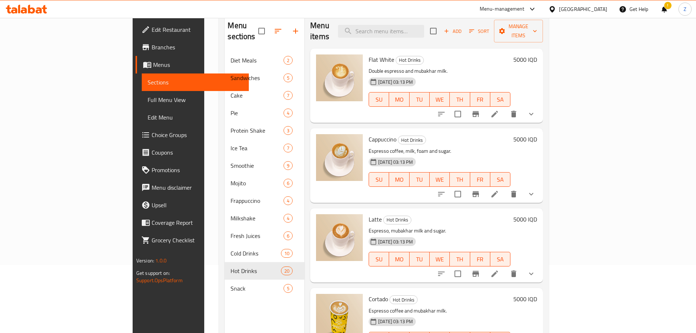
scroll to position [0, 0]
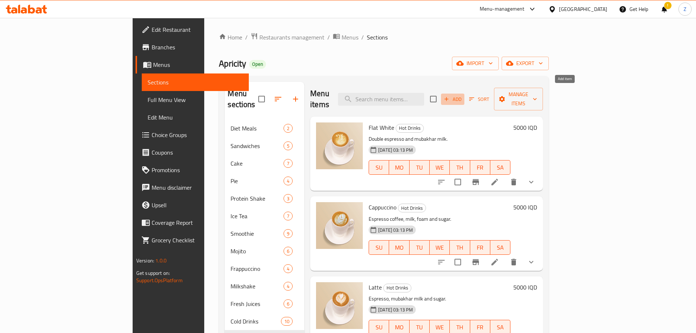
click at [462, 95] on span "Add" at bounding box center [453, 99] width 20 height 8
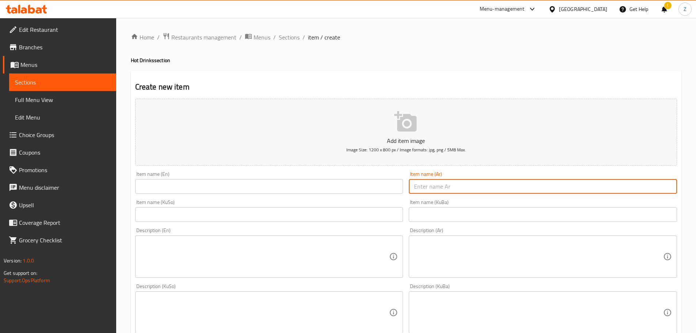
click at [445, 185] on input "text" at bounding box center [543, 186] width 268 height 15
paste input "هوت جوكليت"
type input "هوت جوكليت"
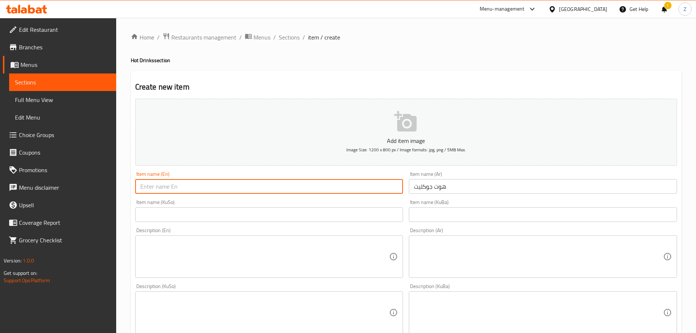
click at [245, 189] on input "text" at bounding box center [269, 186] width 268 height 15
paste input "Hot Chocolate"
type input "Hot Chocolate Origianl"
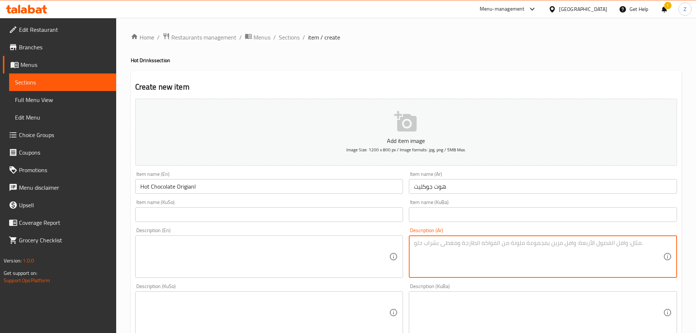
click at [462, 201] on textarea at bounding box center [538, 256] width 249 height 35
paste textarea "مسحوق الكاكاو، الحليب والسكر."
type textarea "مسحوق الكاكاو، الحليب والسكر."
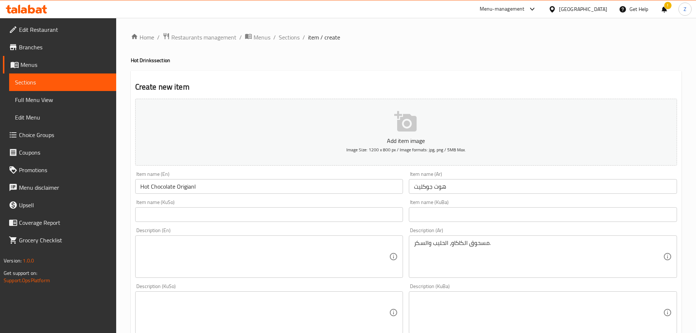
click at [268, 201] on textarea at bounding box center [264, 256] width 249 height 35
paste textarea "cocoa powder, milk and sugar."
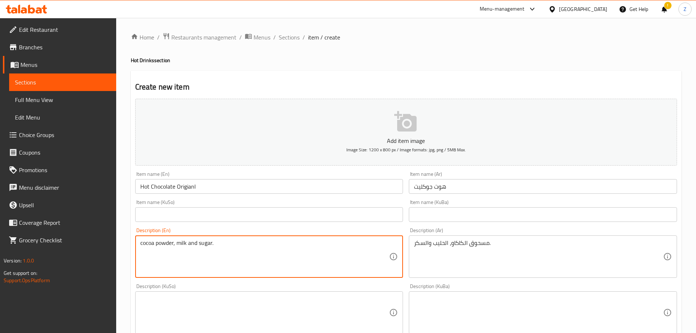
type textarea "cocoa powder, milk and sugar."
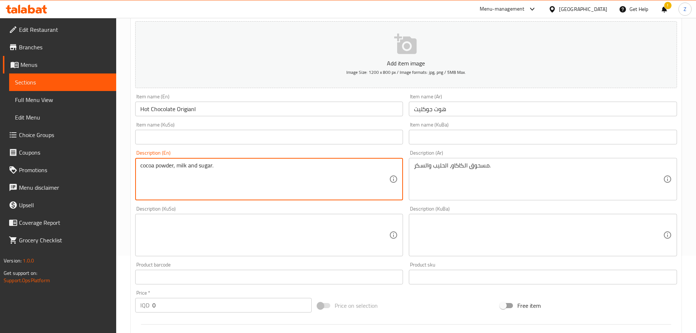
scroll to position [183, 0]
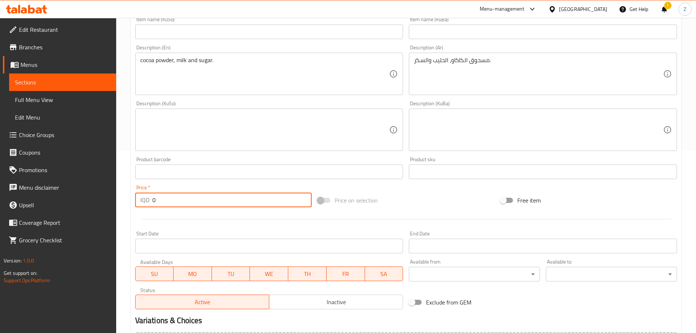
click at [178, 198] on input "0" at bounding box center [232, 200] width 160 height 15
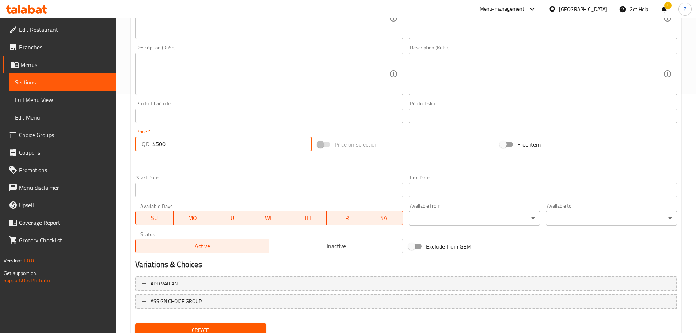
scroll to position [267, 0]
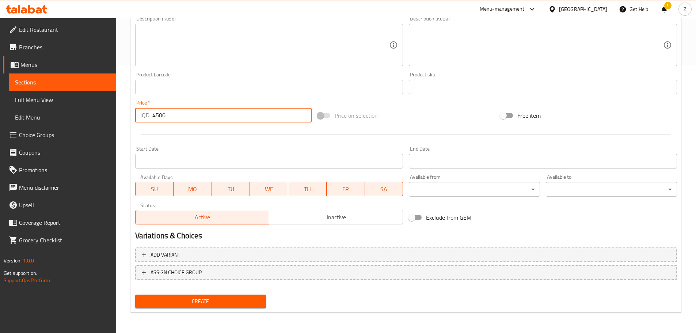
type input "4500"
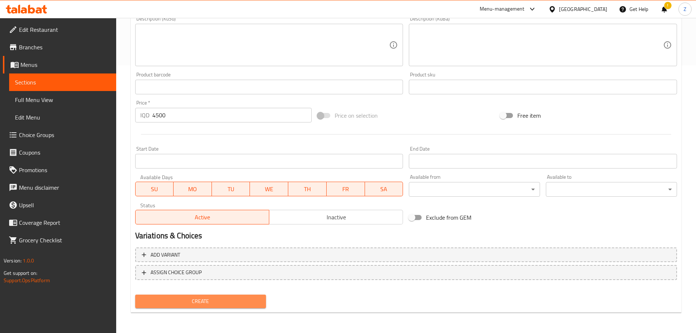
click at [195, 201] on span "Create" at bounding box center [200, 301] width 119 height 9
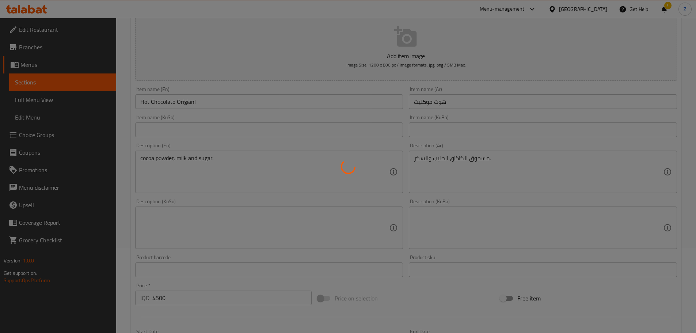
type input "0"
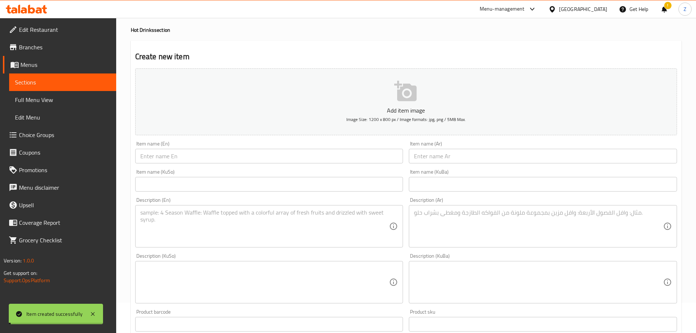
scroll to position [0, 0]
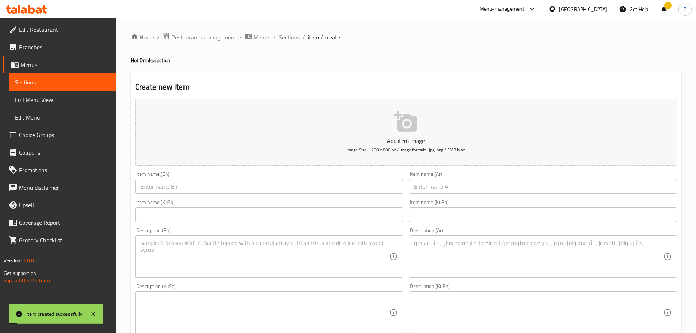
click at [290, 39] on span "Sections" at bounding box center [289, 37] width 21 height 9
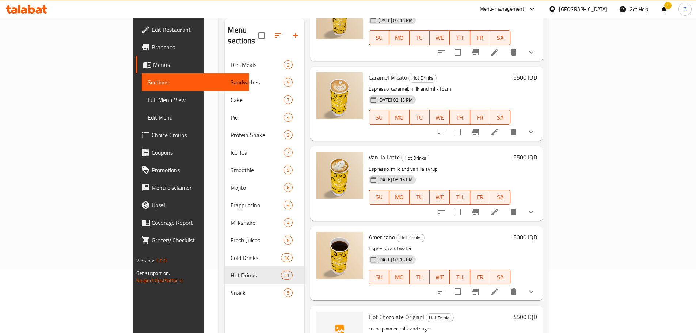
scroll to position [102, 0]
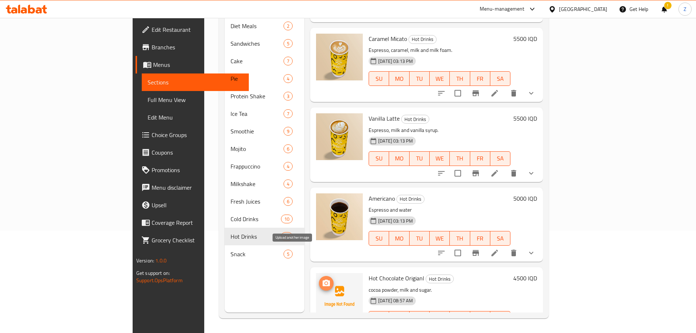
click at [319, 201] on span "upload picture" at bounding box center [326, 283] width 15 height 9
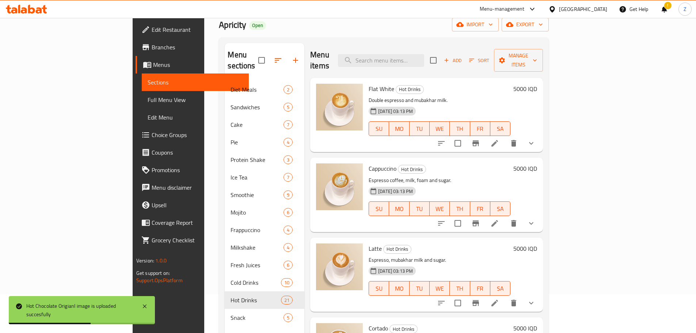
scroll to position [0, 0]
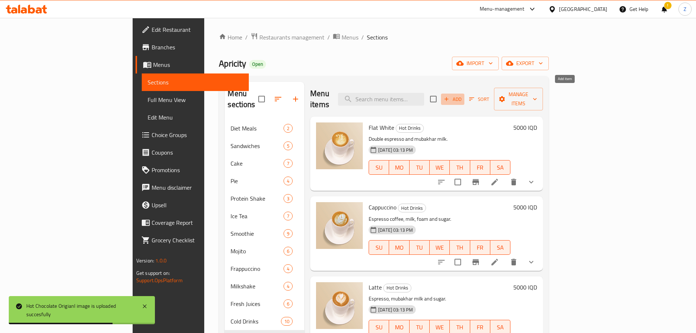
click at [462, 95] on span "Add" at bounding box center [453, 99] width 20 height 8
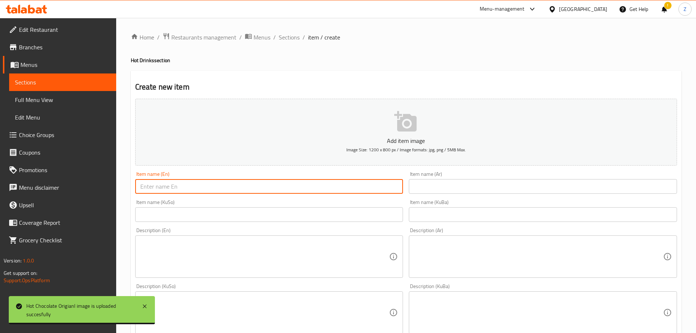
click at [277, 186] on input "text" at bounding box center [269, 186] width 268 height 15
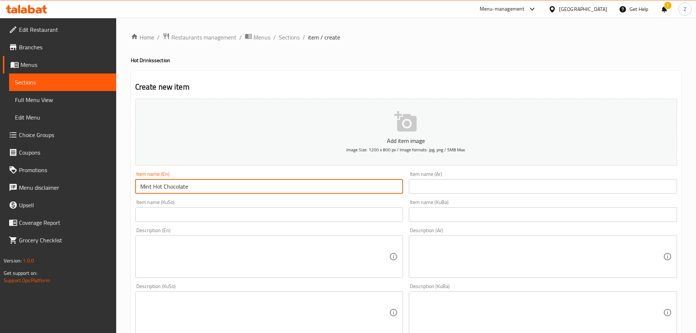
type input "Mint Hot Chocolate"
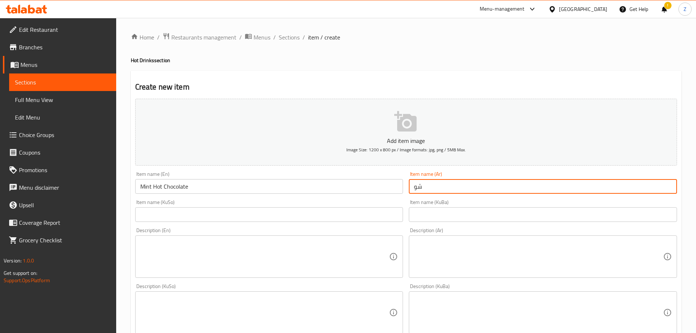
type input "ش"
type input "هوت جوكليت نعناع"
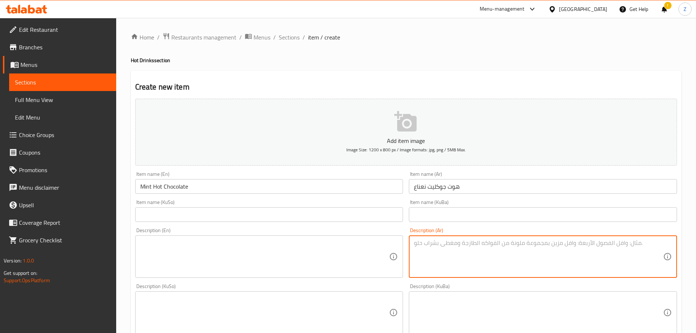
click at [462, 201] on textarea at bounding box center [538, 256] width 249 height 35
paste textarea "مسحوق الكاكاو، الحليب والسكر."
type textarea "مسحوق الكاكاو، الحليب والسكر مع نكهة النعناع."
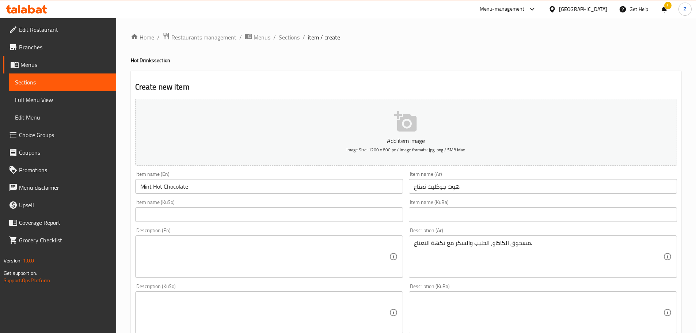
click at [274, 201] on div "Description (En)" at bounding box center [269, 256] width 268 height 42
paste textarea "cocoa powder, milk and sugar."
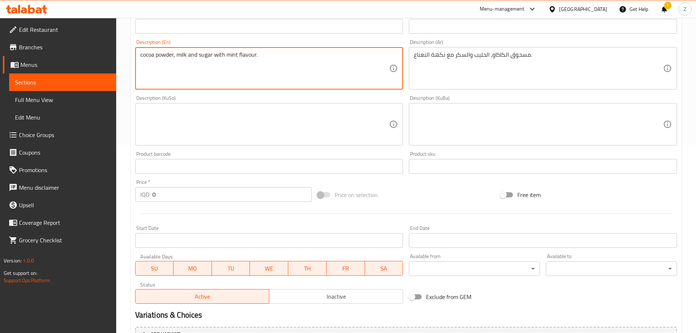
scroll to position [256, 0]
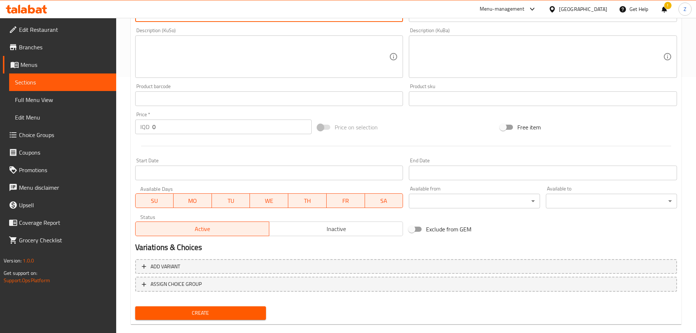
type textarea "cocoa powder, milk and sugar with mint flavour."
click at [170, 130] on input "0" at bounding box center [232, 126] width 160 height 15
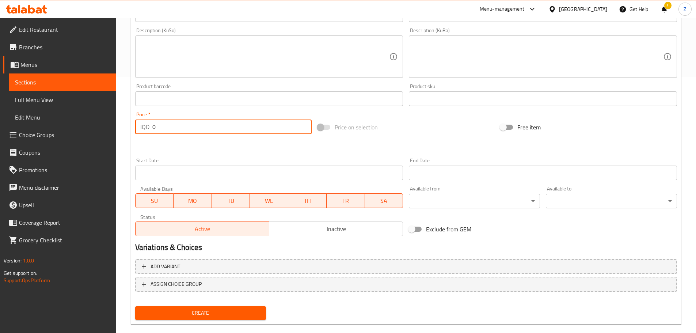
click at [170, 130] on input "0" at bounding box center [232, 126] width 160 height 15
type input "5000"
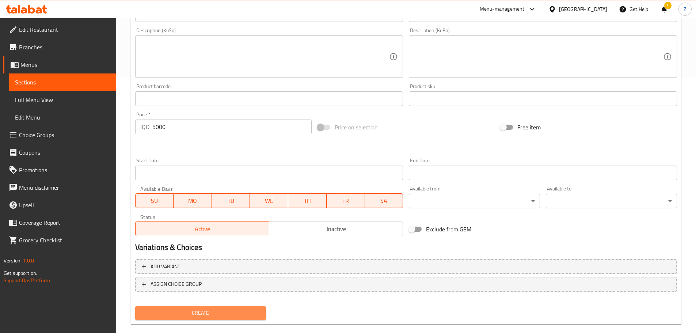
click at [243, 201] on button "Create" at bounding box center [200, 313] width 131 height 14
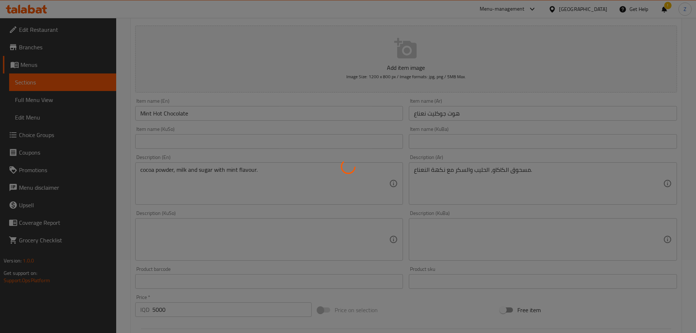
scroll to position [27, 0]
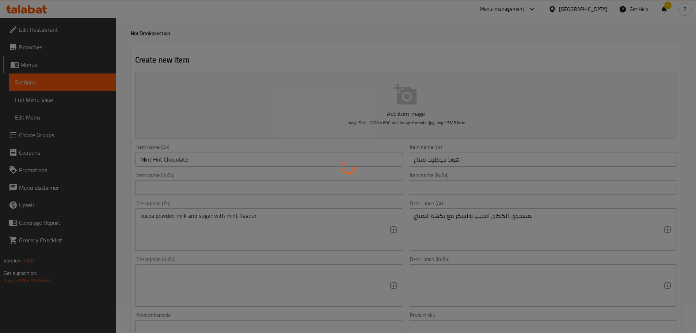
type input "0"
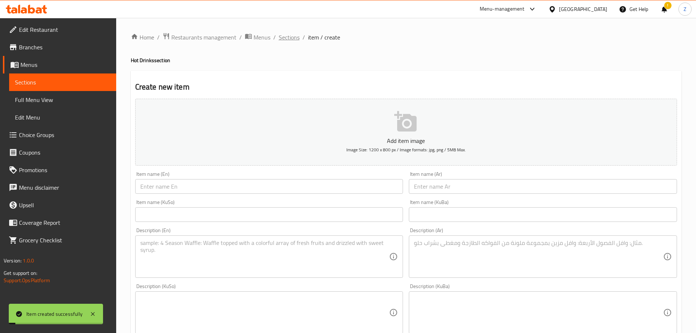
click at [287, 37] on span "Sections" at bounding box center [289, 37] width 21 height 9
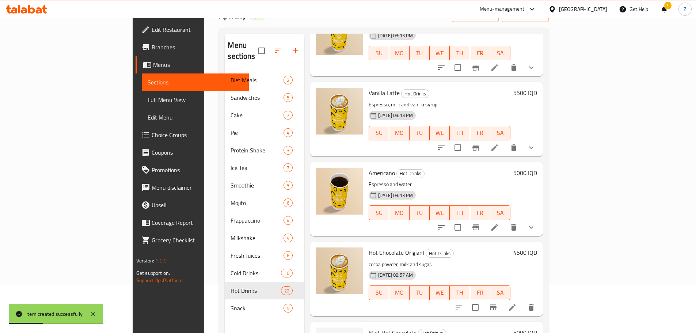
scroll to position [102, 0]
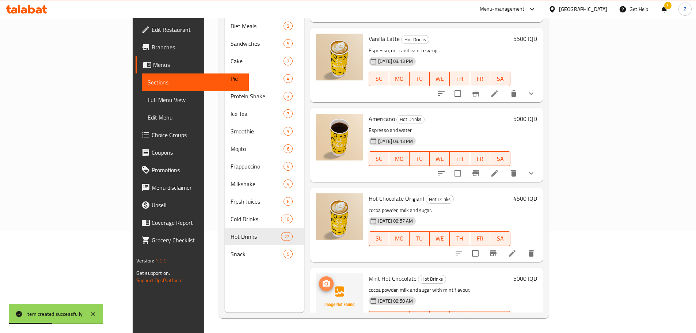
click at [325, 201] on circle "upload picture" at bounding box center [326, 283] width 2 height 2
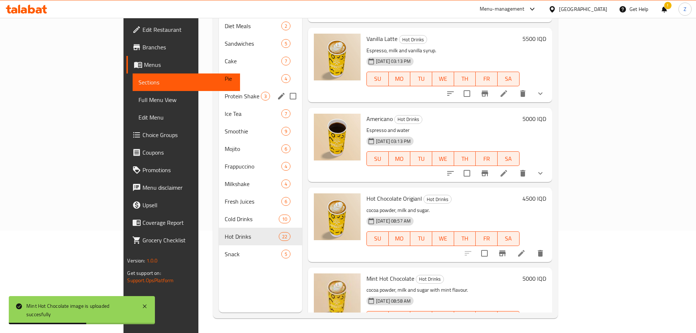
scroll to position [29, 0]
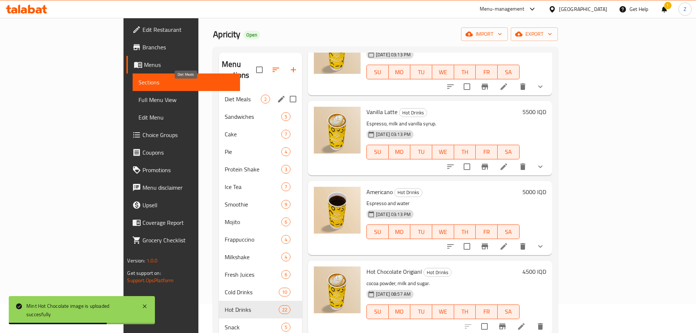
click at [225, 95] on span "Diet Meals" at bounding box center [243, 99] width 36 height 9
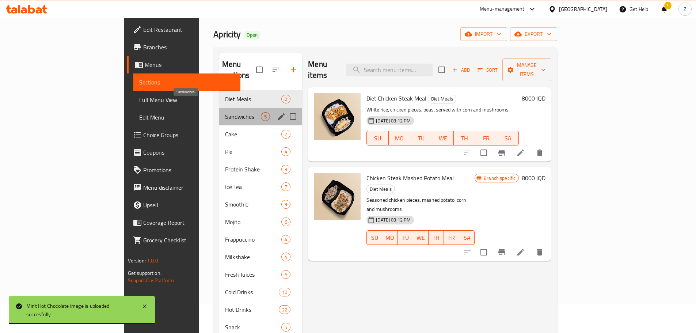
click at [225, 112] on span "Sandwiches" at bounding box center [243, 116] width 36 height 9
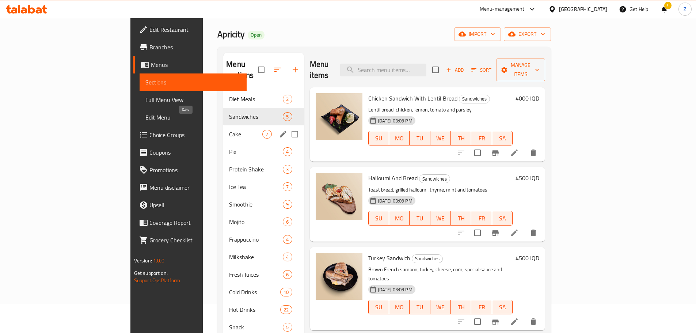
click at [229, 130] on span "Cake" at bounding box center [245, 134] width 33 height 9
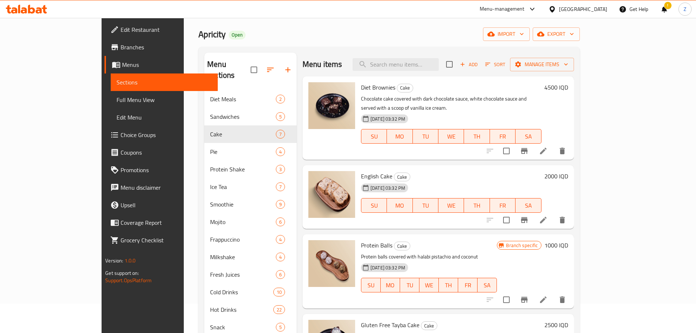
click at [462, 171] on h6 "English Cake Cake" at bounding box center [451, 176] width 180 height 10
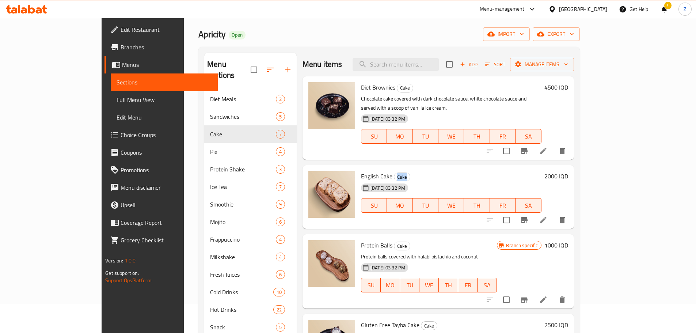
click at [462, 171] on h6 "English Cake Cake" at bounding box center [451, 176] width 180 height 10
click at [462, 165] on div "English Cake Cake [DATE] 03:32 PM SU MO TU WE TH FR SA 2000 IQD" at bounding box center [438, 197] width 271 height 64
drag, startPoint x: 482, startPoint y: 158, endPoint x: 484, endPoint y: 168, distance: 10.5
click at [462, 168] on div "English Cake Cake [DATE] 03:32 PM SU MO TU WE TH FR SA 2000 IQD" at bounding box center [438, 197] width 271 height 64
click at [462, 171] on h6 "English Cake Cake" at bounding box center [451, 176] width 180 height 10
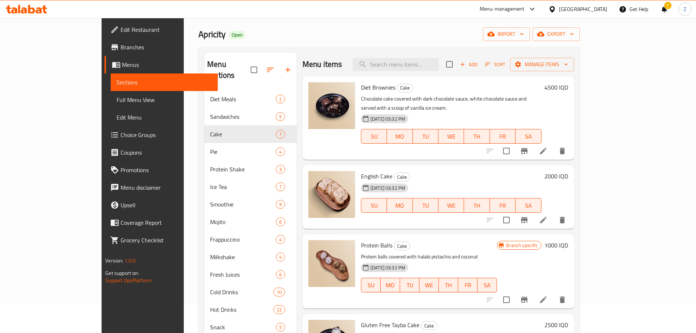
click at [462, 171] on h6 "English Cake Cake" at bounding box center [451, 176] width 180 height 10
click at [462, 180] on div "[DATE] 03:32 PM SU MO TU WE TH FR SA" at bounding box center [451, 199] width 186 height 39
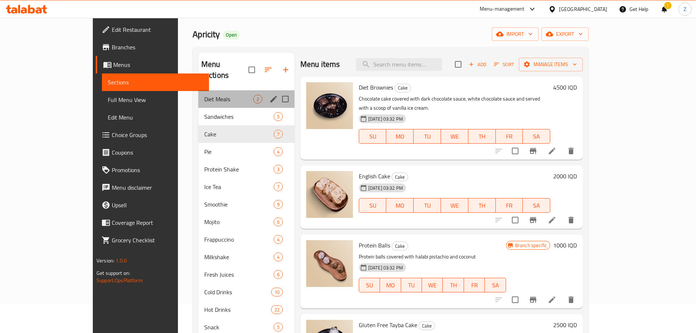
click at [198, 94] on div "Diet Meals 2" at bounding box center [246, 99] width 96 height 18
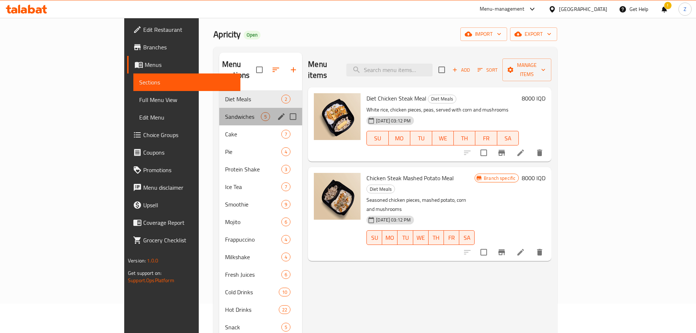
click at [219, 111] on div "Sandwiches 5" at bounding box center [260, 117] width 83 height 18
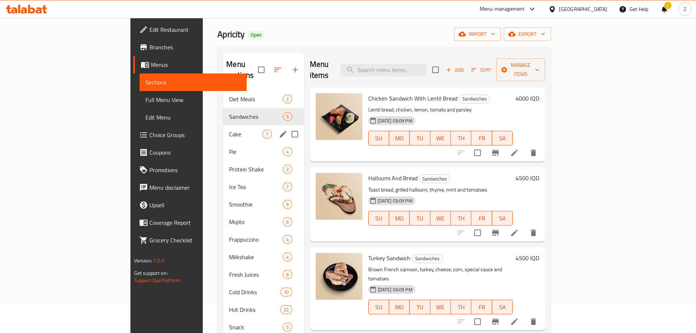
click at [229, 130] on span "Cake" at bounding box center [245, 134] width 33 height 9
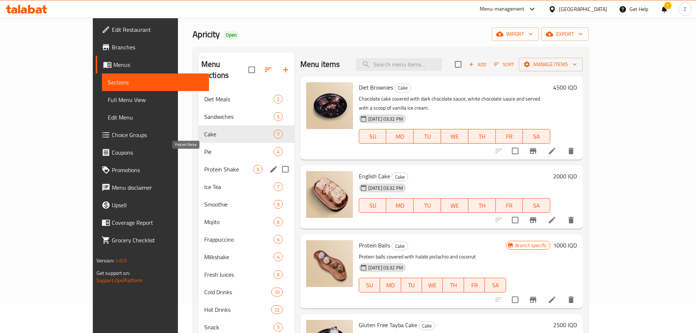
click at [198, 163] on div "Protein Shake 3" at bounding box center [246, 169] width 96 height 18
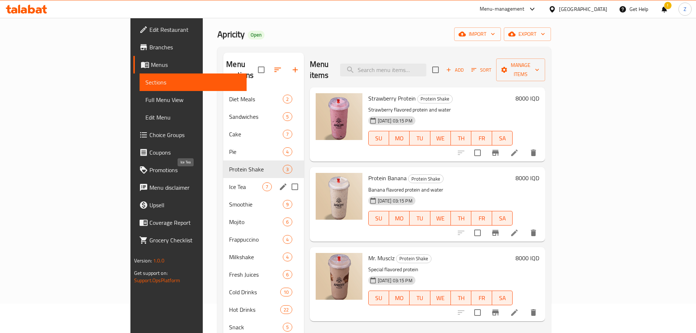
click at [229, 182] on span "Ice Tea" at bounding box center [245, 186] width 33 height 9
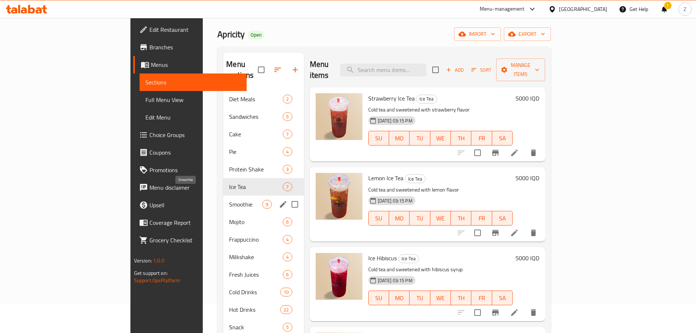
click at [229, 200] on span "Smoothie" at bounding box center [245, 204] width 33 height 9
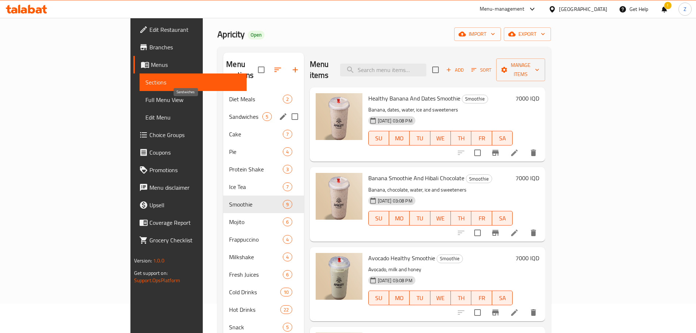
click at [229, 112] on span "Sandwiches" at bounding box center [245, 116] width 33 height 9
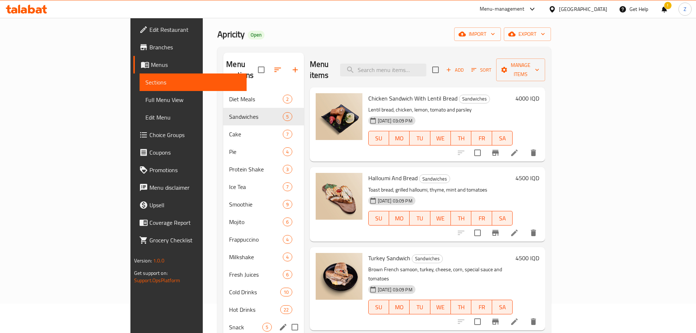
click at [223, 201] on div "Snack 5" at bounding box center [263, 327] width 80 height 18
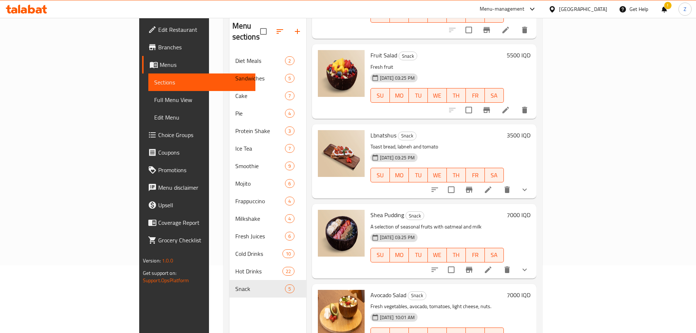
scroll to position [102, 0]
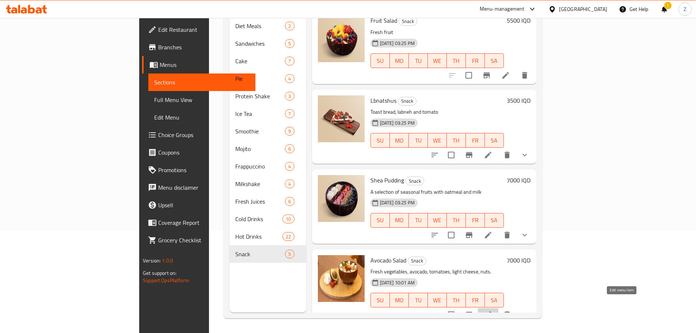
click at [462, 201] on icon at bounding box center [488, 314] width 7 height 7
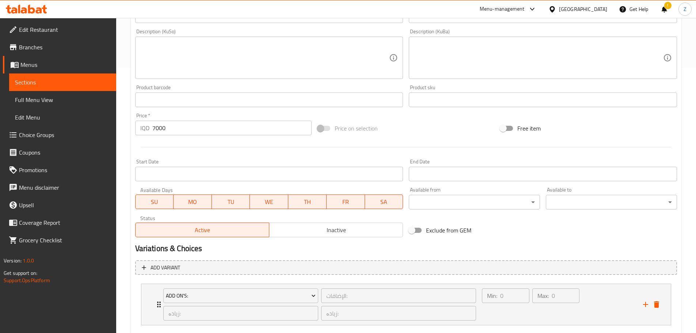
scroll to position [308, 0]
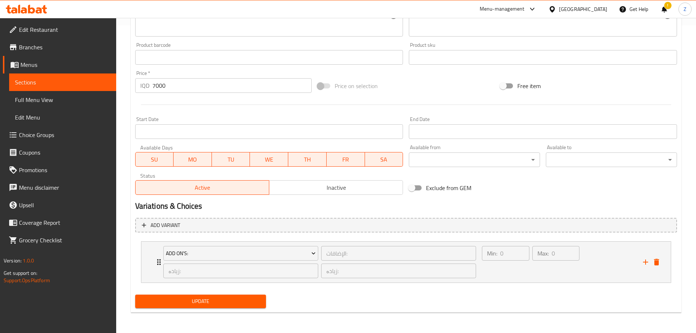
click at [462, 201] on div "Add variant Add On's: الإضافات: ​ زیادە: ​ زیادە: ​ Min: 0 ​ Max: 0 ​ Mango (ID…" at bounding box center [406, 253] width 548 height 77
click at [462, 201] on div "Max: 0 ​" at bounding box center [556, 261] width 50 height 35
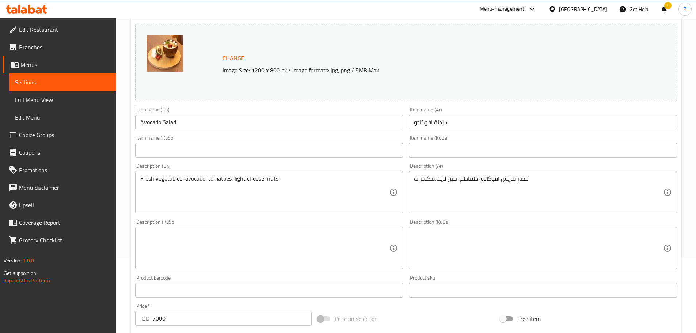
scroll to position [0, 0]
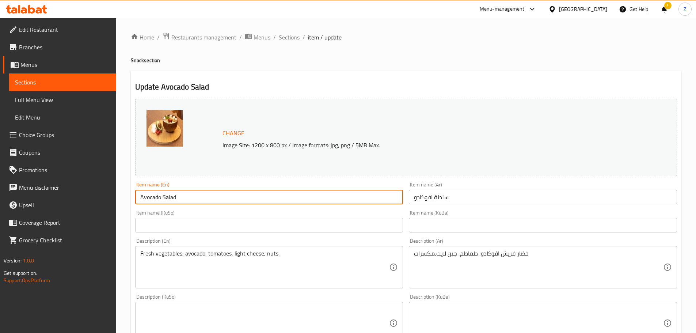
click at [183, 194] on input "Avocado Salad" at bounding box center [269, 197] width 268 height 15
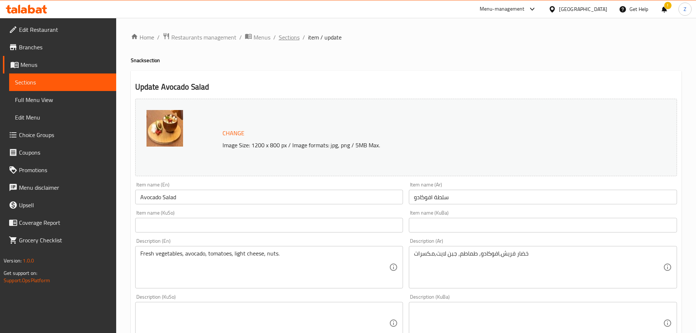
click at [288, 33] on span "Sections" at bounding box center [289, 37] width 21 height 9
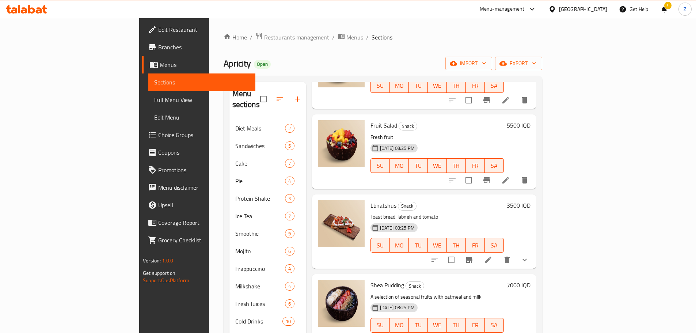
scroll to position [84, 0]
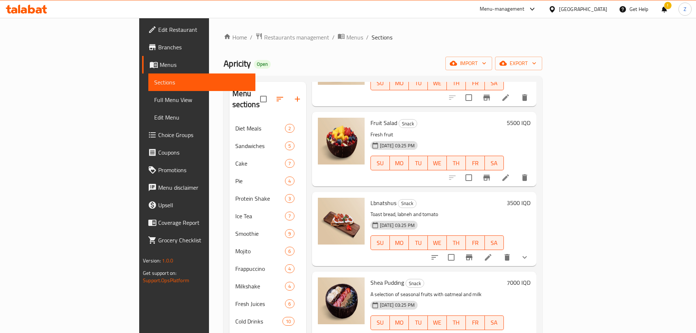
click at [370, 201] on span "Shea Pudding" at bounding box center [387, 282] width 34 height 11
drag, startPoint x: 357, startPoint y: 273, endPoint x: 540, endPoint y: 285, distance: 183.1
click at [462, 201] on p "A selection of seasonal fruits with oatmeal and milk" at bounding box center [436, 294] width 133 height 9
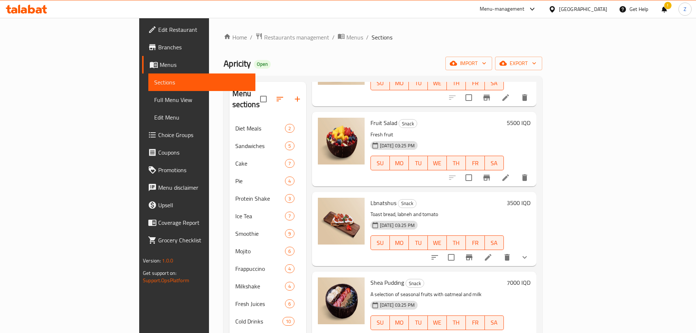
click at [462, 201] on icon at bounding box center [488, 337] width 9 height 9
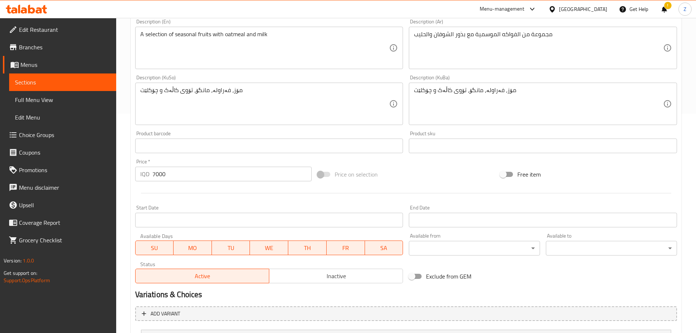
scroll to position [308, 0]
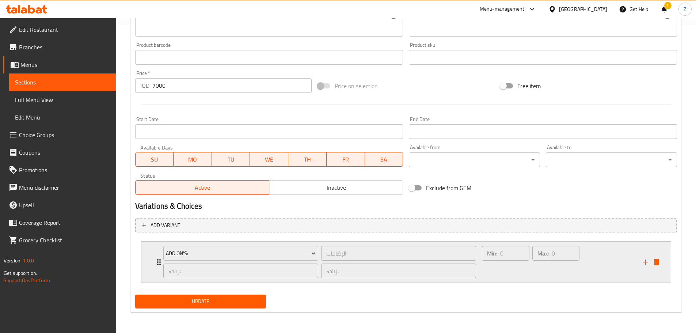
click at [462, 201] on div "Min: 0 ​" at bounding box center [505, 261] width 50 height 35
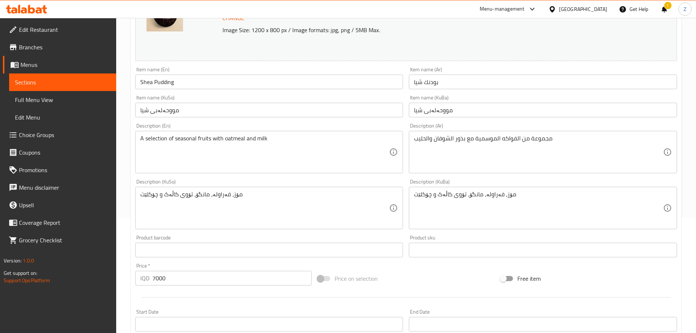
scroll to position [0, 0]
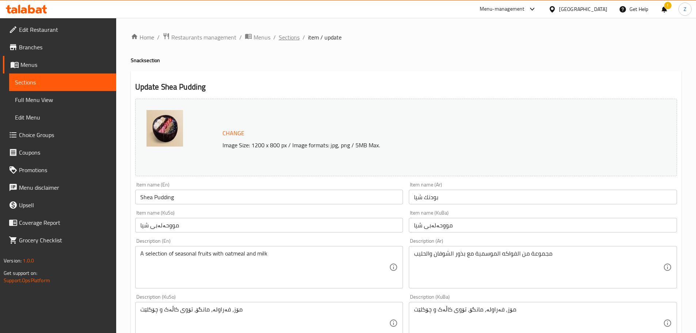
click at [281, 39] on span "Sections" at bounding box center [289, 37] width 21 height 9
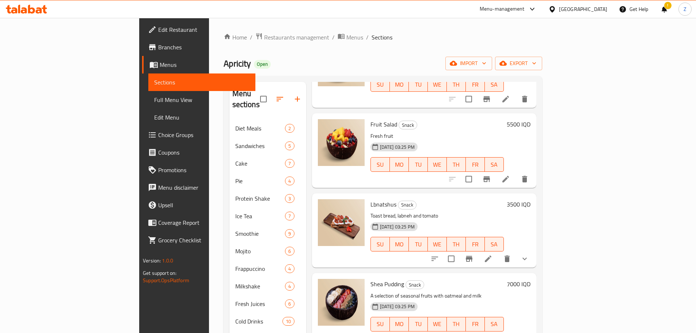
scroll to position [84, 0]
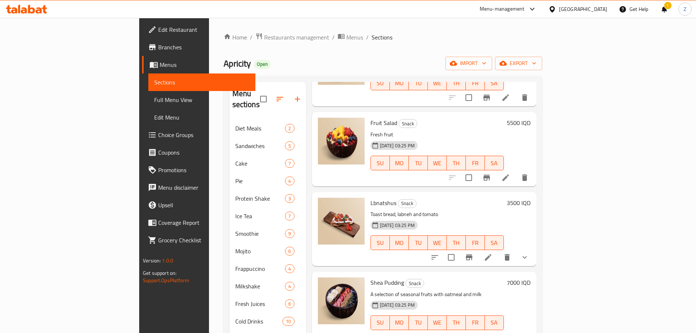
click at [370, 201] on span "Shea Pudding" at bounding box center [387, 282] width 34 height 11
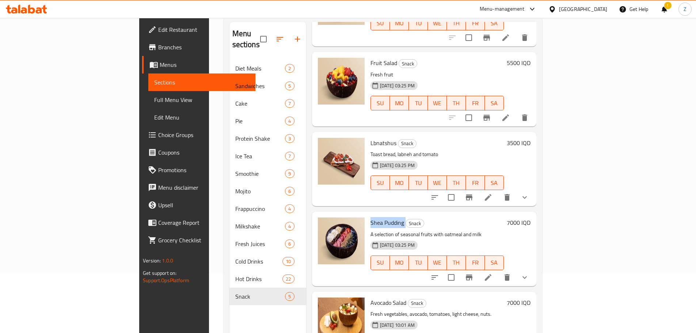
scroll to position [102, 0]
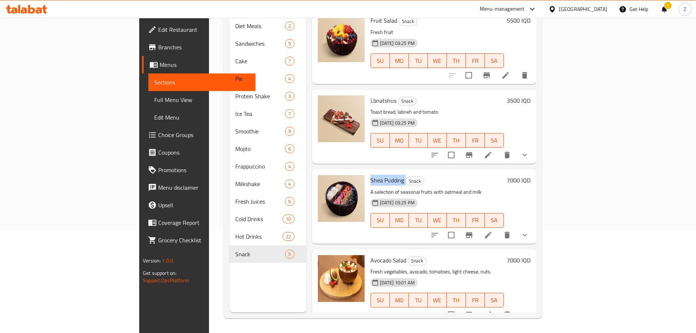
copy h6 "Shea Pudding"
click at [462, 148] on li at bounding box center [488, 154] width 20 height 13
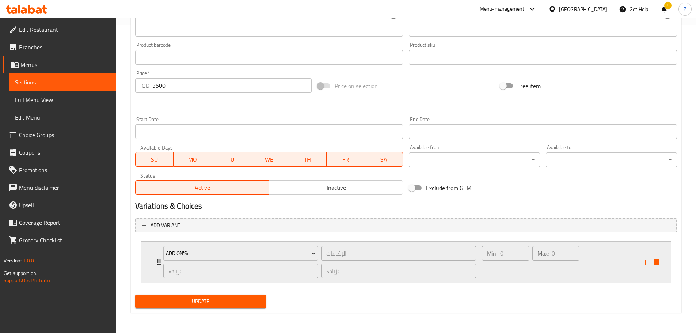
click at [462, 201] on div "Max: 0 ​" at bounding box center [556, 261] width 50 height 35
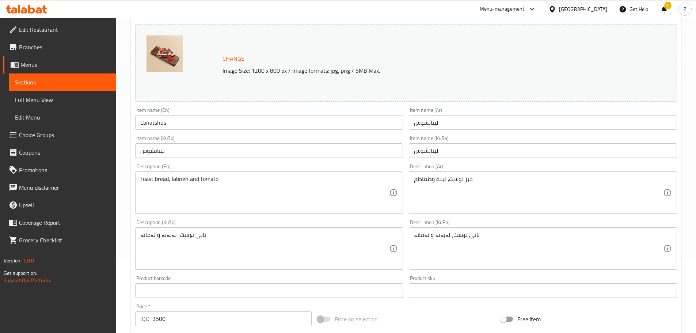
scroll to position [19, 0]
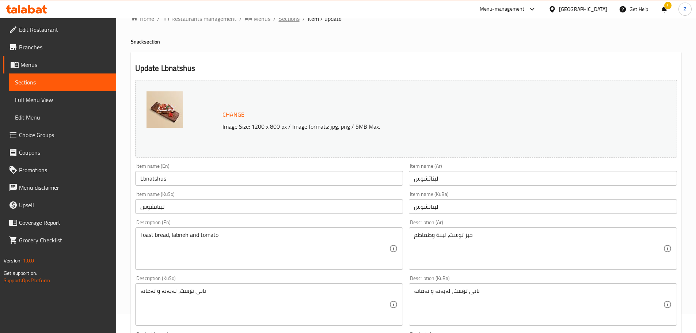
click at [294, 19] on span "Sections" at bounding box center [289, 18] width 21 height 9
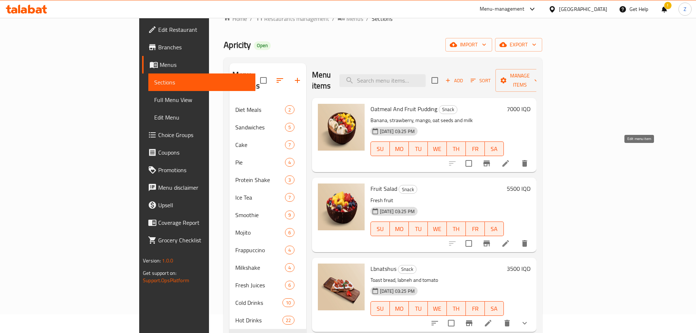
click at [462, 159] on icon at bounding box center [505, 163] width 9 height 9
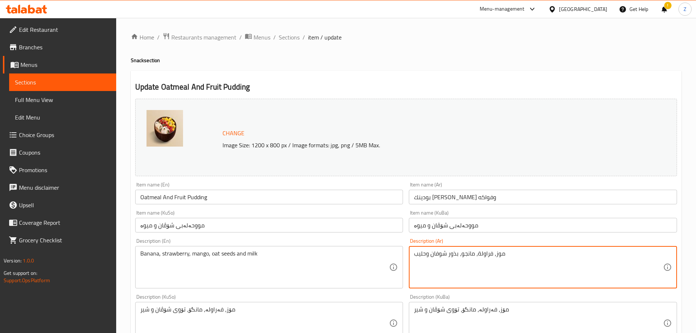
click at [462, 201] on textarea "موز، فراولة، مانجو، بذور شوفان وحليب" at bounding box center [538, 267] width 249 height 35
click at [462, 201] on textarea "مجموعة من الفواكه الموسمية مع بذور الشوفان والحليب." at bounding box center [538, 267] width 249 height 35
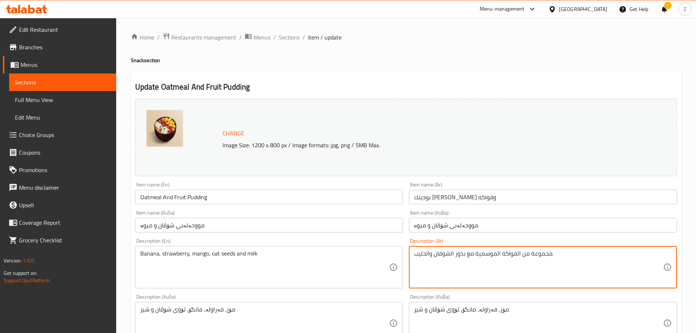
type textarea "مجموعة من الفواكه الموسمية مع بذور الشوفان والحليب."
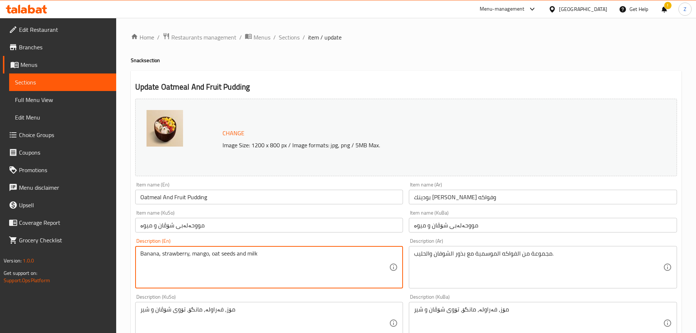
click at [285, 201] on textarea "Banana, strawberry, mango, oat seeds and milk" at bounding box center [264, 267] width 249 height 35
paste textarea "A selection of seasonal fruits with oat flakes and milk."
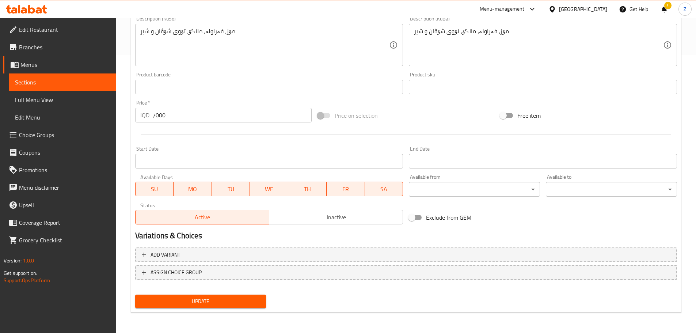
type textarea "A selection of seasonal fruits with oat flakes and milk."
click at [248, 201] on span "Update" at bounding box center [200, 301] width 119 height 9
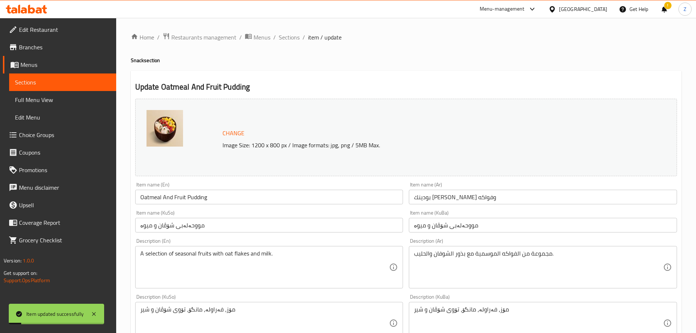
click at [284, 30] on div "Home / Restaurants management / Menus / Sections / item / update Snack section …" at bounding box center [406, 314] width 580 height 593
click at [285, 35] on span "Sections" at bounding box center [289, 37] width 21 height 9
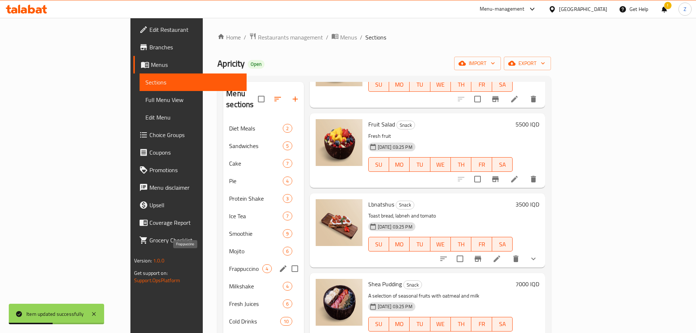
scroll to position [84, 0]
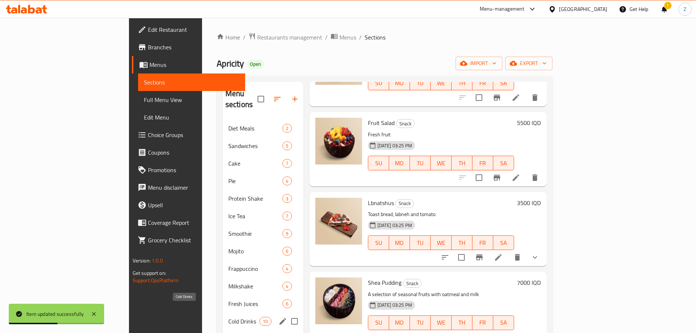
drag, startPoint x: 175, startPoint y: 307, endPoint x: 192, endPoint y: 303, distance: 17.6
click at [228, 201] on span "Cold Drinks" at bounding box center [243, 321] width 31 height 9
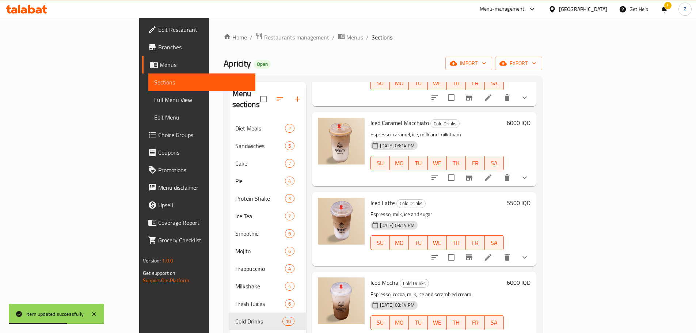
click at [462, 201] on div at bounding box center [479, 257] width 107 height 18
click at [462, 201] on icon "show more" at bounding box center [524, 257] width 9 height 9
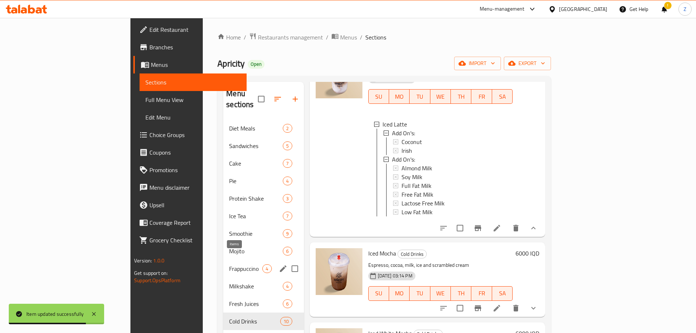
scroll to position [102, 0]
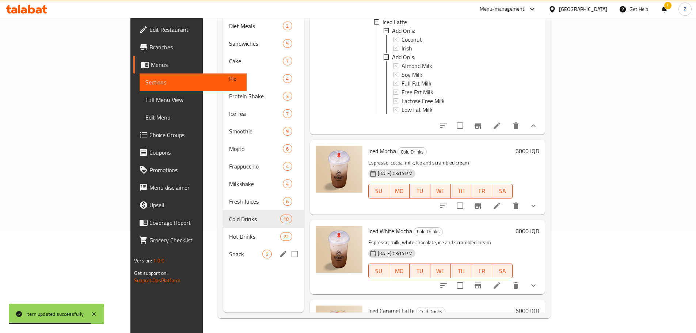
click at [223, 201] on div "Snack 5" at bounding box center [263, 254] width 80 height 18
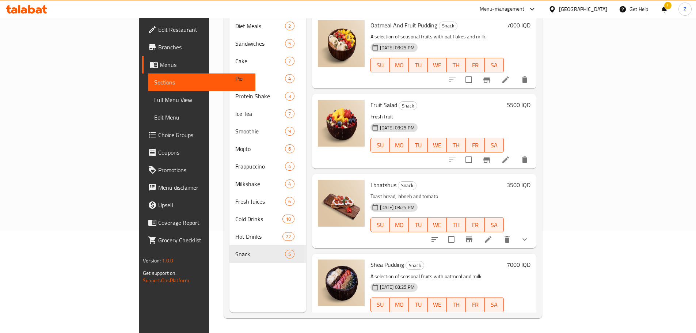
click at [426, 120] on div "[DATE] 03:25 PM SU MO TU WE TH FR SA" at bounding box center [437, 139] width 139 height 39
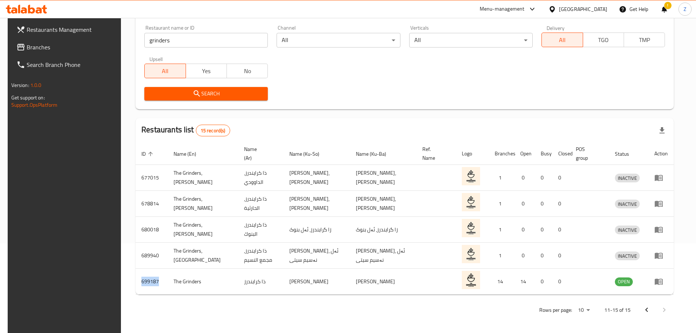
scroll to position [90, 0]
